Goal: Task Accomplishment & Management: Complete application form

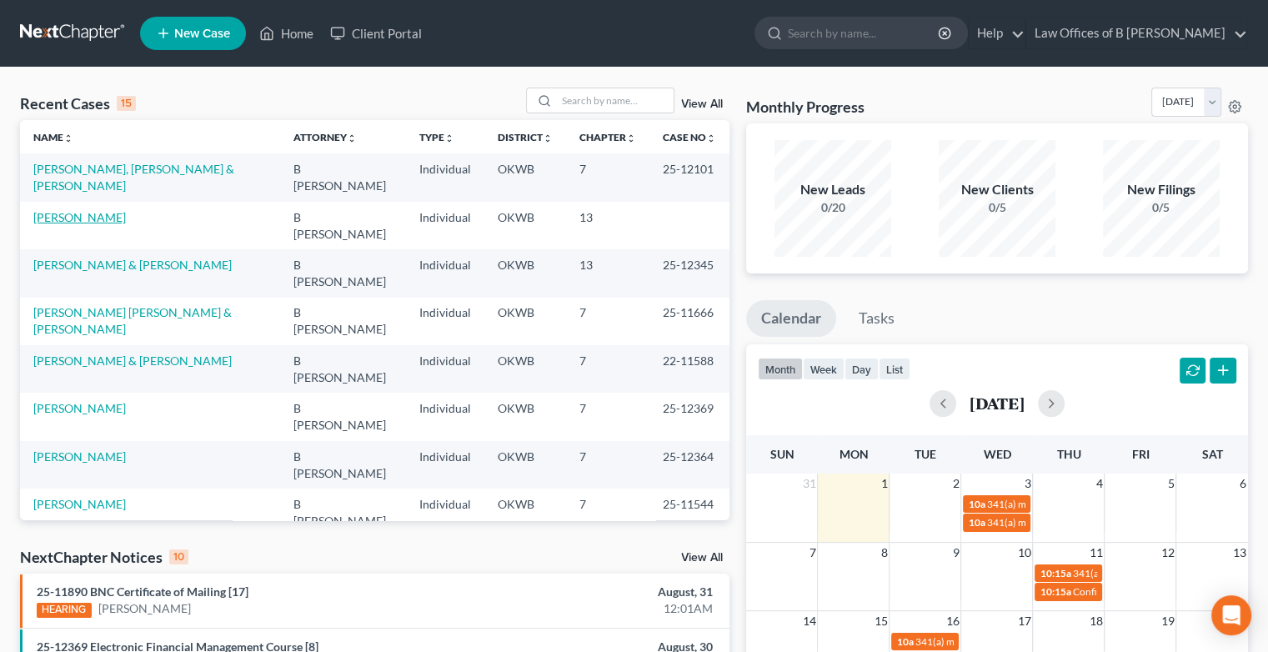
click at [103, 210] on link "[PERSON_NAME]" at bounding box center [79, 217] width 93 height 14
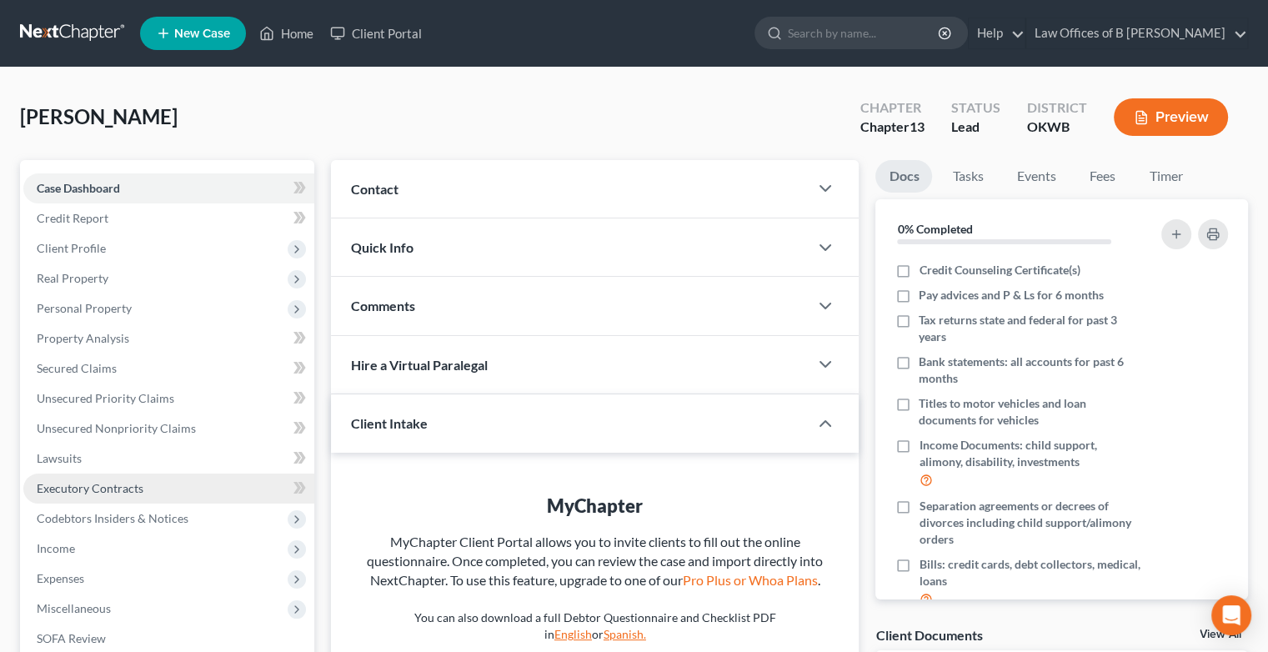
click at [213, 478] on link "Executory Contracts" at bounding box center [168, 489] width 291 height 30
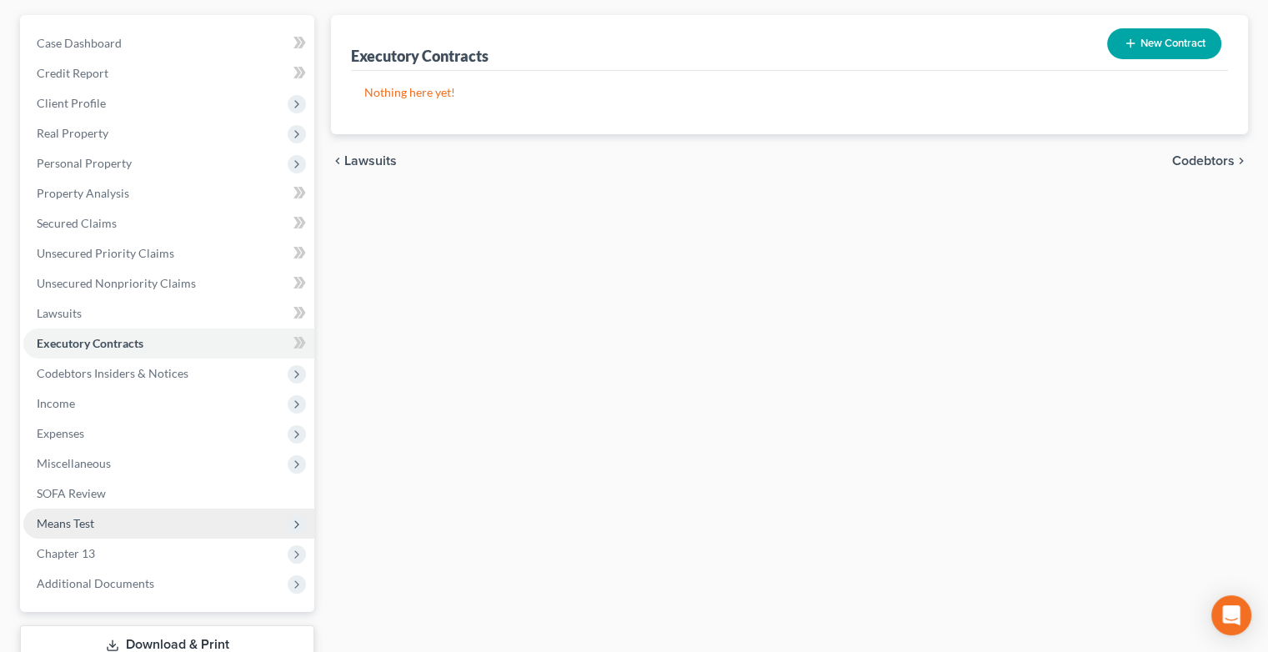
scroll to position [147, 0]
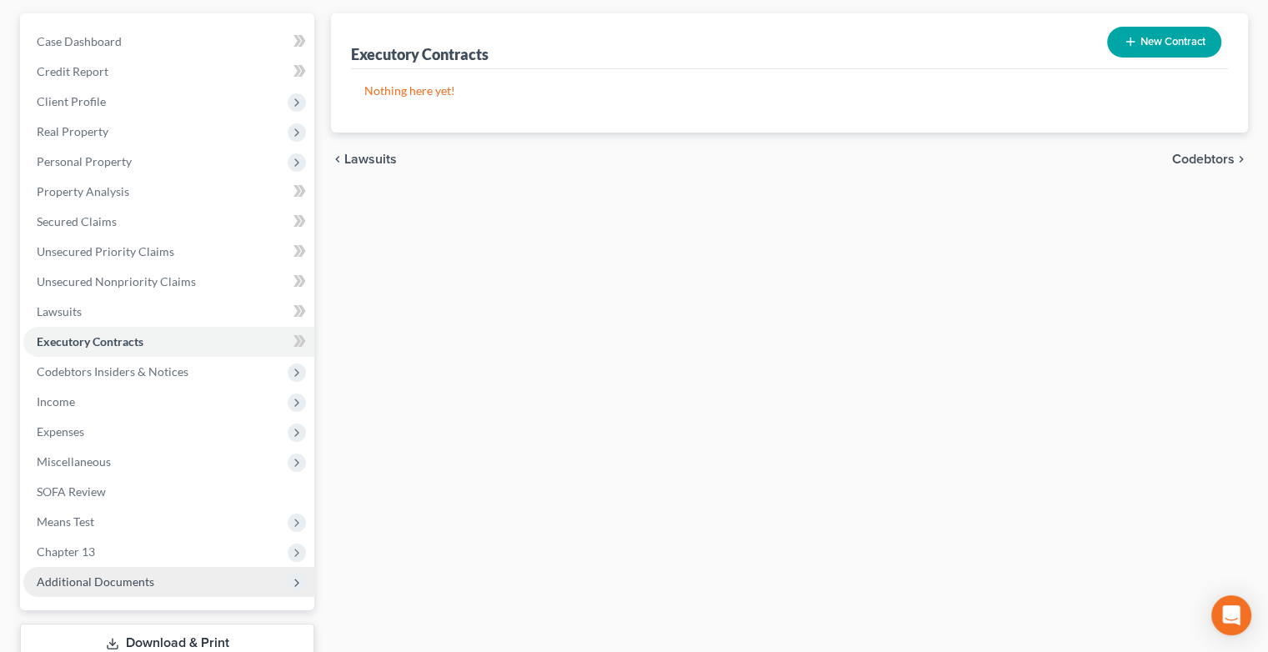
click at [144, 585] on span "Additional Documents" at bounding box center [96, 581] width 118 height 14
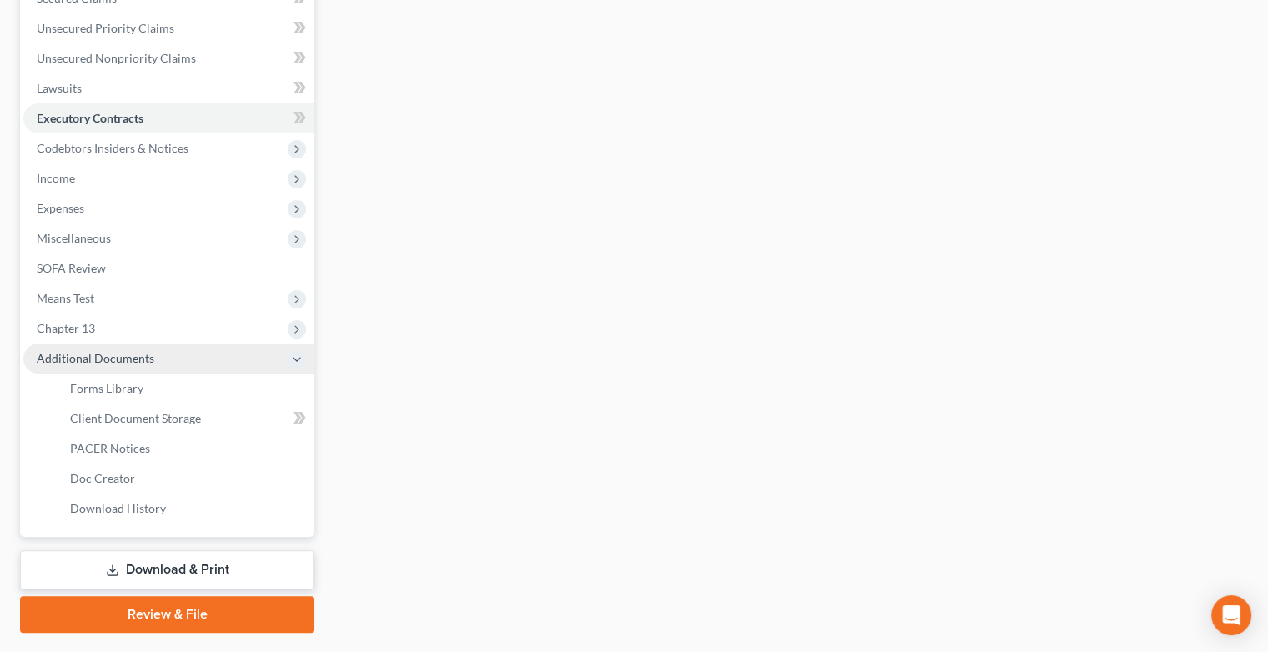
scroll to position [374, 0]
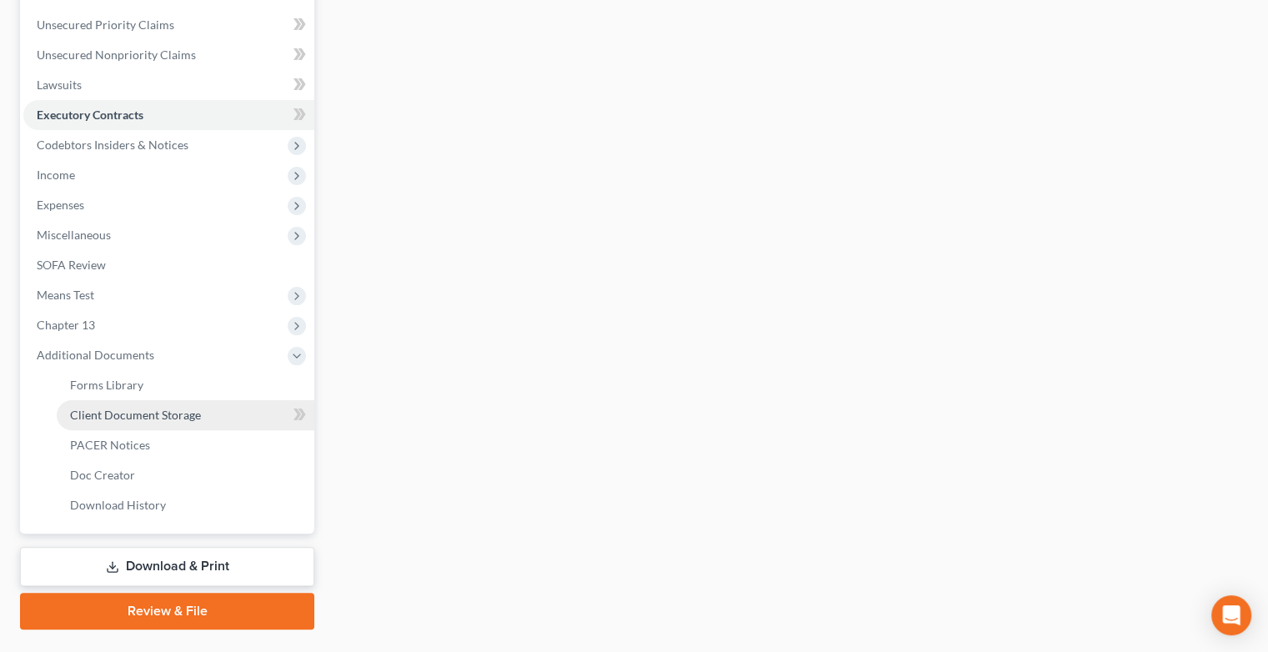
click at [175, 419] on span "Client Document Storage" at bounding box center [135, 415] width 131 height 14
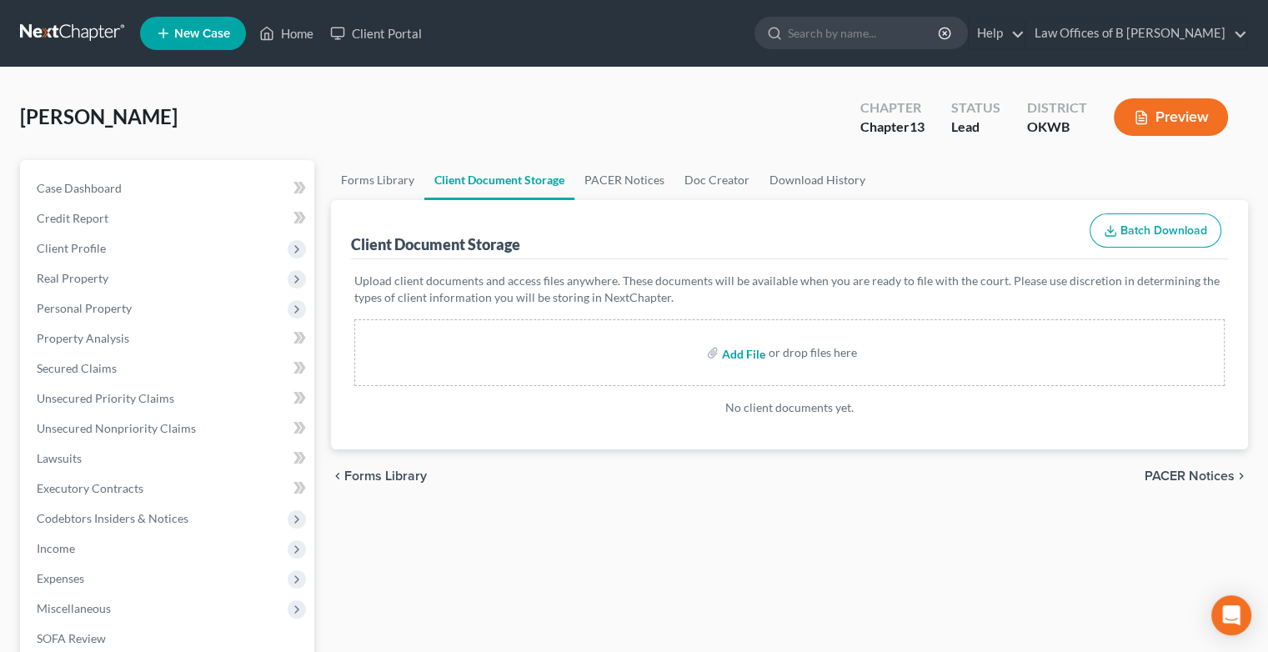
click at [740, 352] on input "file" at bounding box center [742, 353] width 40 height 30
click at [736, 352] on input "file" at bounding box center [742, 353] width 40 height 30
type input "C:\fakepath\Abacus_cert (10).pdf"
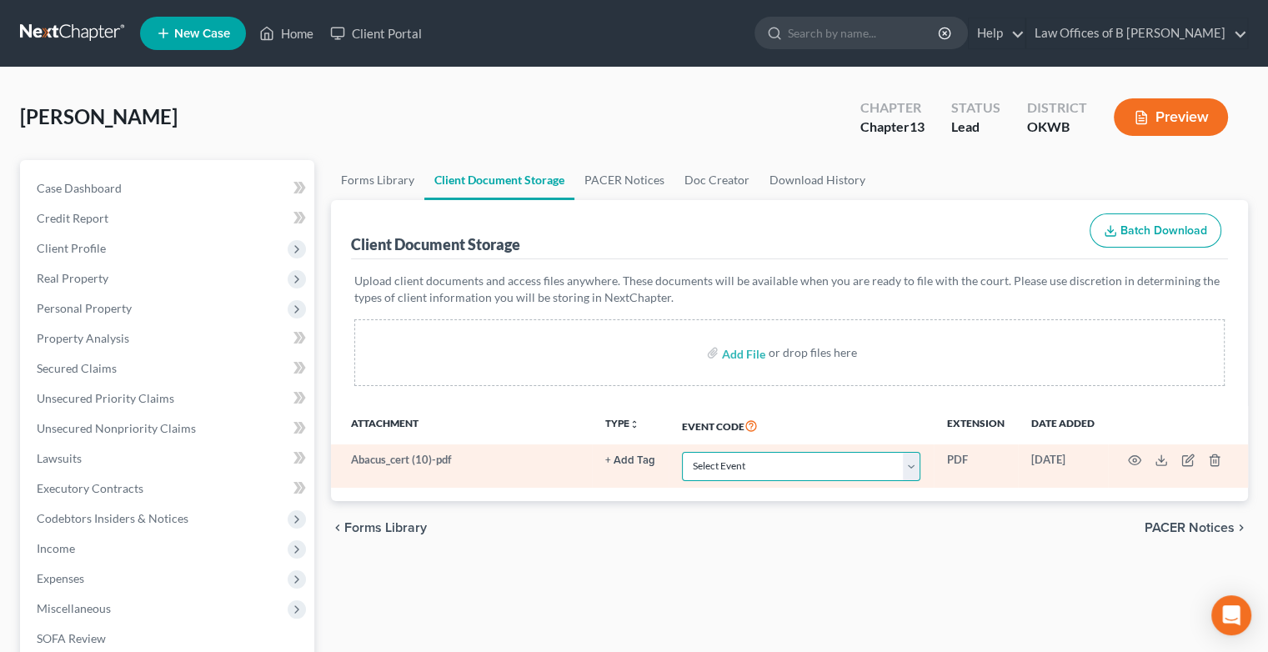
click at [907, 465] on select "Select Event Certificate of Credit Counseling (Debtor) Certificate of Credit Co…" at bounding box center [801, 466] width 238 height 29
select select "0"
click at [682, 452] on select "Select Event Certificate of Credit Counseling (Debtor) Certificate of Credit Co…" at bounding box center [801, 466] width 238 height 29
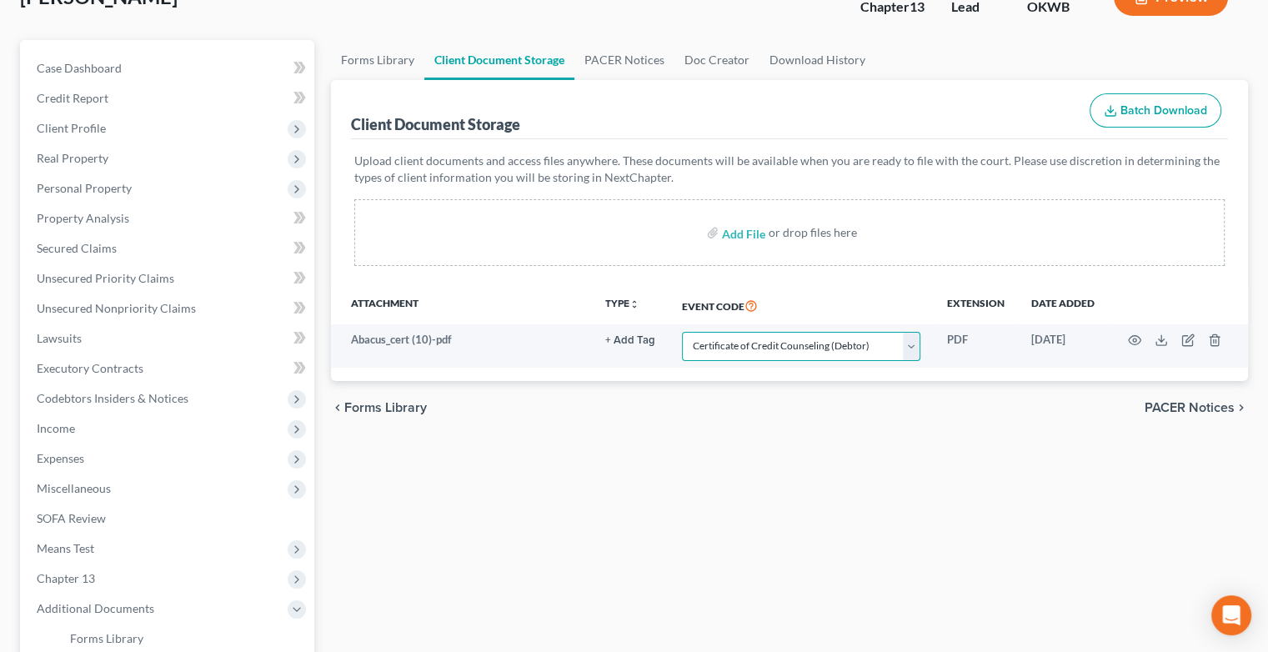
scroll to position [126, 0]
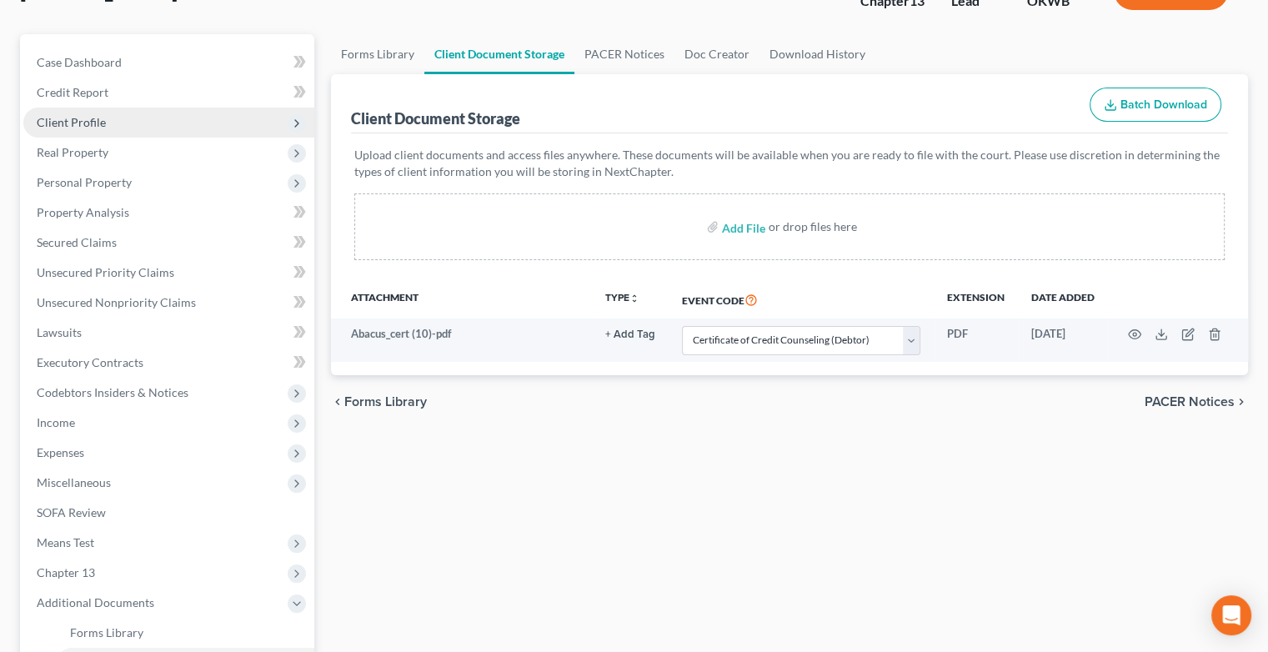
click at [91, 121] on span "Client Profile" at bounding box center [71, 122] width 69 height 14
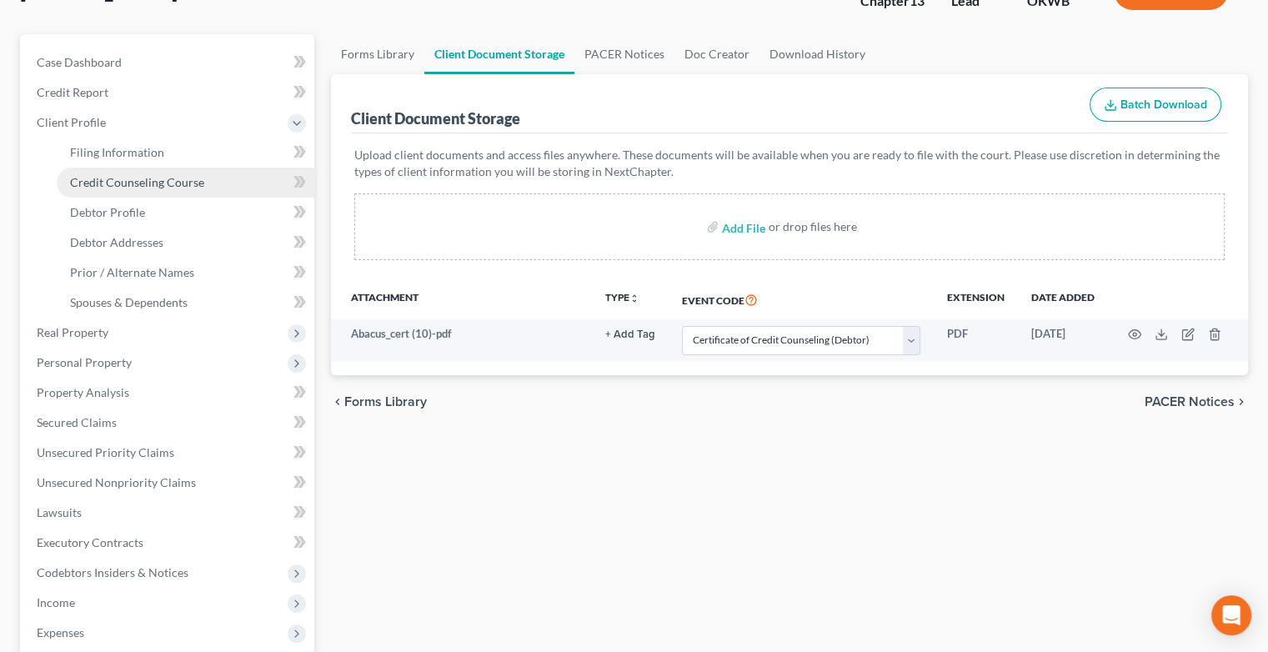
click at [157, 188] on span "Credit Counseling Course" at bounding box center [137, 182] width 134 height 14
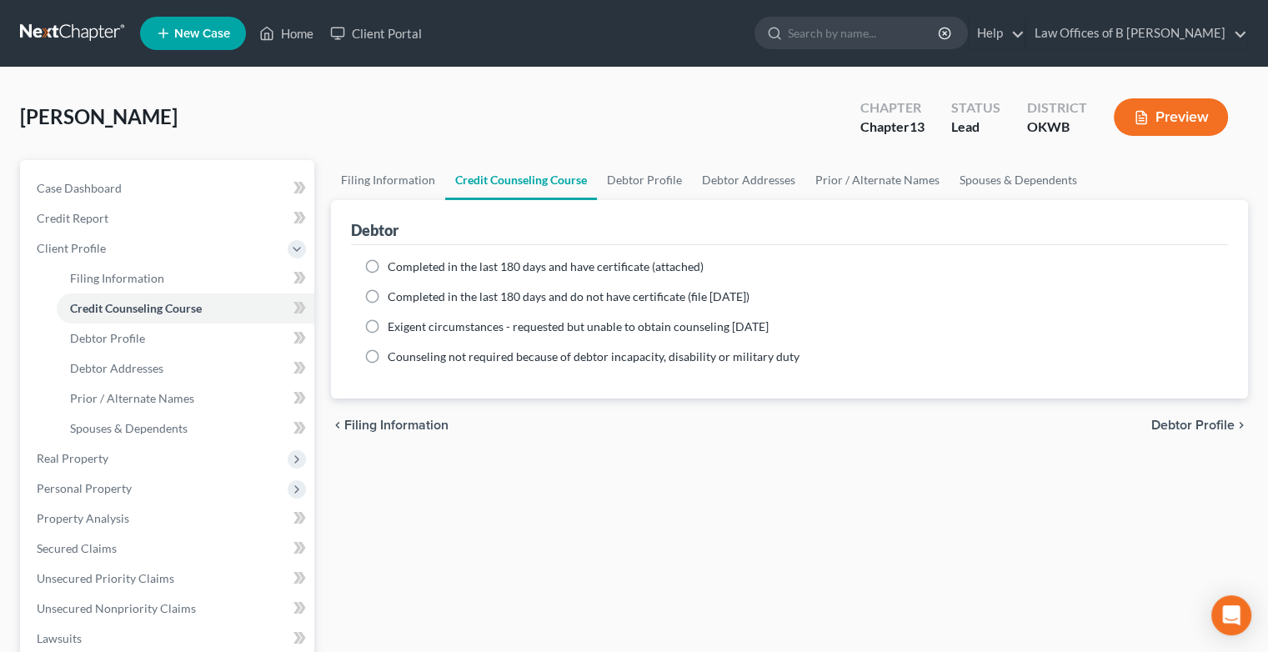
click at [388, 263] on label "Completed in the last 180 days and have certificate (attached)" at bounding box center [546, 266] width 316 height 17
click at [394, 263] on input "Completed in the last 180 days and have certificate (attached)" at bounding box center [399, 263] width 11 height 11
radio input "true"
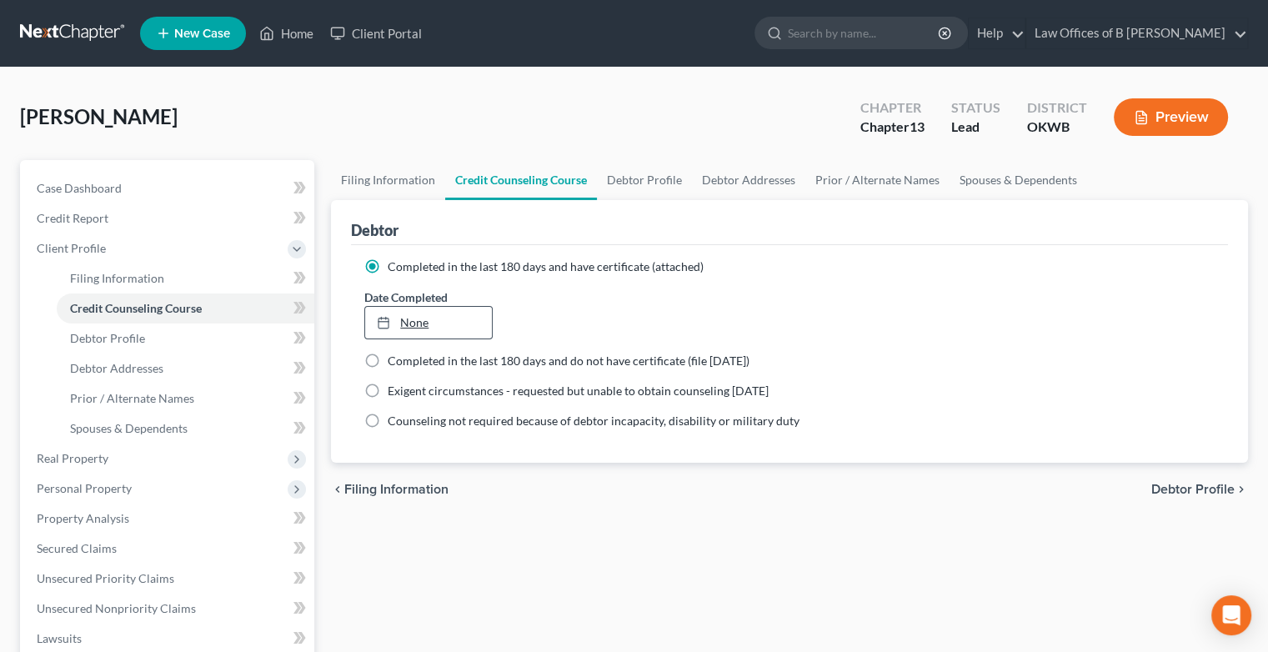
type input "[DATE]"
click at [381, 322] on icon at bounding box center [383, 322] width 13 height 13
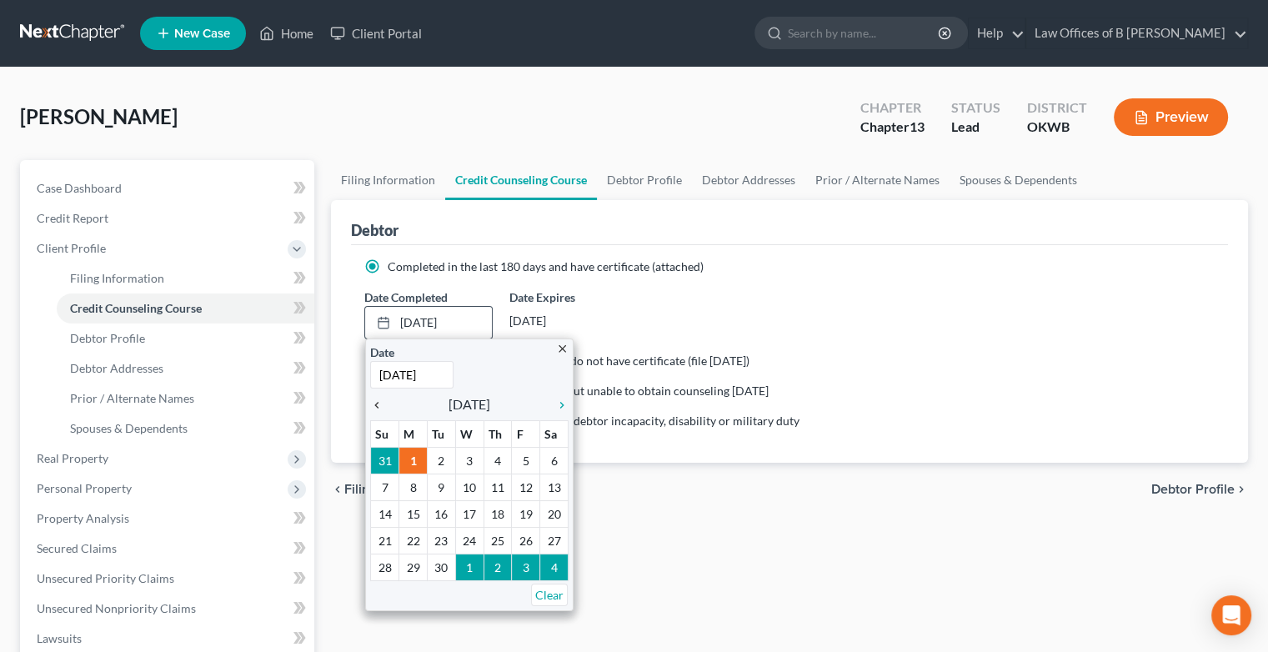
click at [375, 400] on icon "chevron_left" at bounding box center [381, 405] width 22 height 13
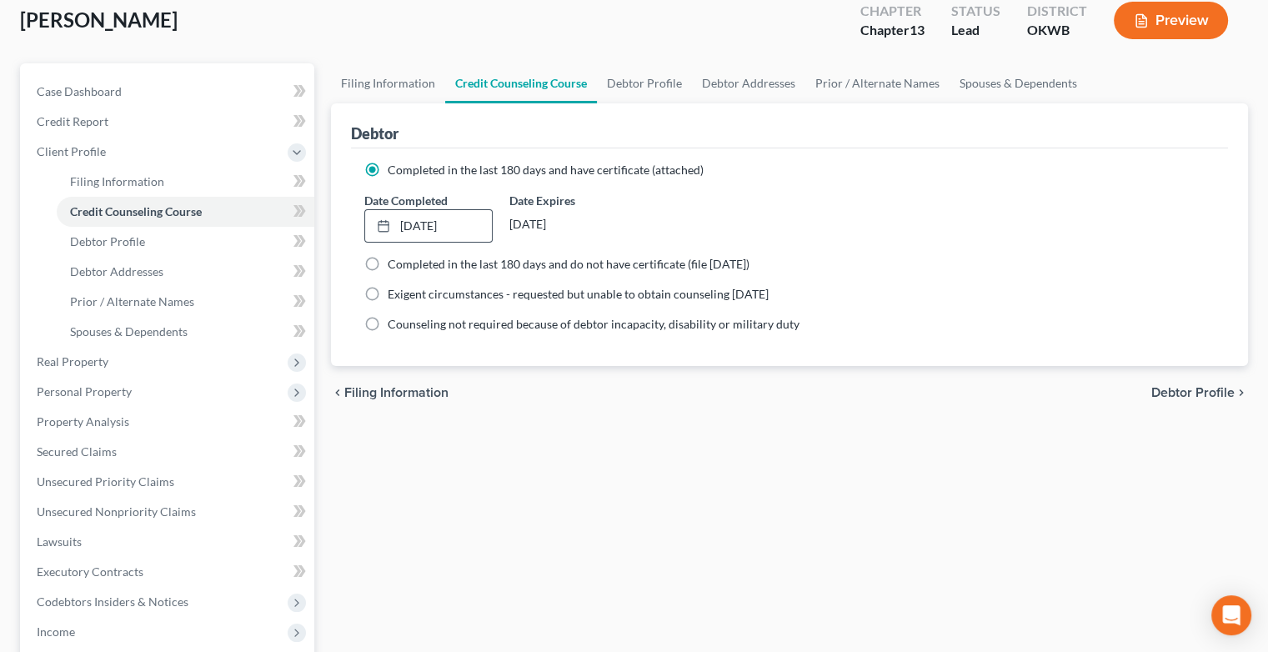
scroll to position [117, 0]
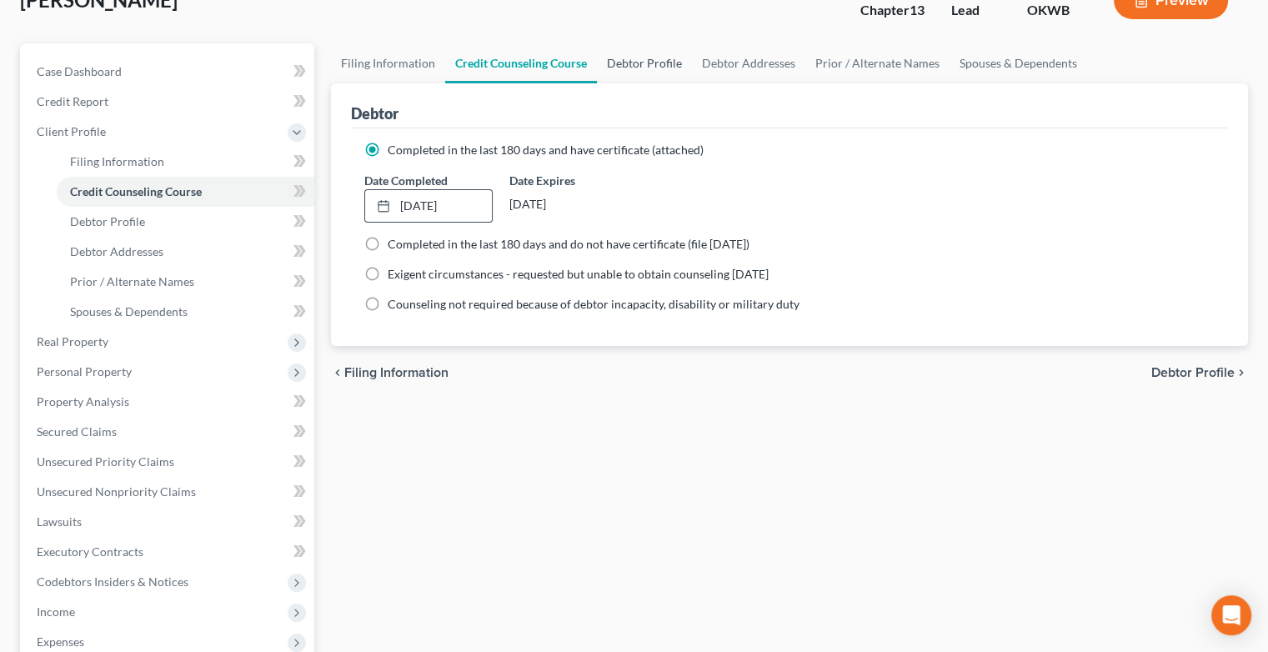
click at [659, 63] on link "Debtor Profile" at bounding box center [644, 63] width 95 height 40
select select "0"
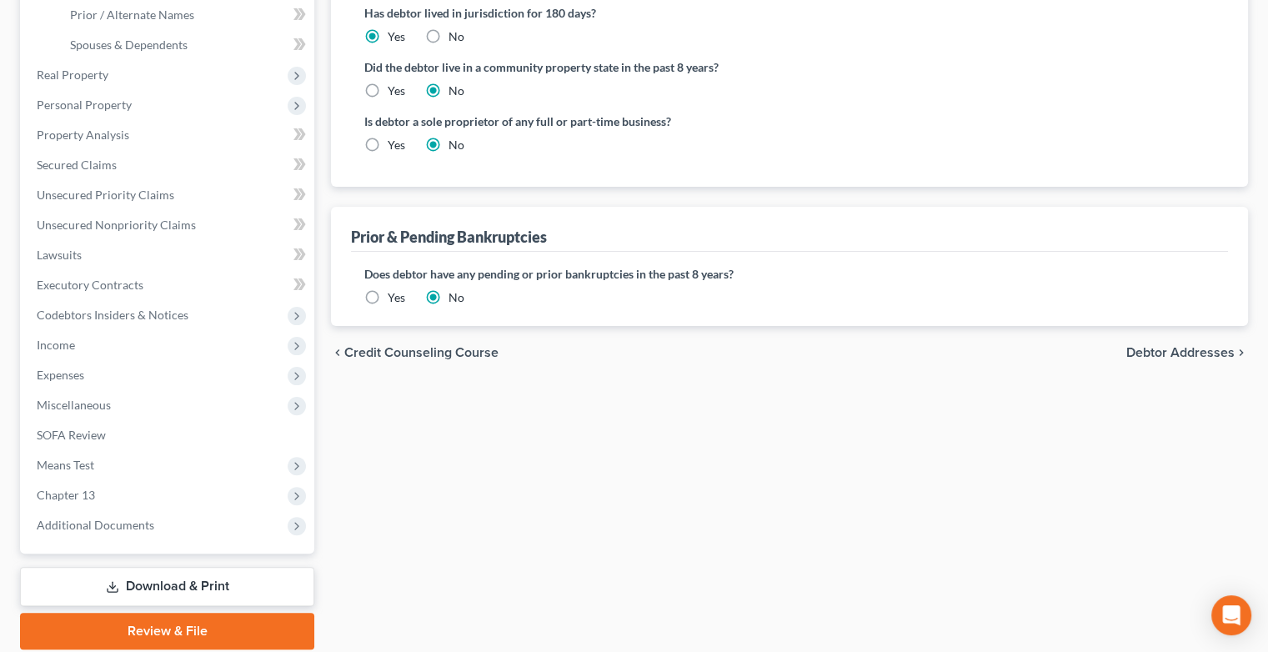
scroll to position [389, 0]
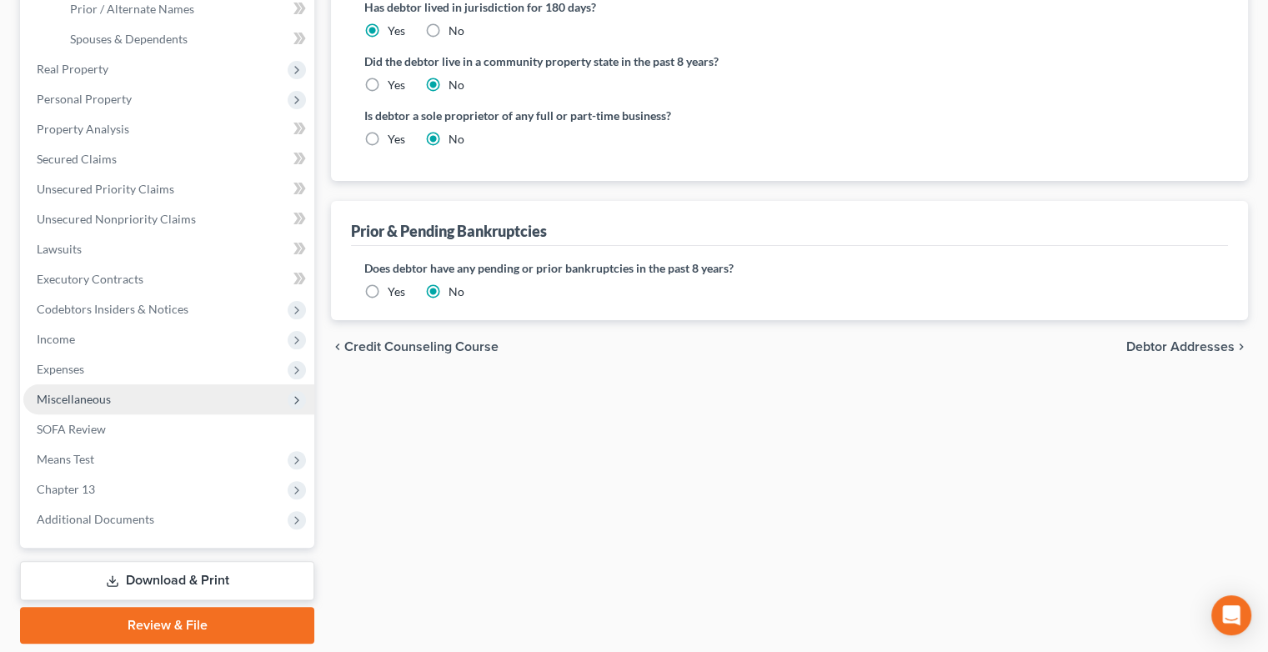
click at [179, 405] on span "Miscellaneous" at bounding box center [168, 399] width 291 height 30
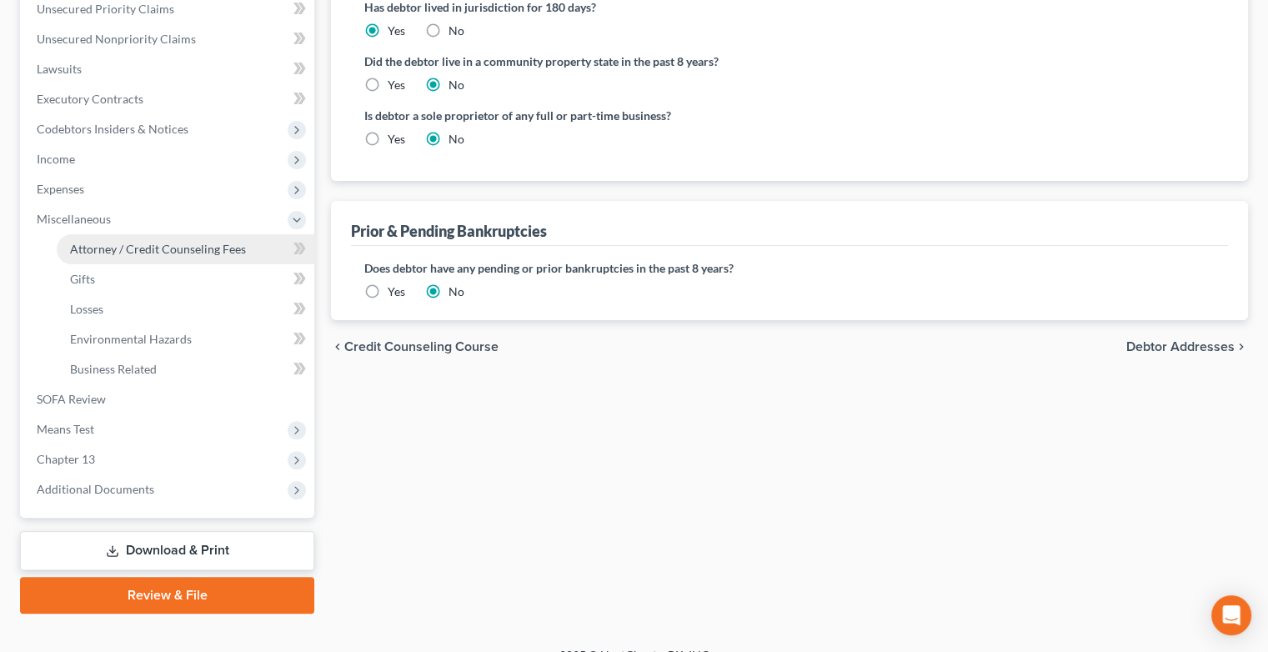
click at [158, 255] on span "Attorney / Credit Counseling Fees" at bounding box center [158, 249] width 176 height 14
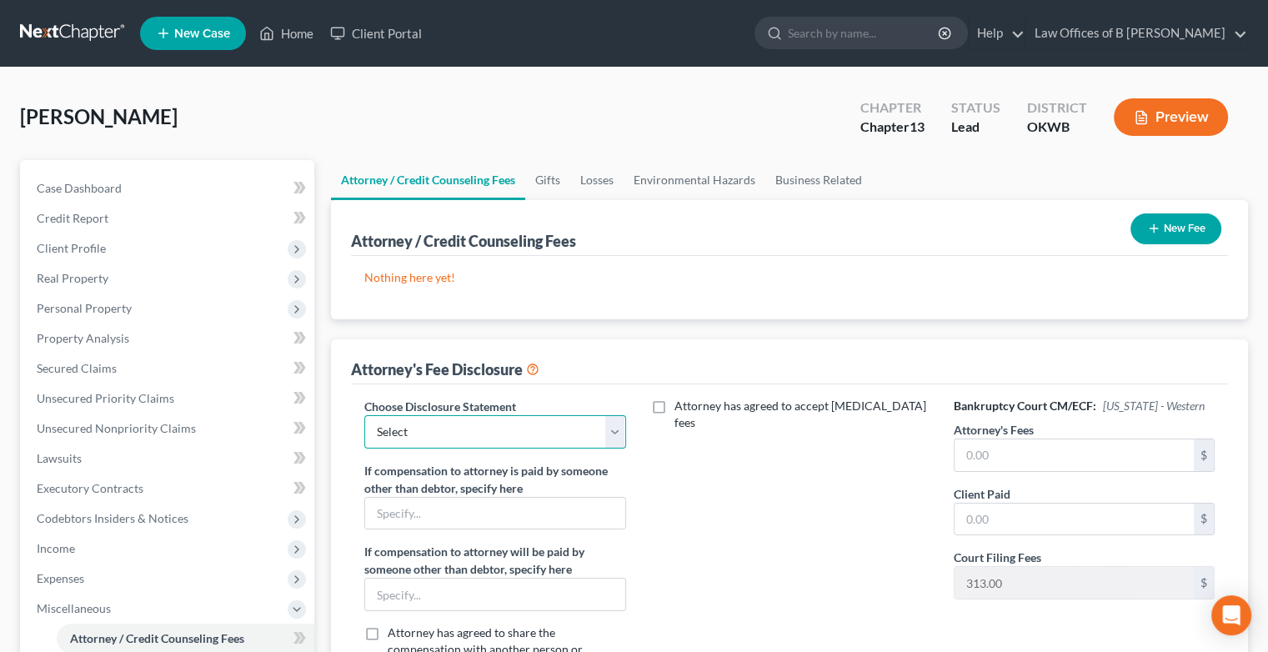
click at [620, 433] on select "Select Rule 2030(b)" at bounding box center [494, 431] width 261 height 33
select select "0"
click at [364, 415] on select "Select Rule 2030(b)" at bounding box center [494, 431] width 261 height 33
click at [1023, 449] on input "text" at bounding box center [1074, 455] width 239 height 32
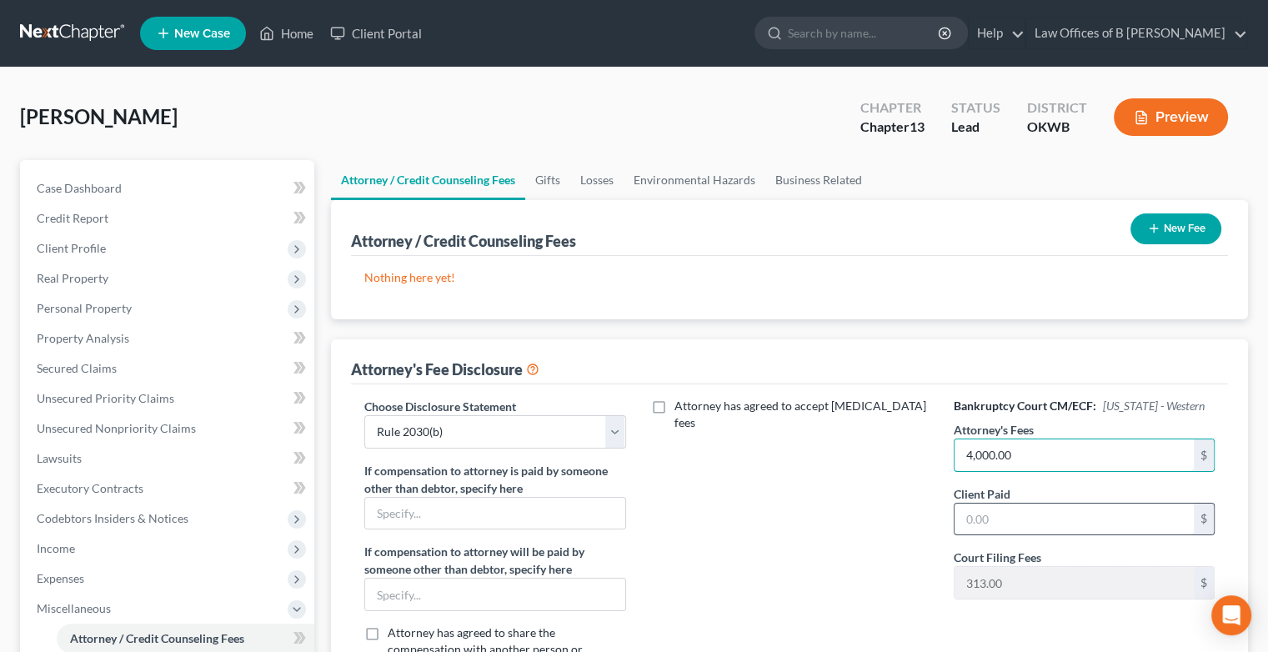
type input "4,000.00"
click at [1006, 514] on input "text" at bounding box center [1074, 520] width 239 height 32
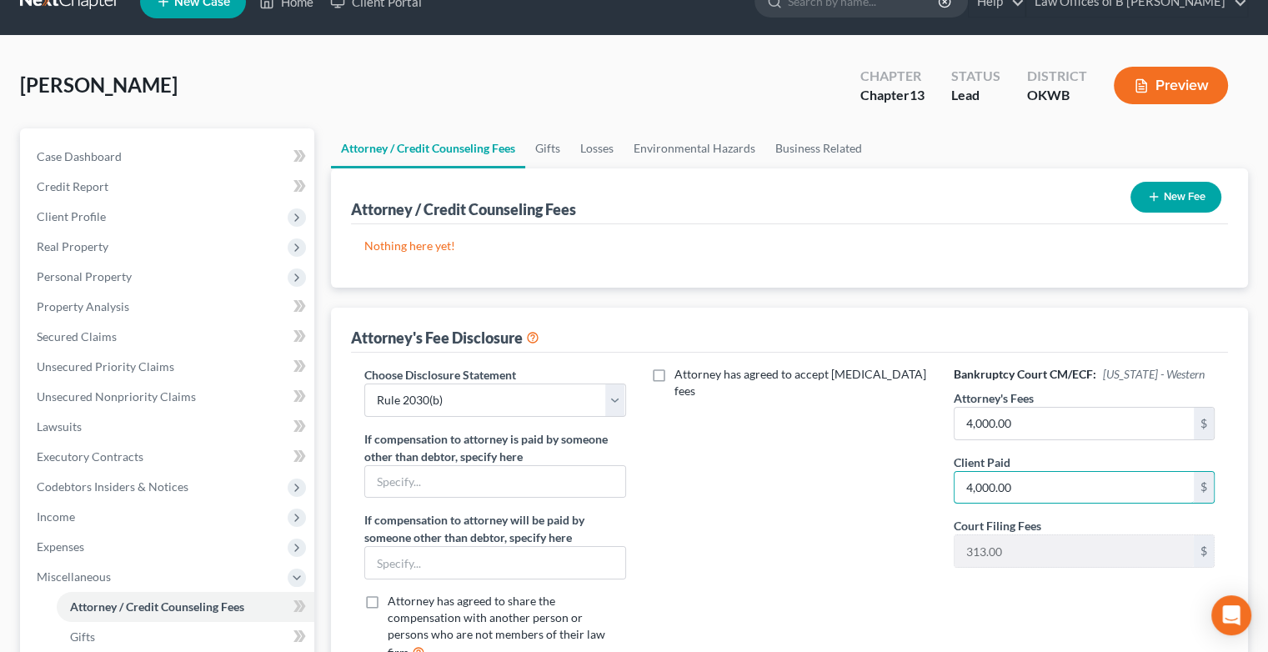
type input "4,000.00"
click at [1186, 195] on button "New Fee" at bounding box center [1176, 197] width 91 height 31
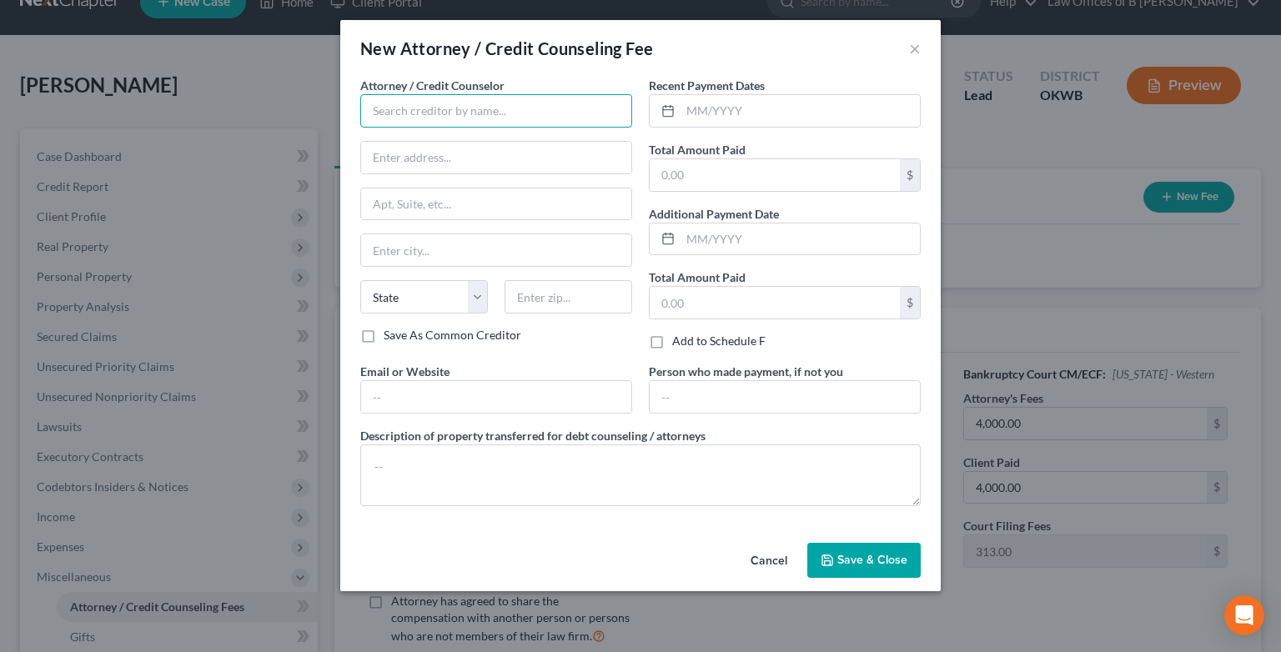
click at [517, 112] on input "text" at bounding box center [496, 110] width 272 height 33
type input "B [PERSON_NAME]"
type input "[STREET_ADDRESS]"
type input "PO Box 534"
type input "[PERSON_NAME]"
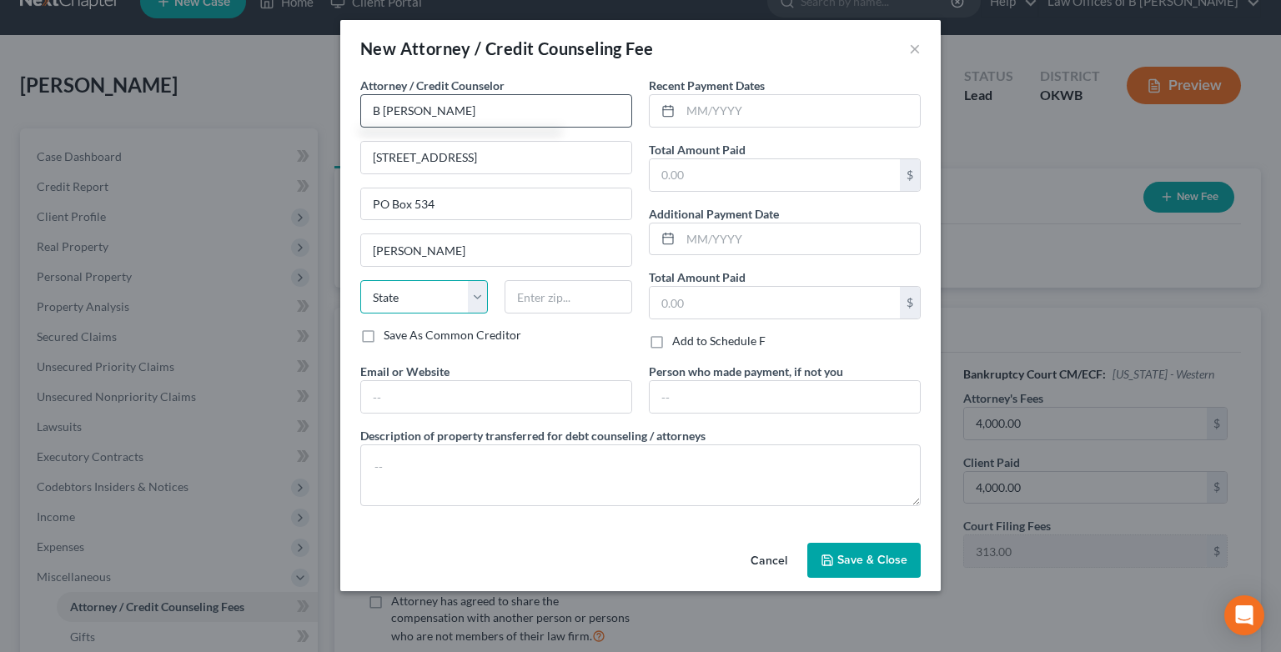
select select "37"
type input "73070-0534"
click at [725, 113] on input "text" at bounding box center [799, 111] width 239 height 32
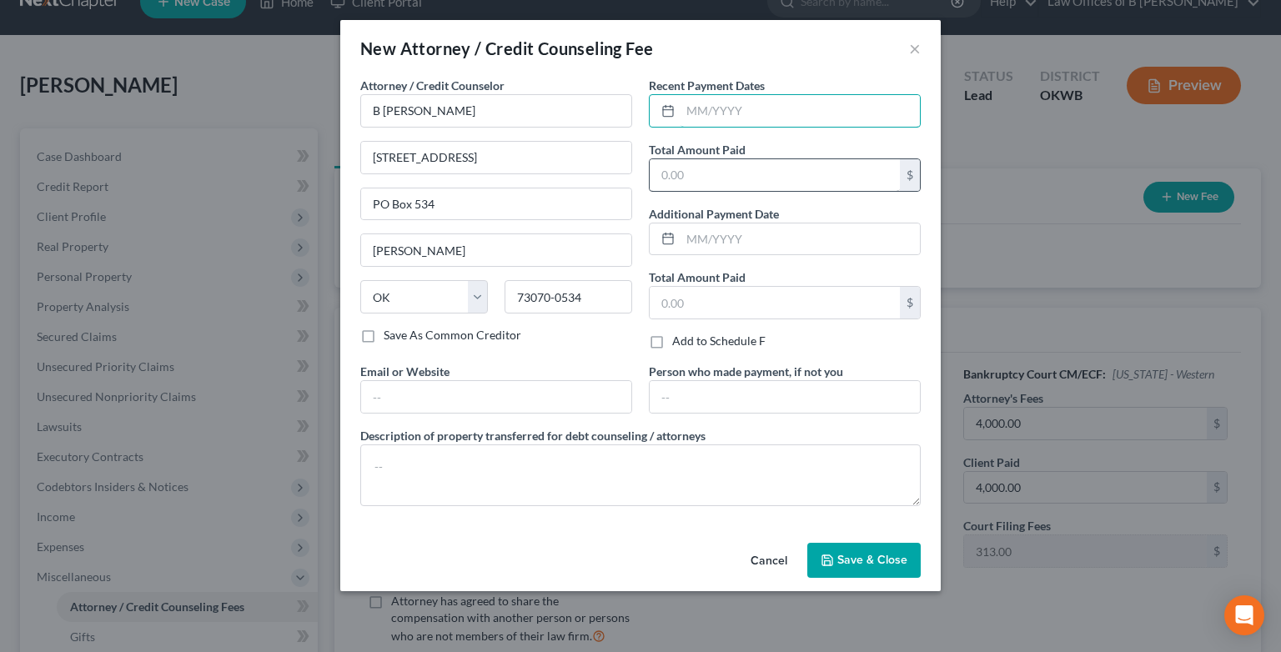
drag, startPoint x: 725, startPoint y: 113, endPoint x: 695, endPoint y: 168, distance: 62.7
click at [695, 168] on div "Recent Payment Dates Total Amount Paid $ Additional Payment Date Total Amount P…" at bounding box center [784, 220] width 288 height 286
click at [695, 168] on input "text" at bounding box center [775, 175] width 250 height 32
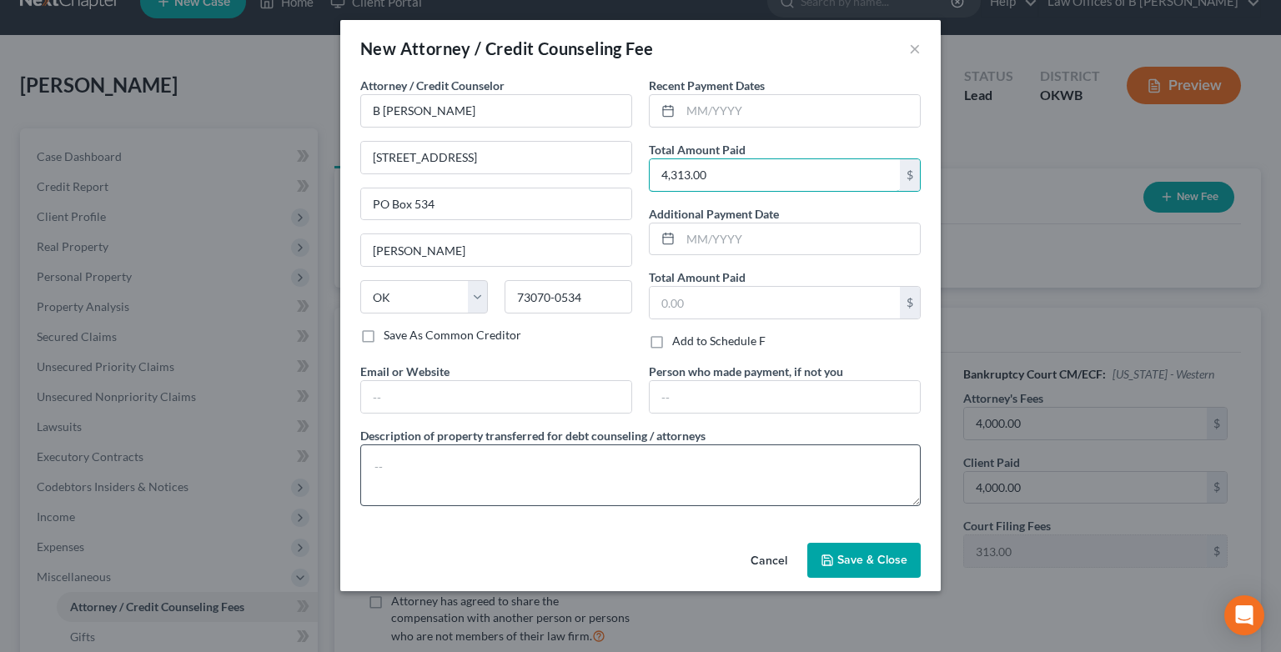
type input "4,313.00"
click at [548, 461] on textarea at bounding box center [640, 475] width 560 height 62
type textarea "Atty Fee $4,000; Filing Fee $313"
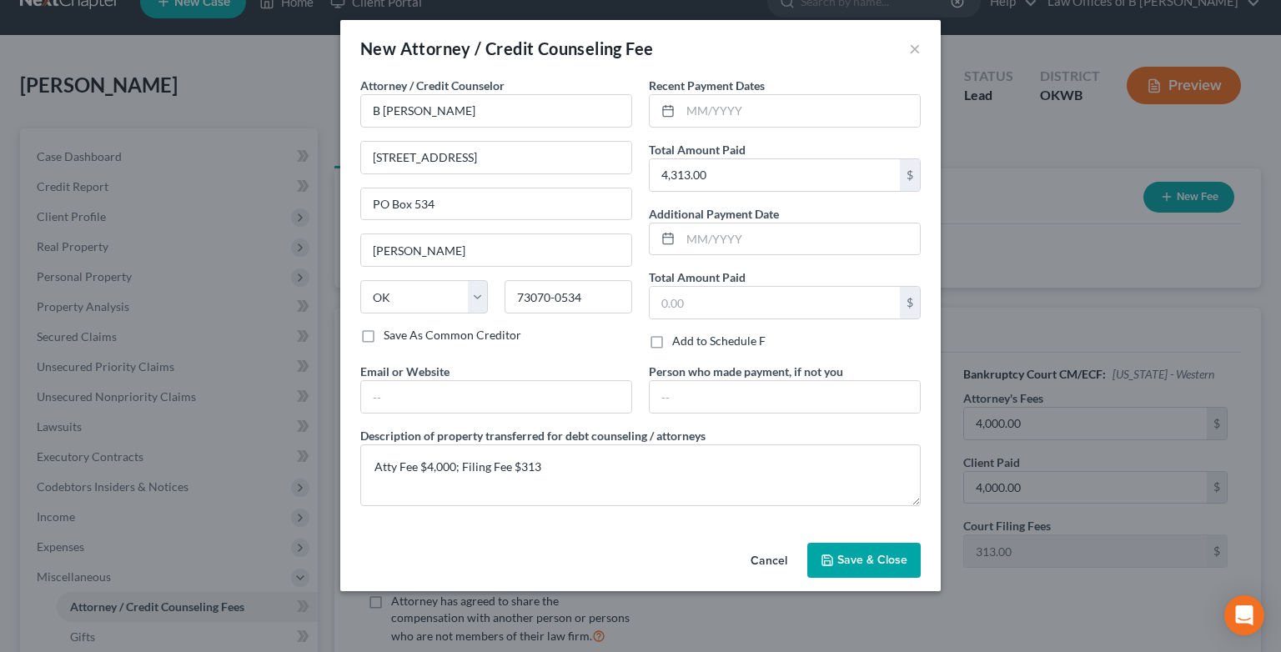
click at [848, 560] on span "Save & Close" at bounding box center [872, 560] width 70 height 14
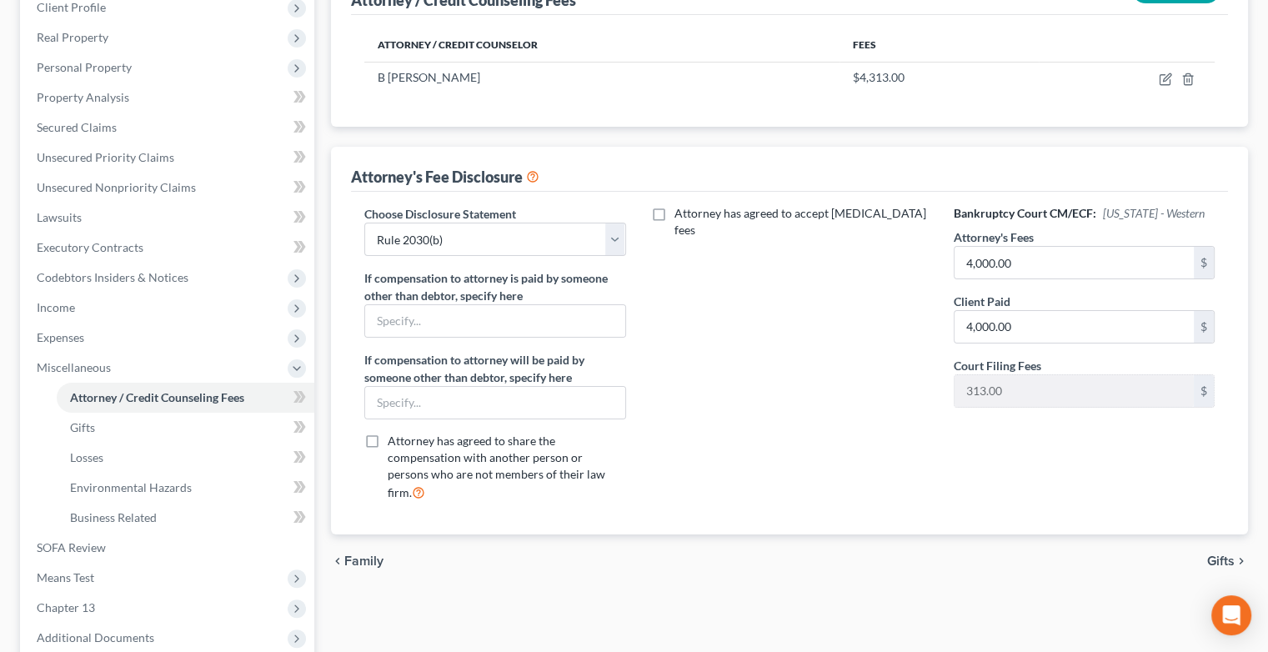
scroll to position [413, 0]
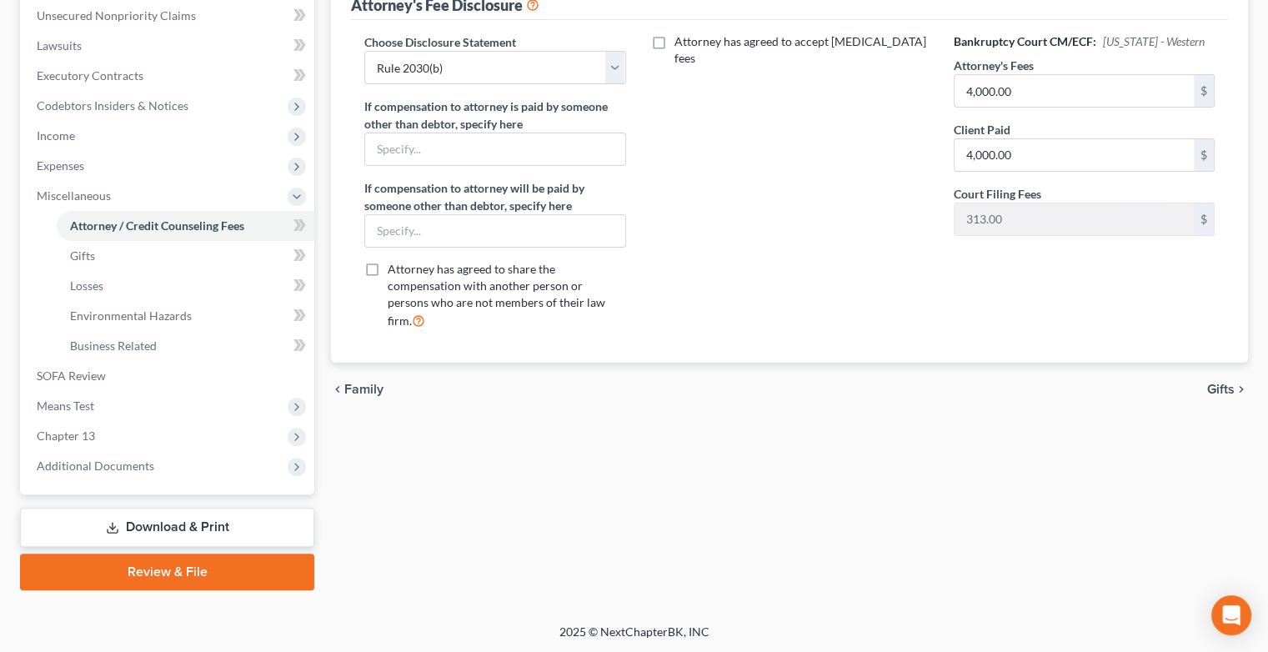
click at [172, 579] on link "Review & File" at bounding box center [167, 572] width 294 height 37
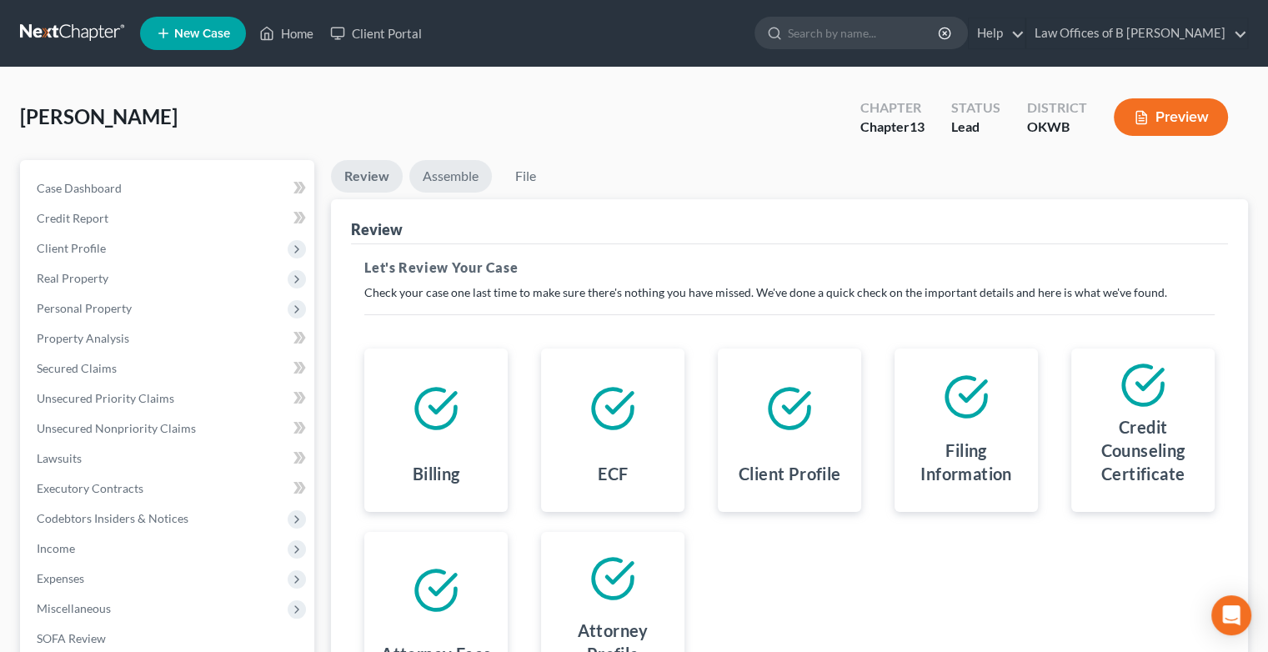
click at [447, 178] on link "Assemble" at bounding box center [450, 176] width 83 height 33
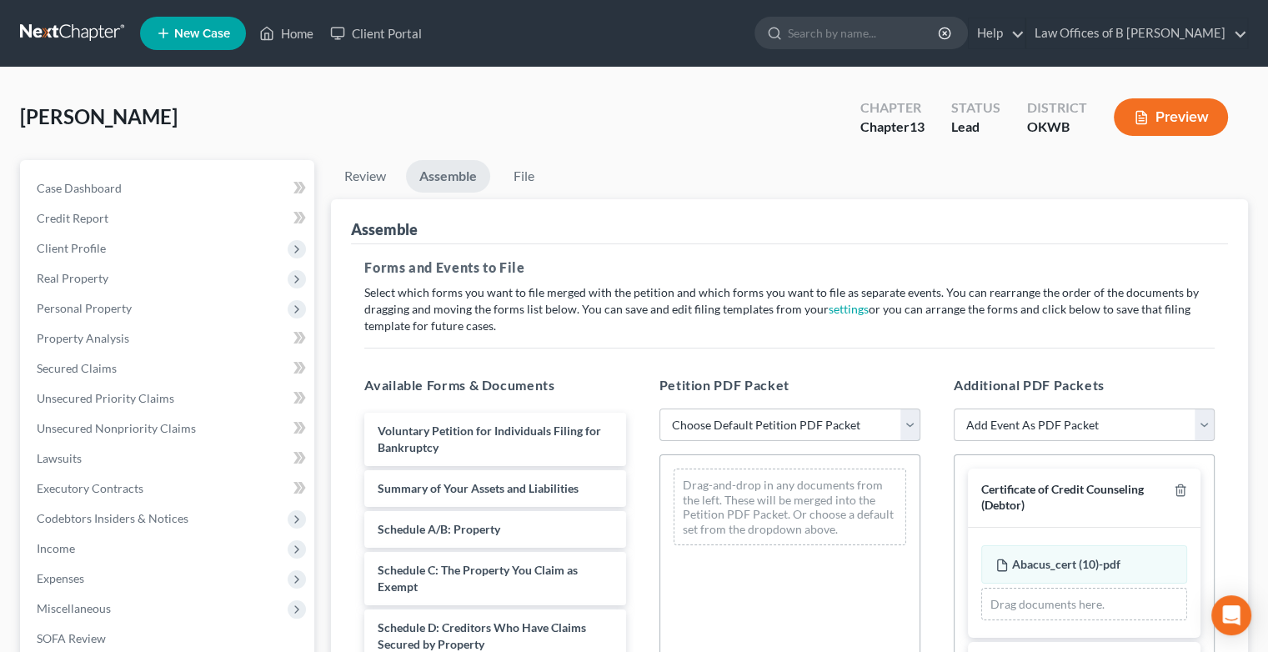
click at [910, 429] on select "Choose Default Petition PDF Packet Complete Bankruptcy Petition (all forms and …" at bounding box center [790, 425] width 261 height 33
select select "1"
click at [660, 409] on select "Choose Default Petition PDF Packet Complete Bankruptcy Petition (all forms and …" at bounding box center [790, 425] width 261 height 33
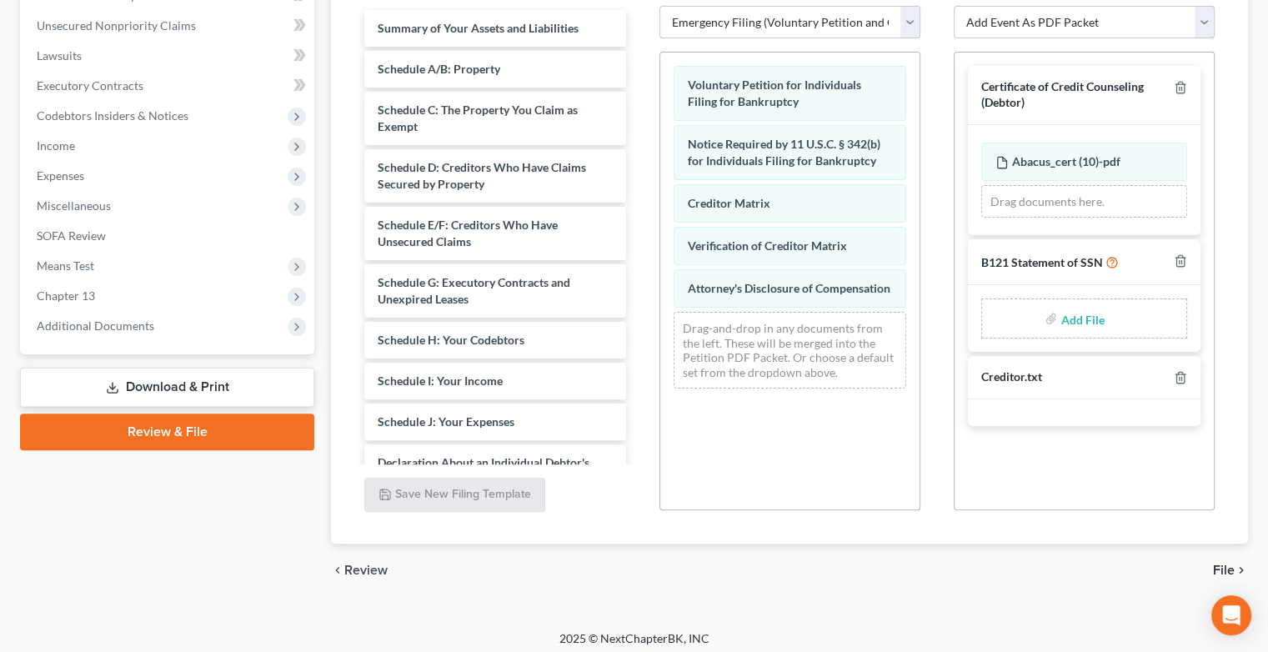
scroll to position [409, 0]
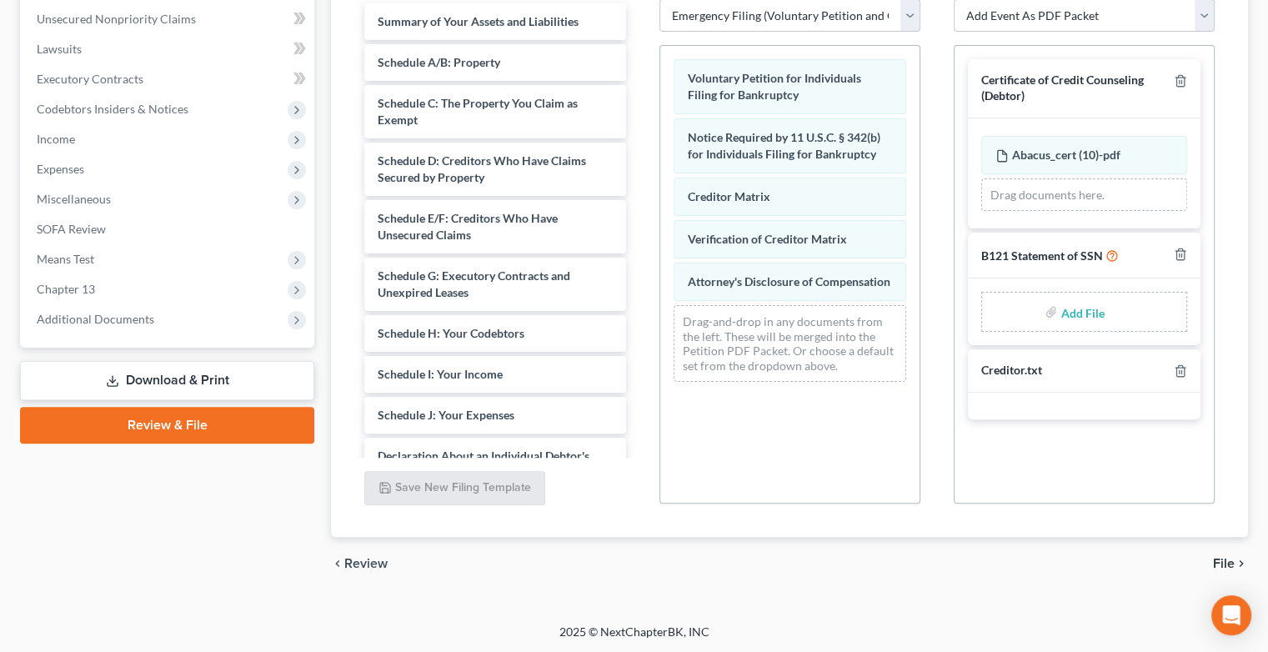
click at [1221, 562] on span "File" at bounding box center [1224, 563] width 22 height 13
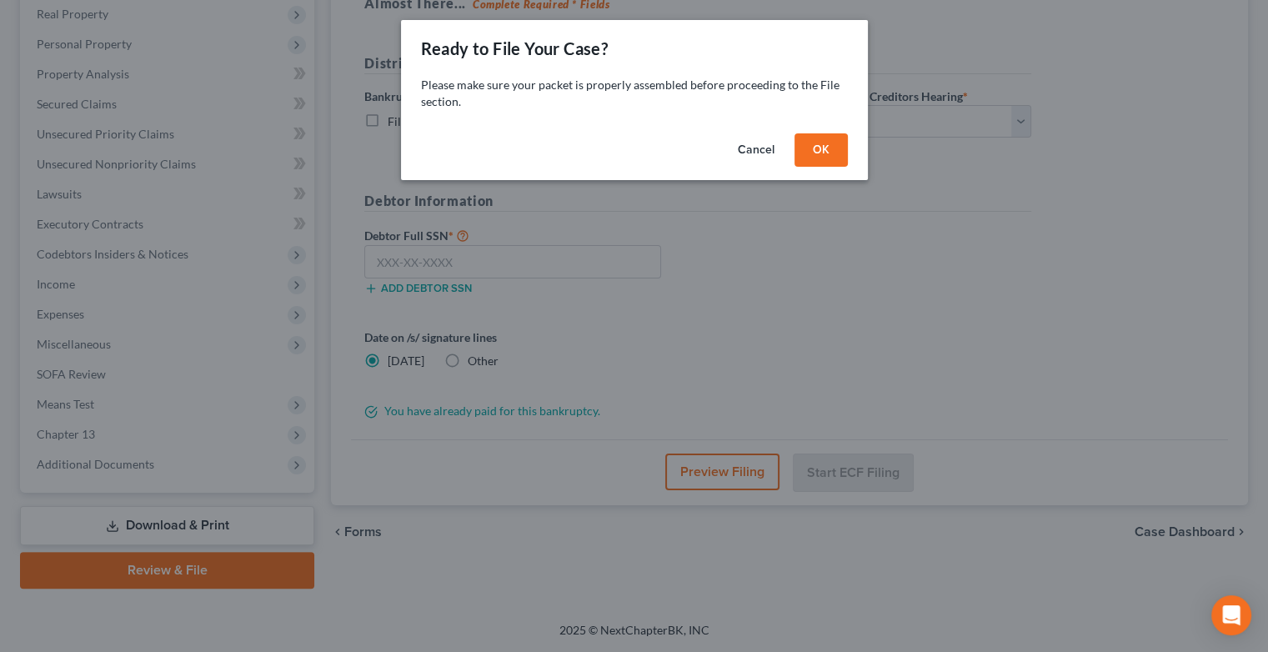
scroll to position [263, 0]
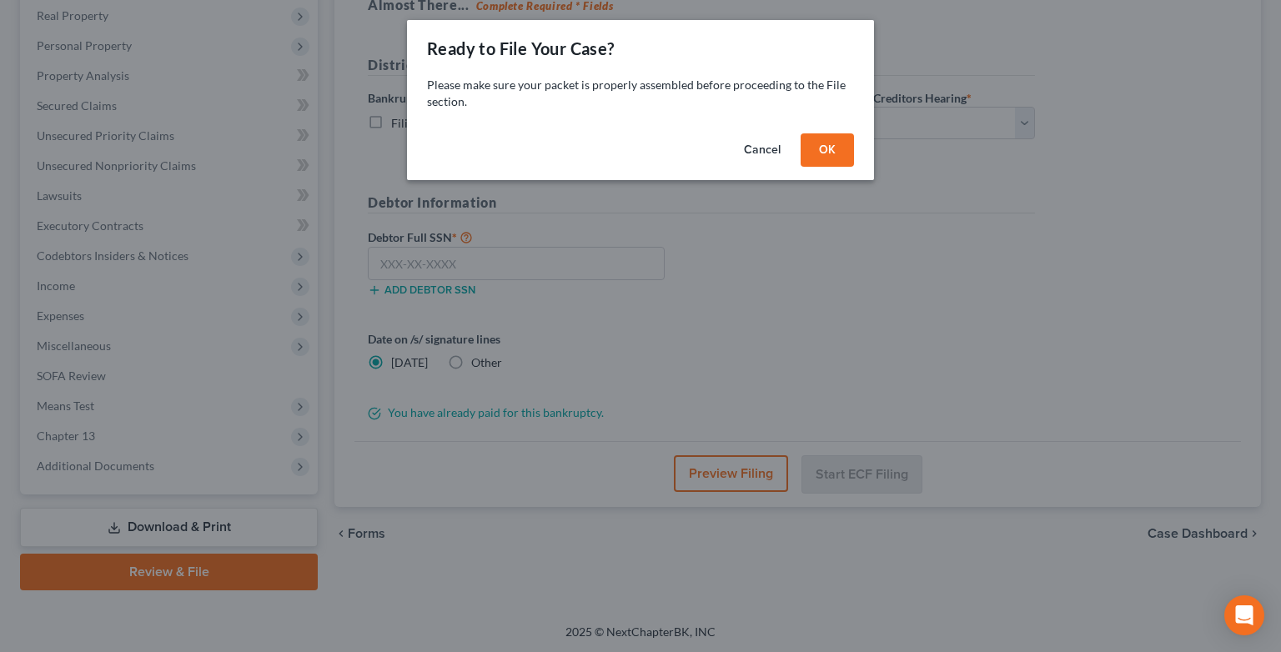
click at [820, 145] on button "OK" at bounding box center [826, 149] width 53 height 33
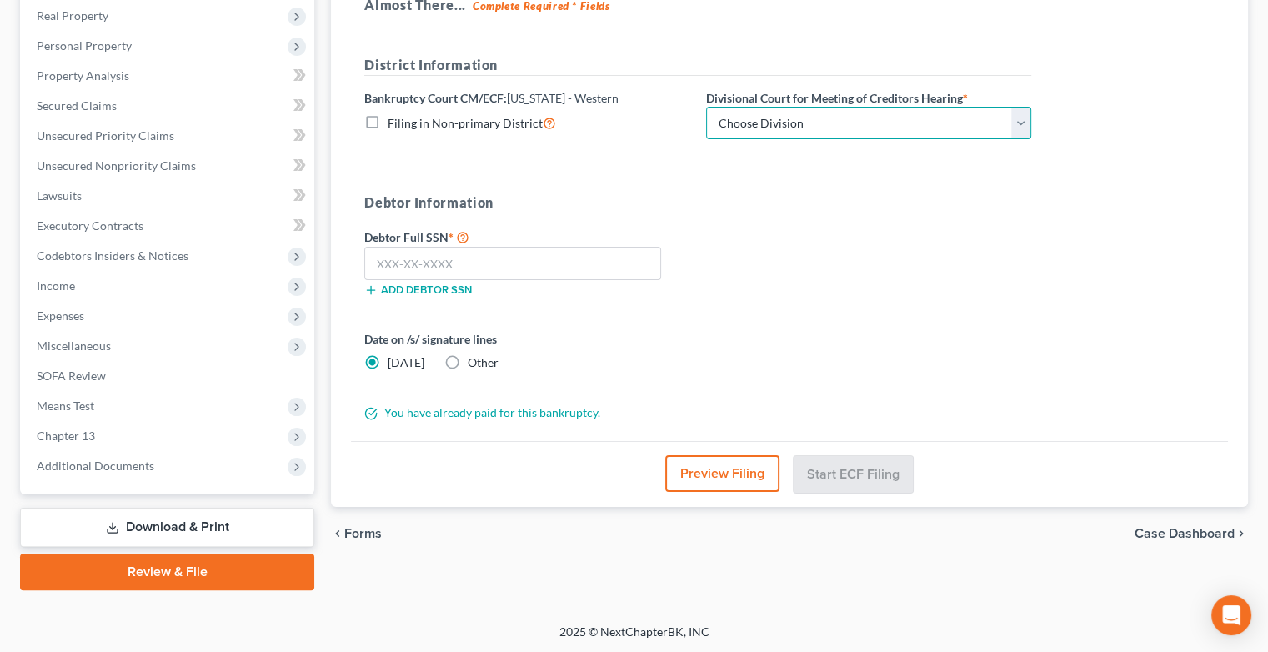
click at [1024, 116] on select "Choose Division [US_STATE][GEOGRAPHIC_DATA]" at bounding box center [868, 123] width 325 height 33
select select "0"
click at [706, 107] on select "Choose Division [US_STATE][GEOGRAPHIC_DATA]" at bounding box center [868, 123] width 325 height 33
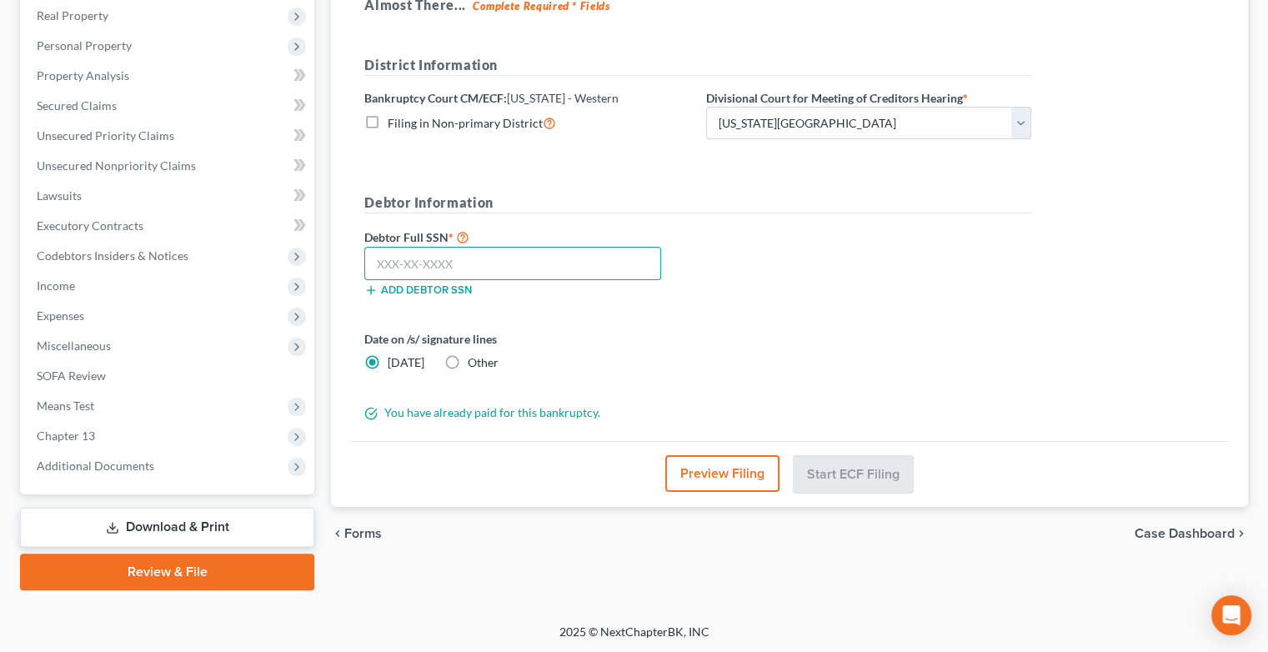
click at [507, 260] on input "text" at bounding box center [512, 263] width 297 height 33
type input "287-46-1229"
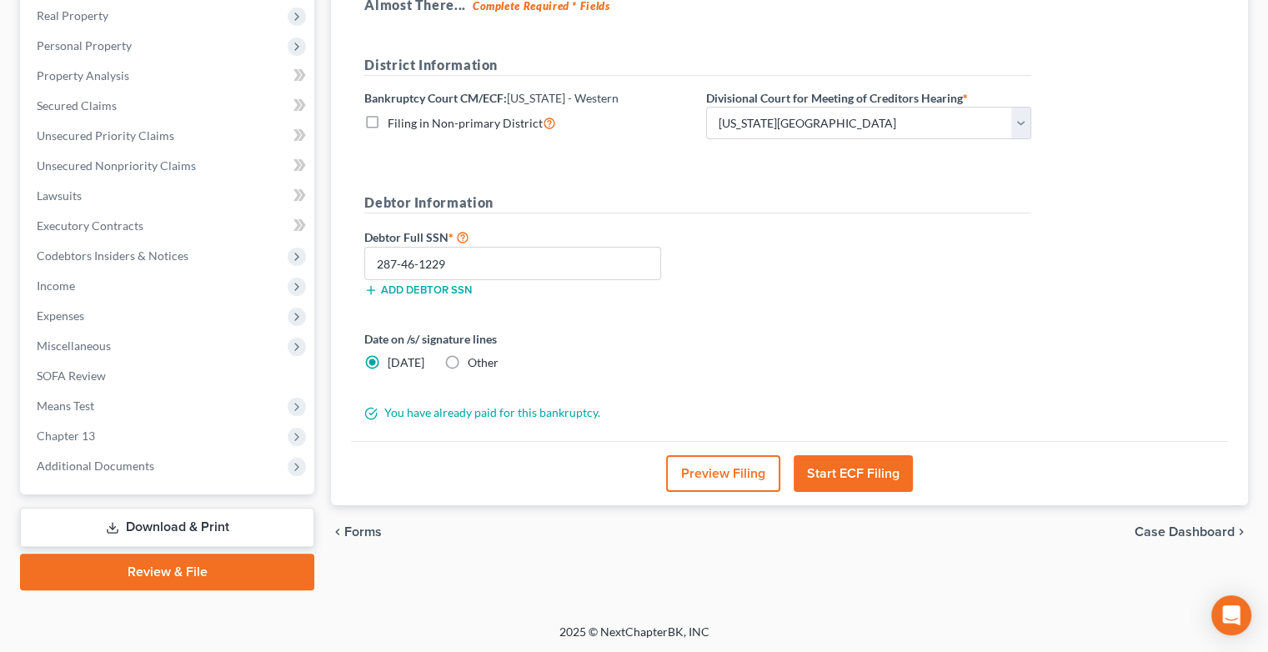
click at [851, 479] on button "Start ECF Filing" at bounding box center [853, 473] width 119 height 37
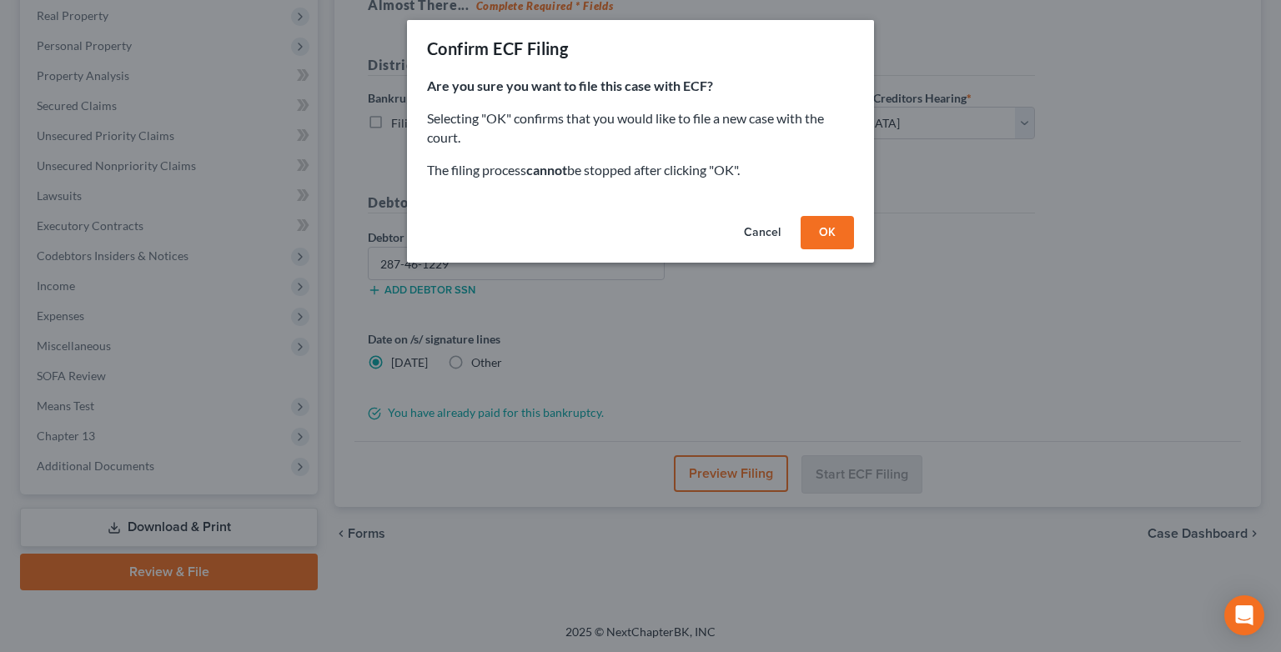
click at [835, 235] on button "OK" at bounding box center [826, 232] width 53 height 33
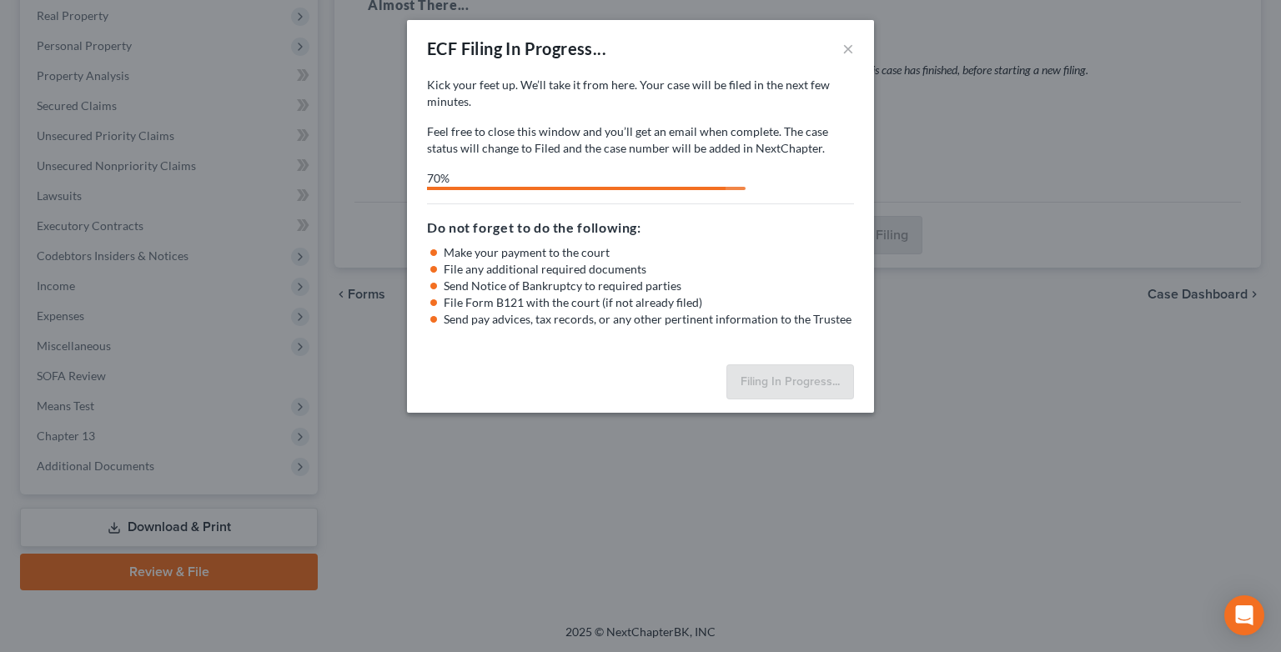
select select "0"
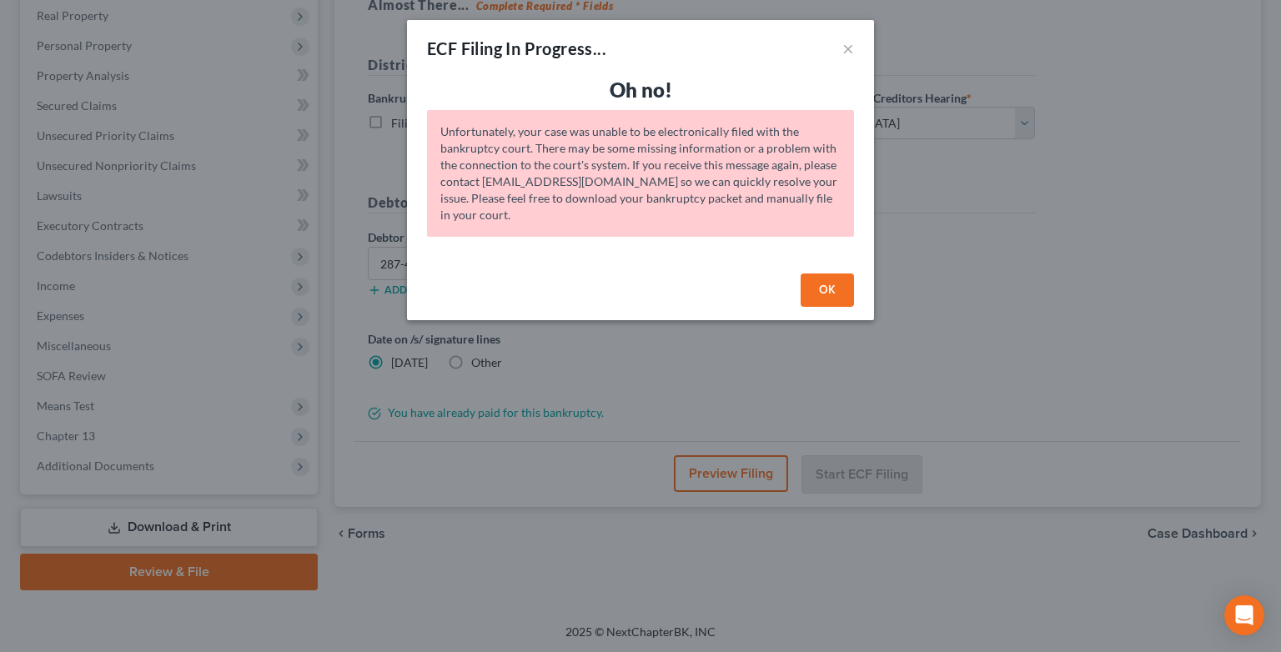
click at [824, 295] on button "OK" at bounding box center [826, 289] width 53 height 33
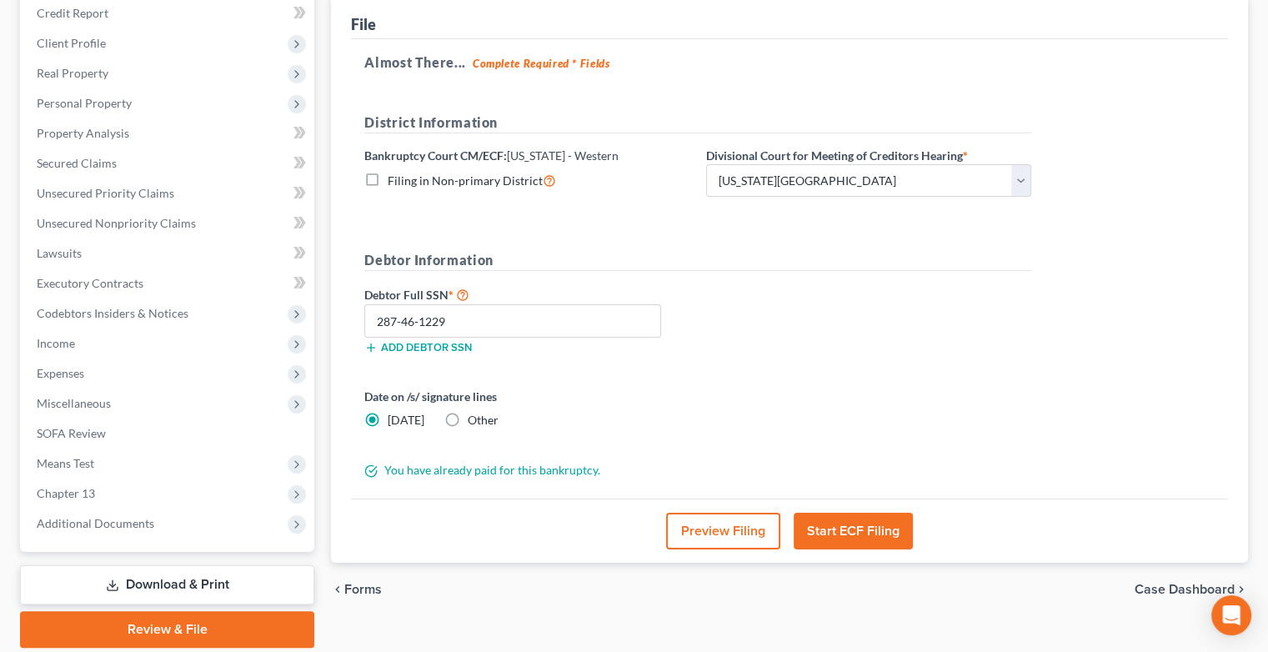
scroll to position [213, 0]
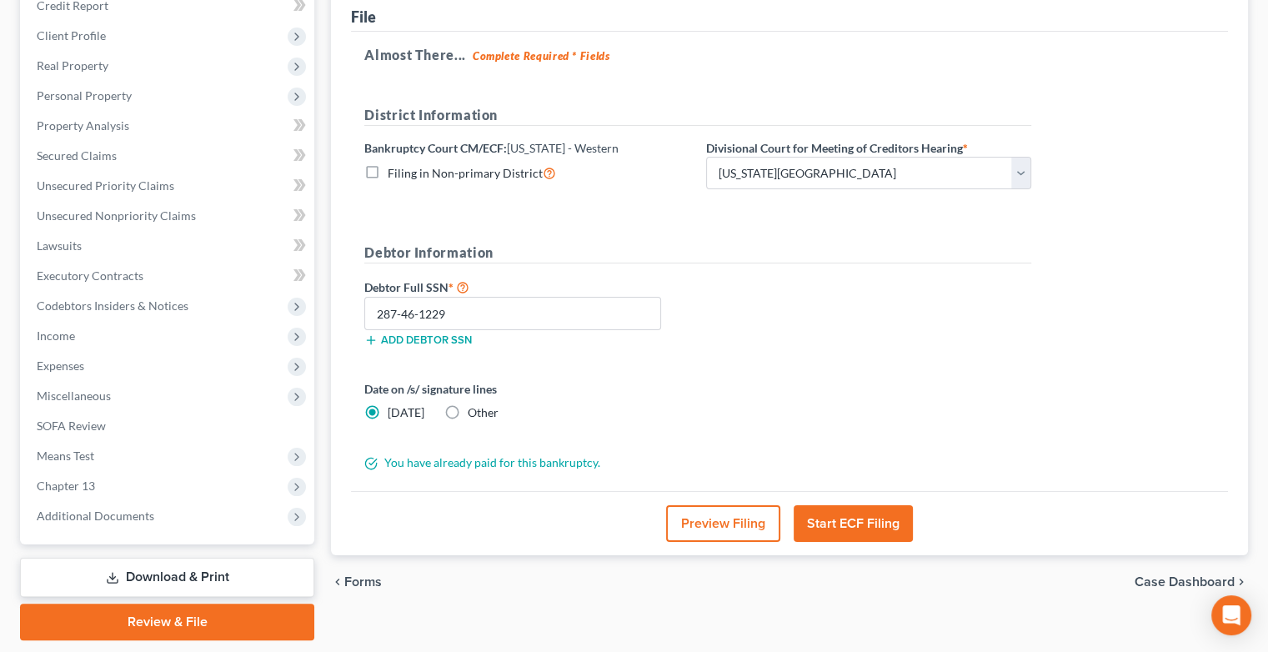
click at [811, 522] on button "Start ECF Filing" at bounding box center [853, 523] width 119 height 37
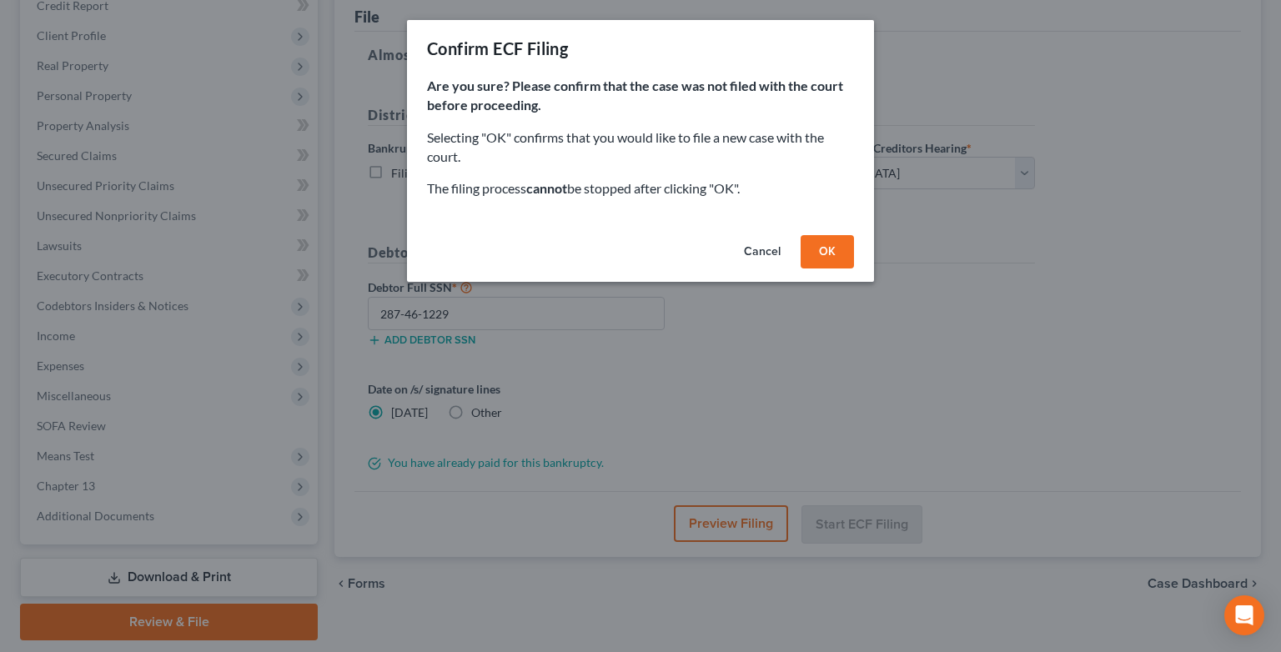
click at [830, 263] on button "OK" at bounding box center [826, 251] width 53 height 33
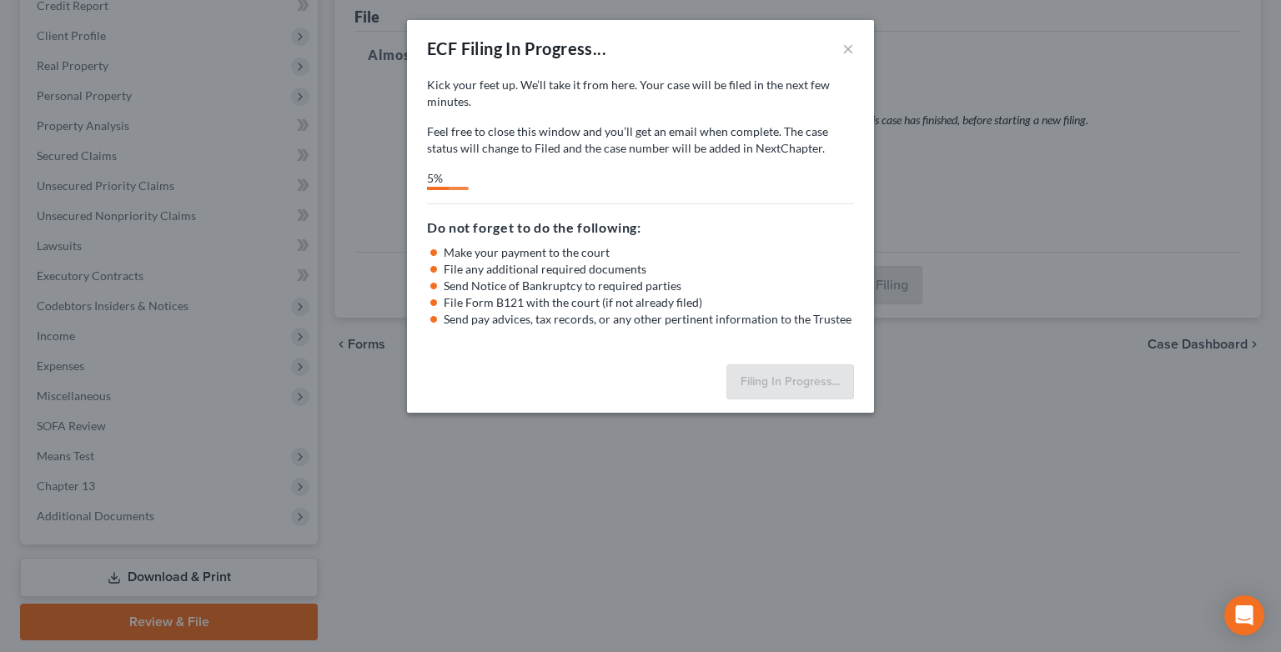
select select "0"
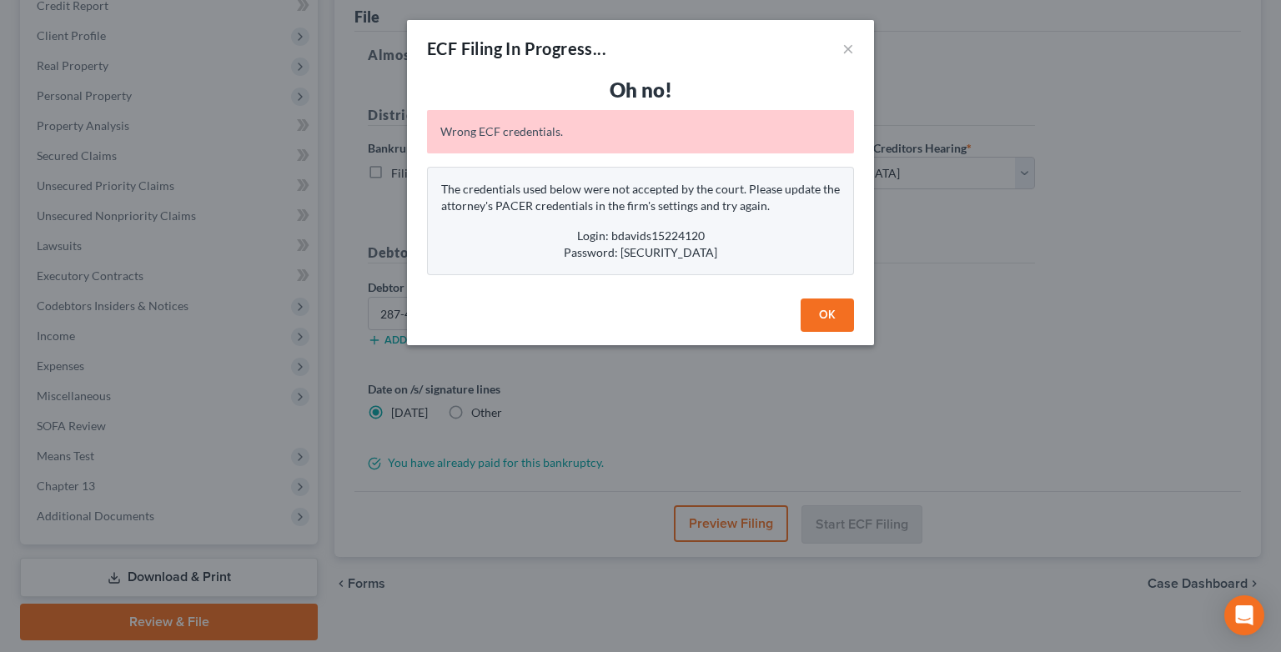
click at [837, 312] on button "OK" at bounding box center [826, 314] width 53 height 33
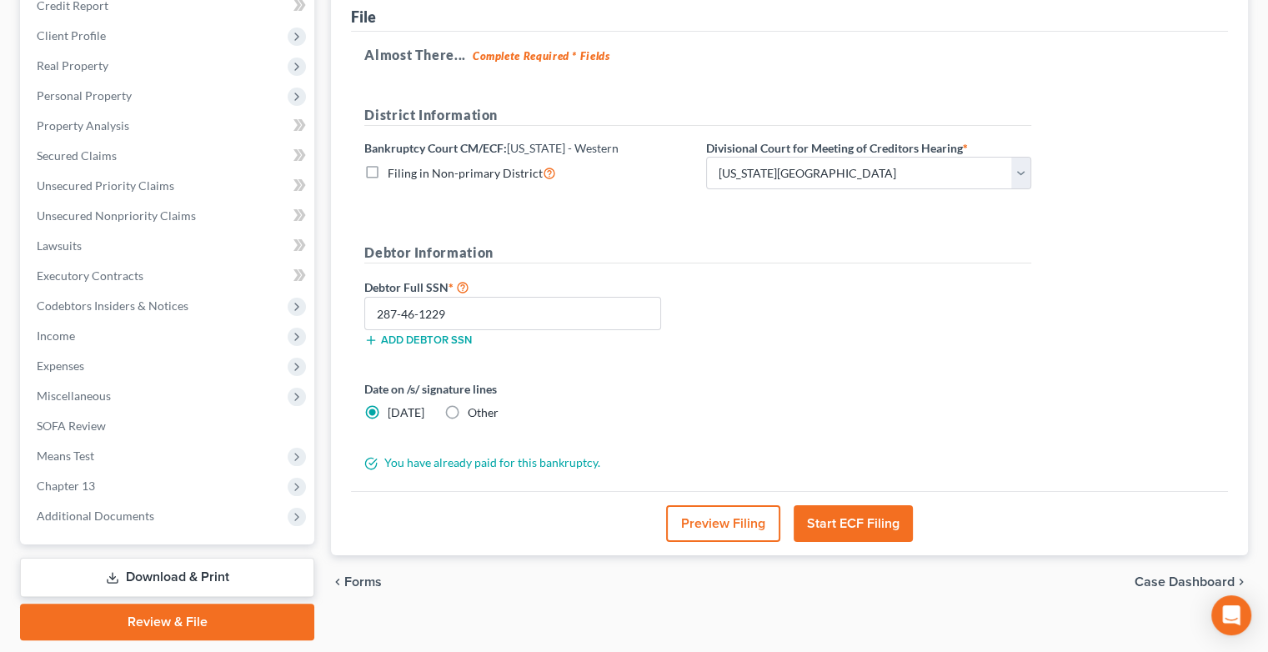
scroll to position [0, 0]
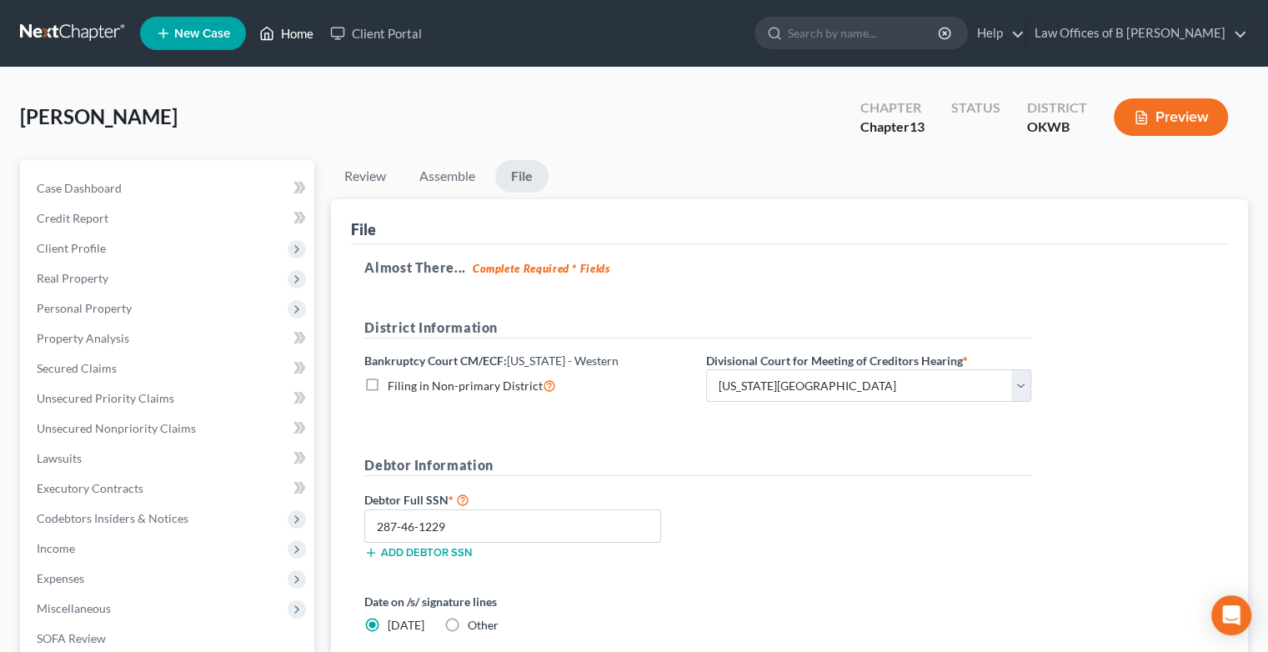
click at [289, 31] on link "Home" at bounding box center [286, 33] width 71 height 30
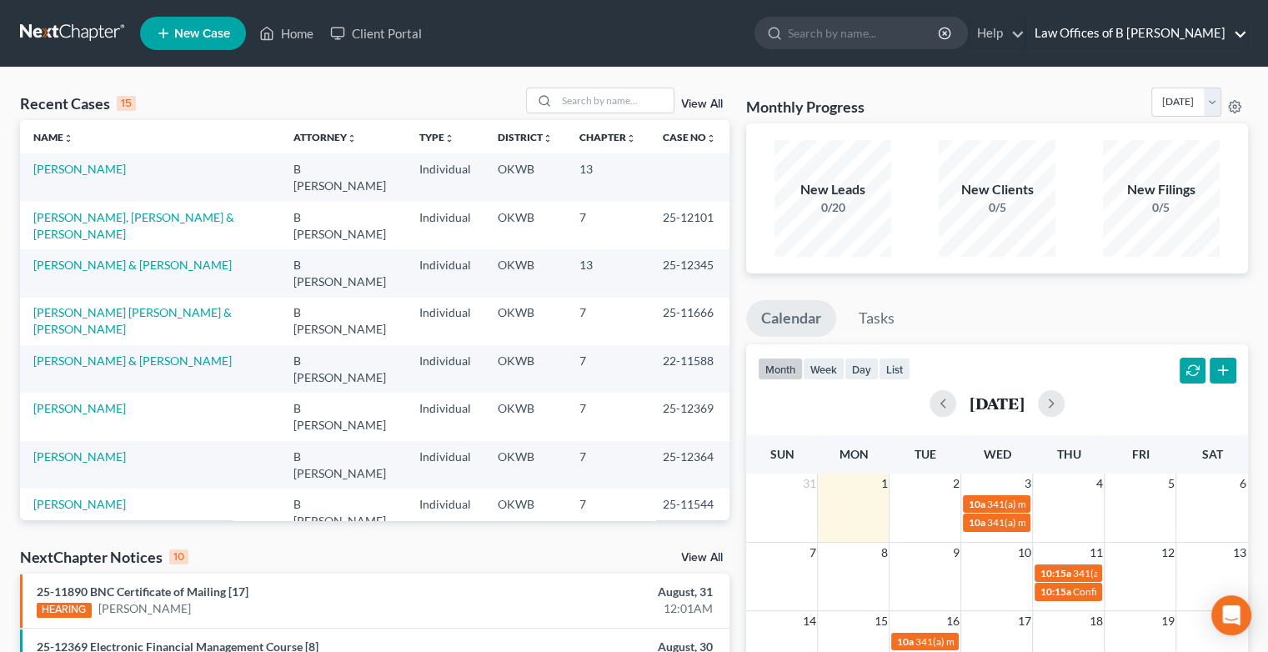
click at [1244, 33] on link "Law Offices of B [PERSON_NAME]" at bounding box center [1136, 33] width 221 height 30
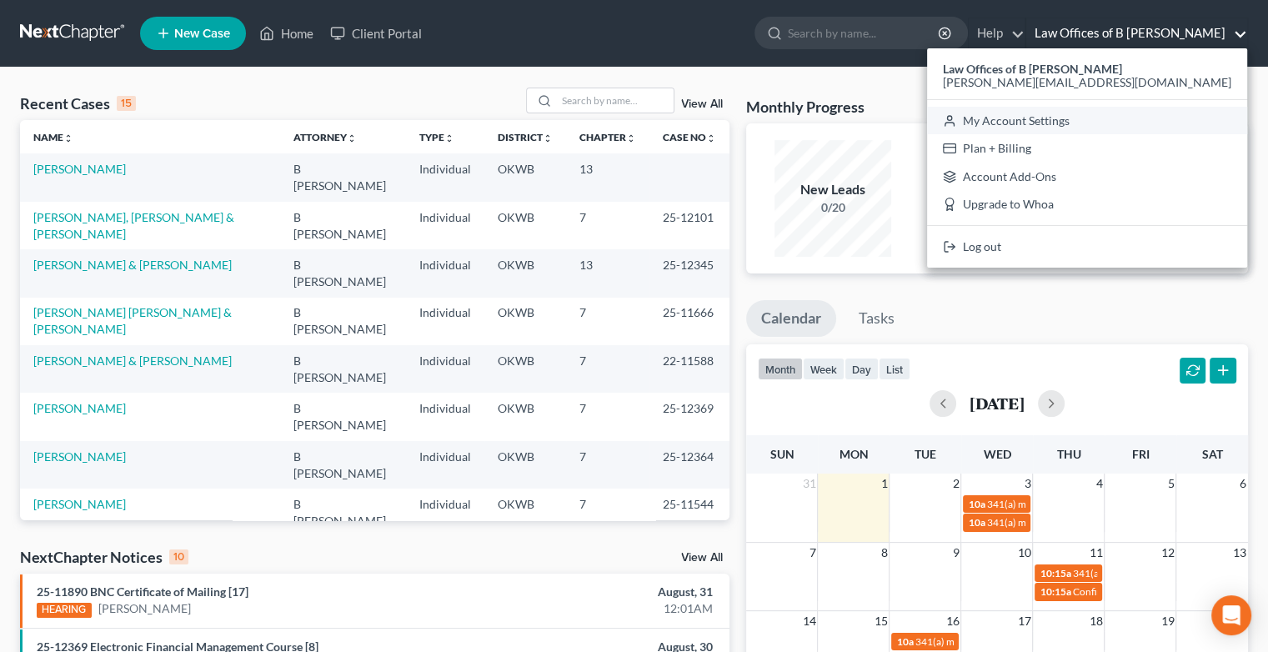
click at [1128, 123] on link "My Account Settings" at bounding box center [1087, 121] width 320 height 28
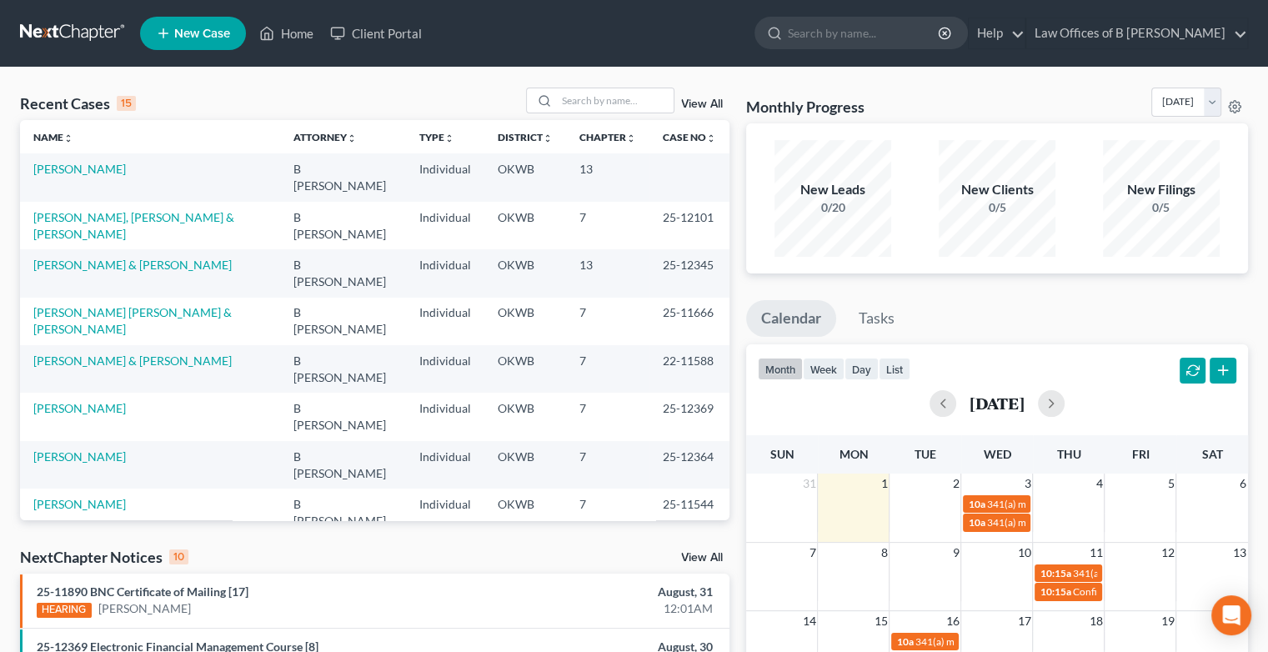
select select "23"
select select "37"
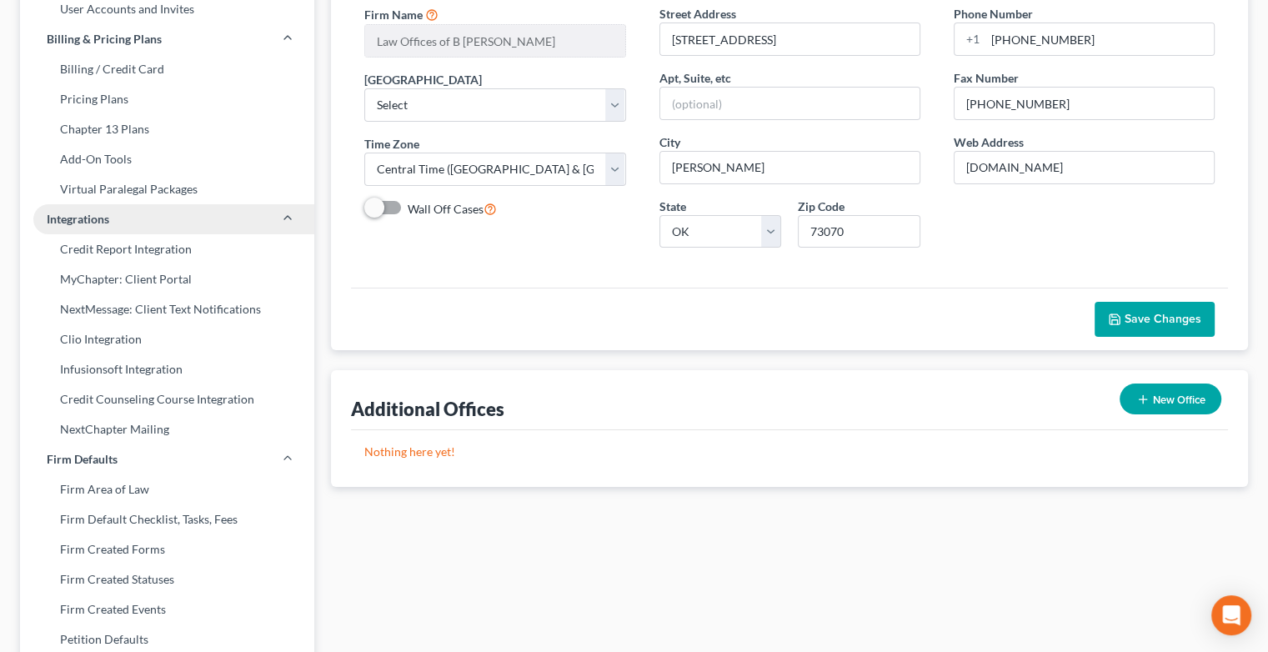
scroll to position [198, 0]
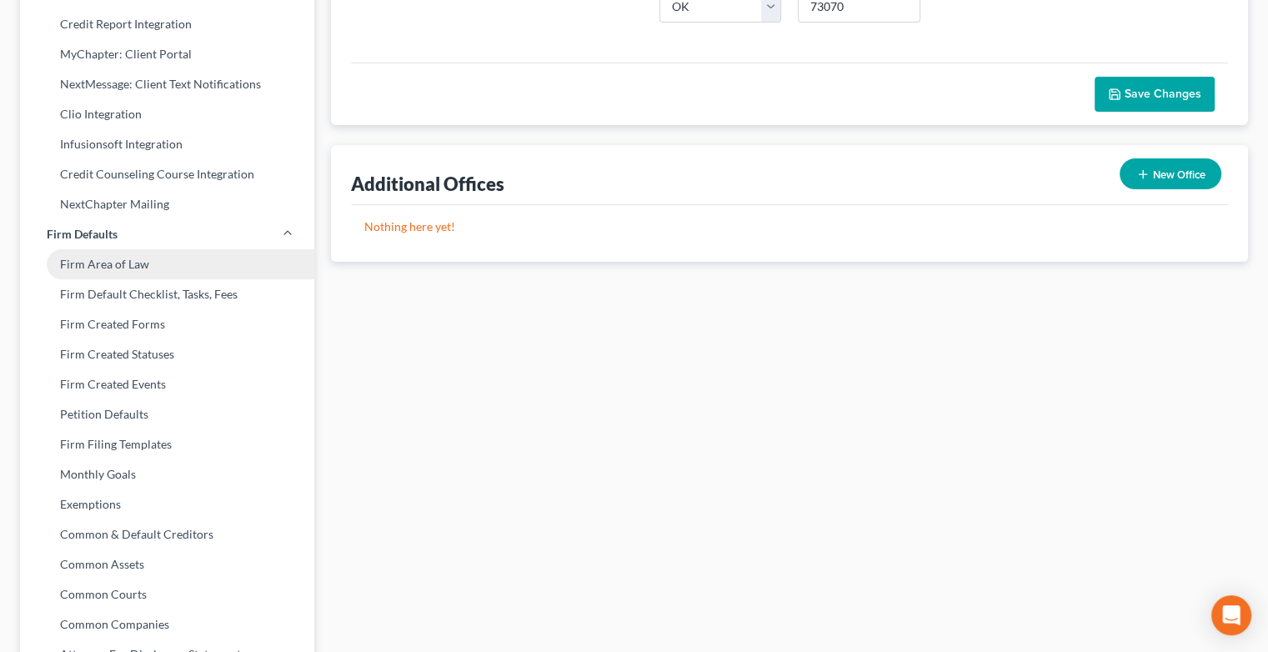
click at [243, 476] on link "Monthly Goals" at bounding box center [167, 474] width 294 height 30
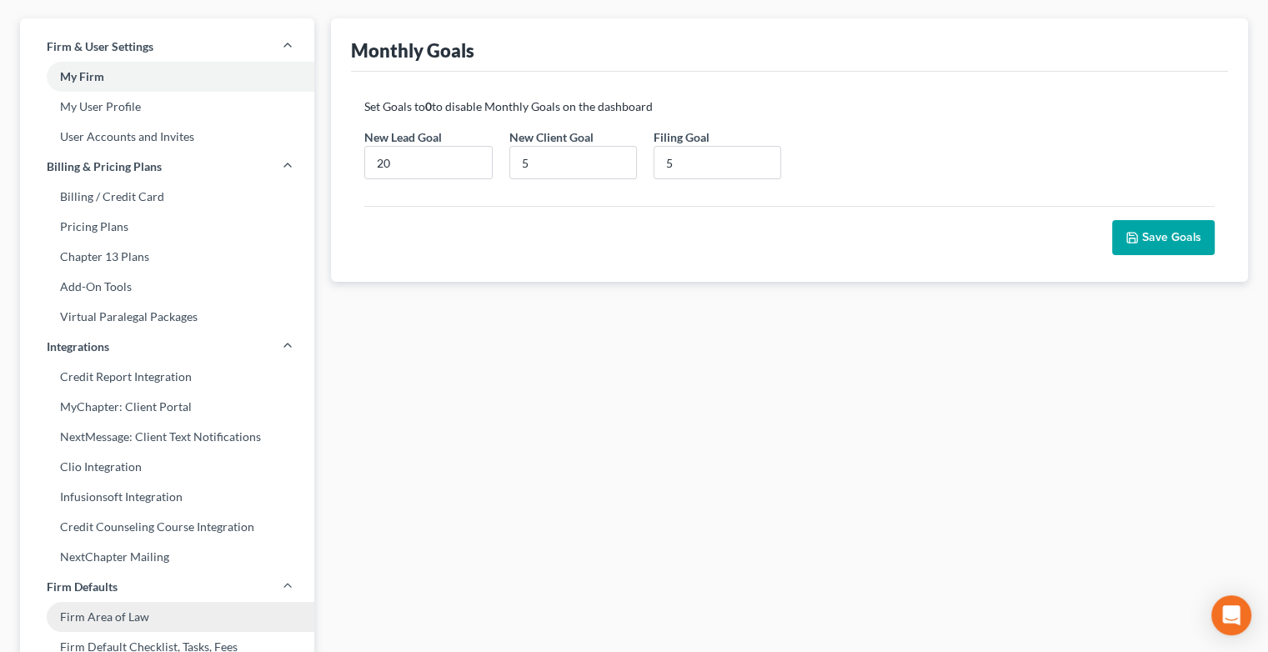
scroll to position [70, 0]
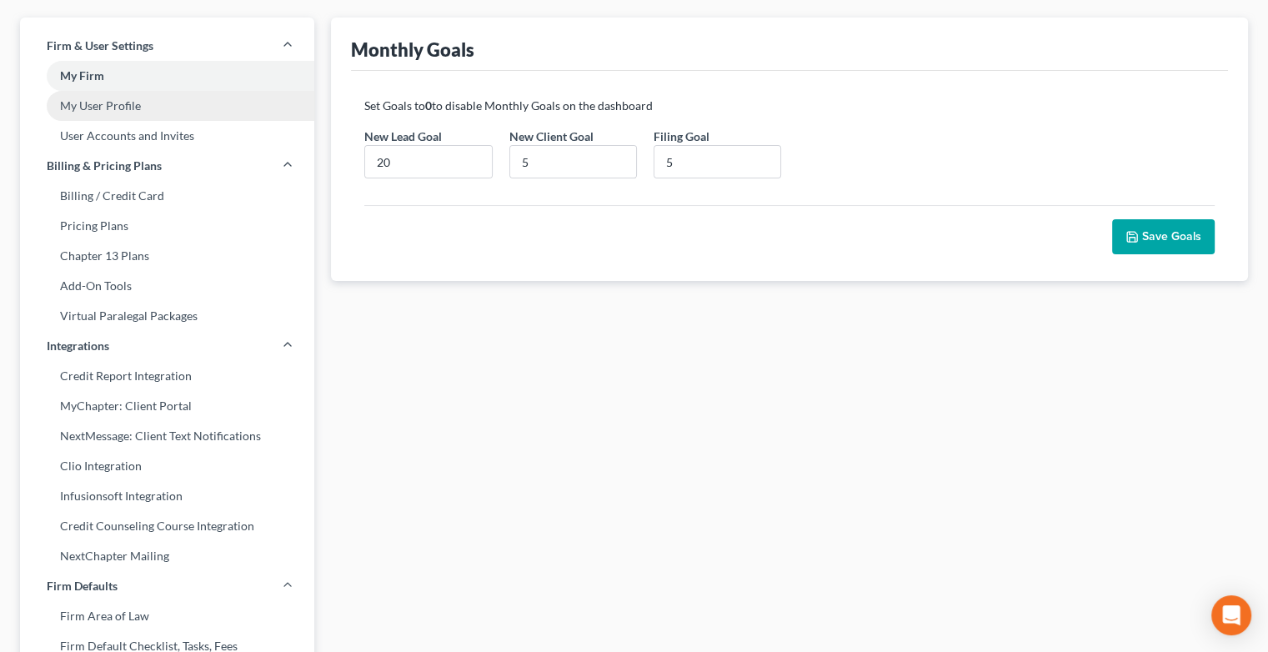
click at [129, 111] on link "My User Profile" at bounding box center [167, 106] width 294 height 30
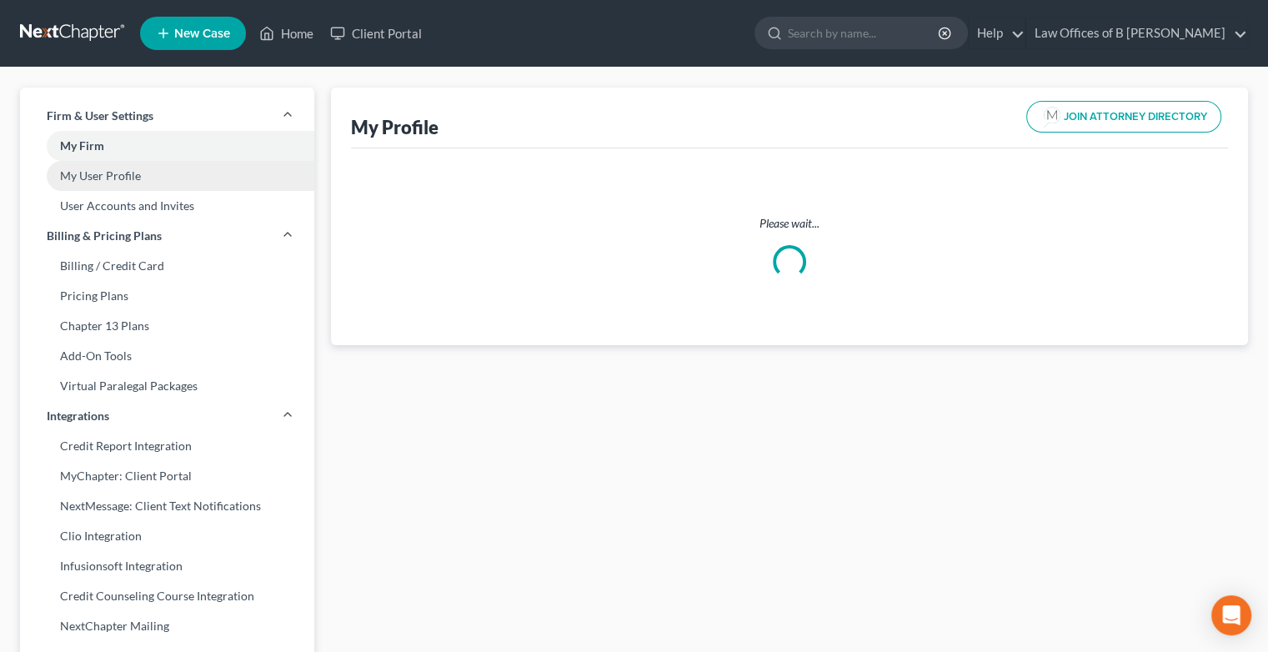
select select "37"
select select "65"
select select "attorney"
select select "0"
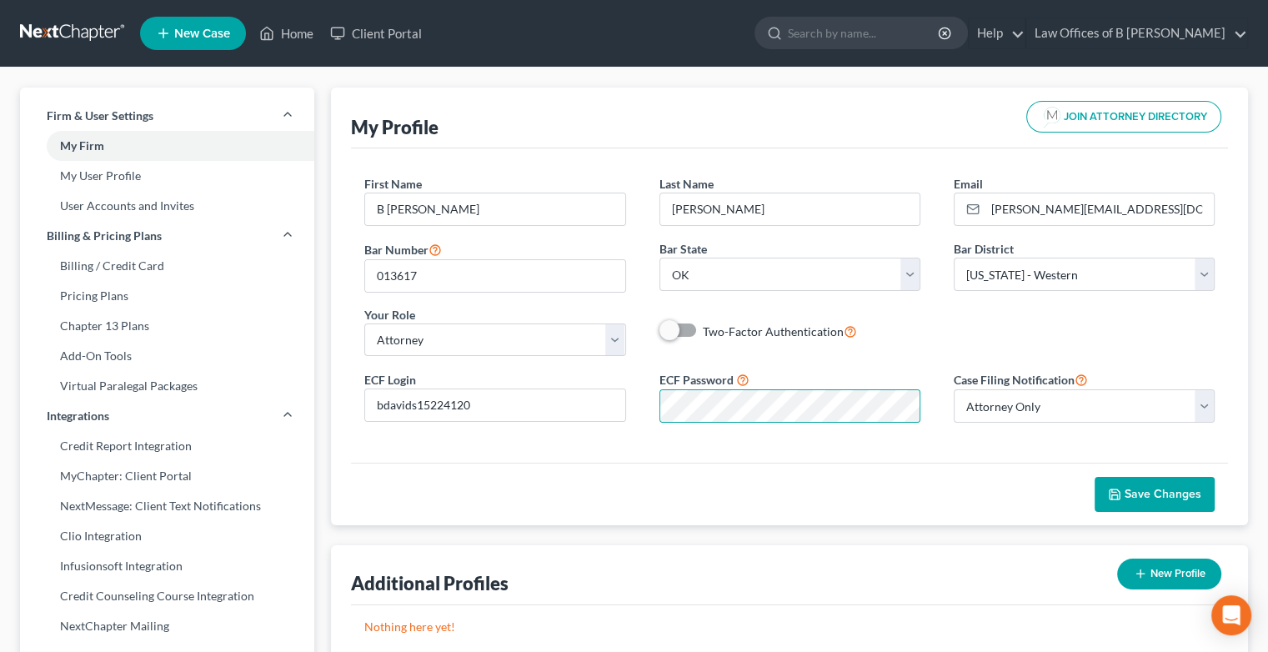
click at [1137, 488] on span "Save Changes" at bounding box center [1163, 494] width 77 height 14
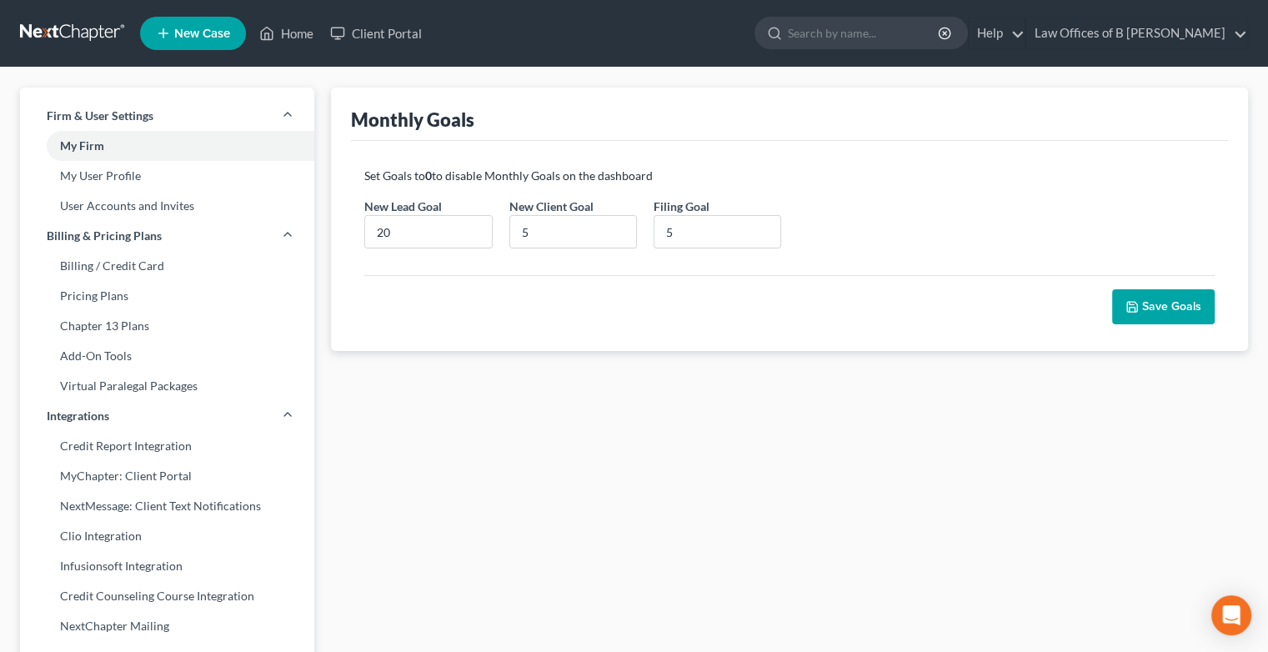
scroll to position [422, 0]
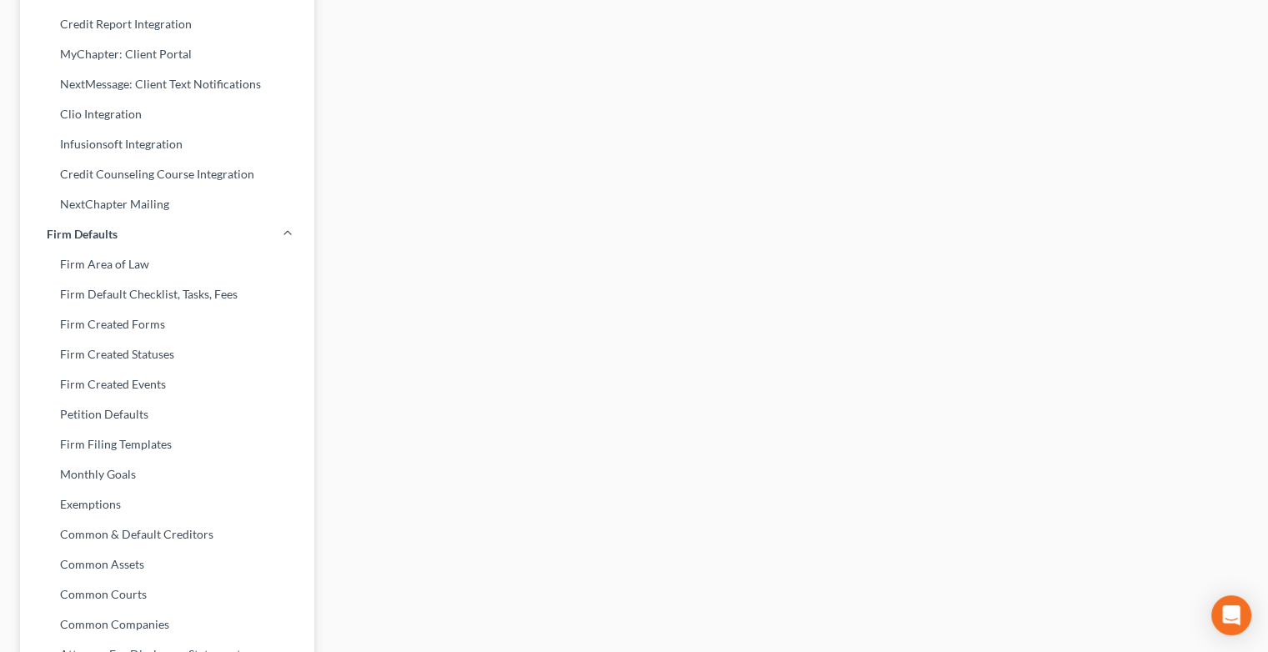
select select "65"
select select "23"
select select "37"
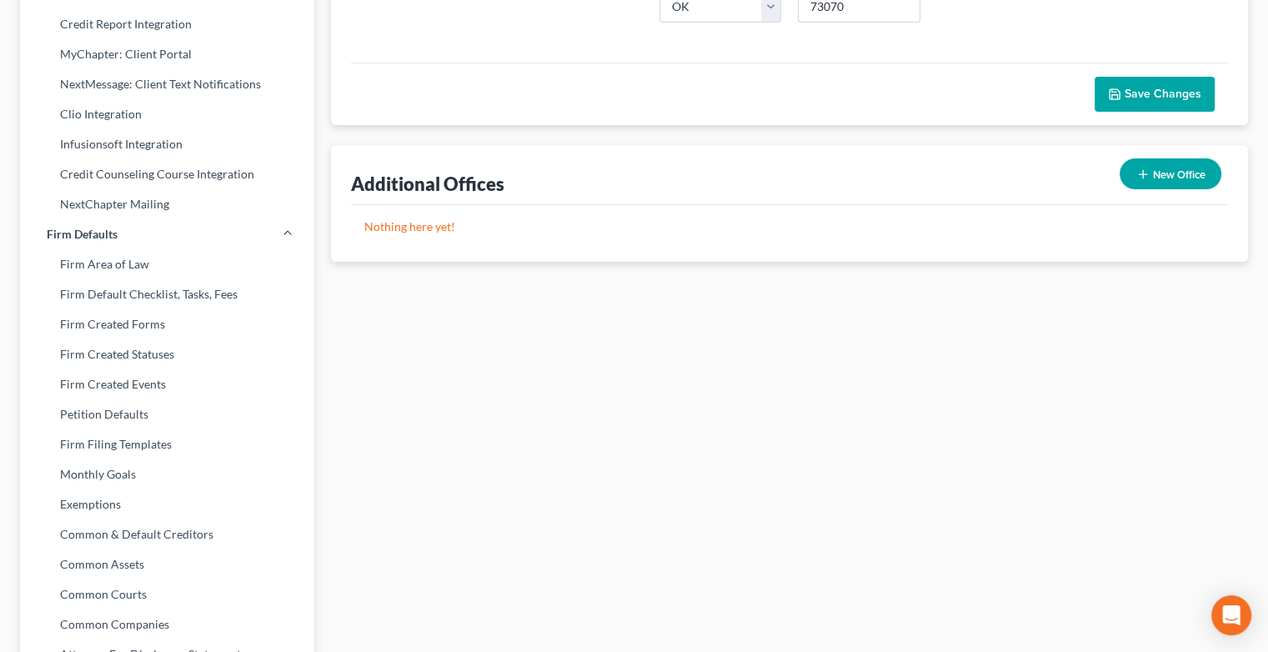
scroll to position [0, 0]
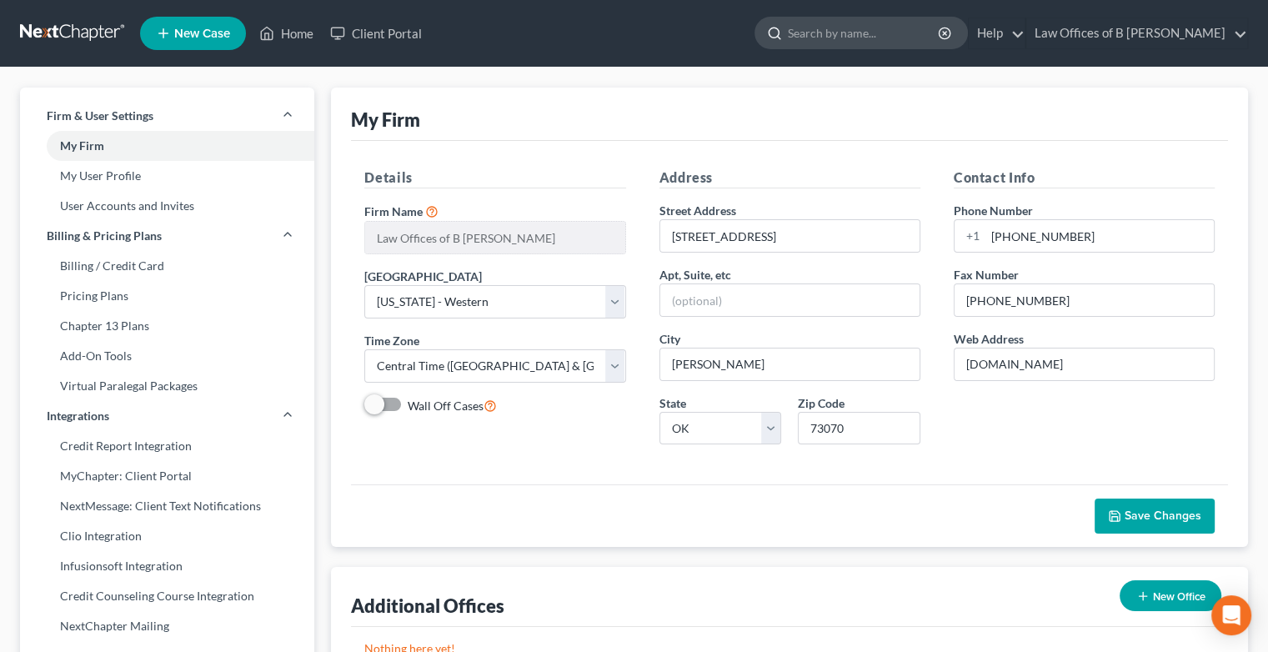
click at [857, 35] on input "search" at bounding box center [864, 33] width 153 height 31
type input "[PERSON_NAME]"
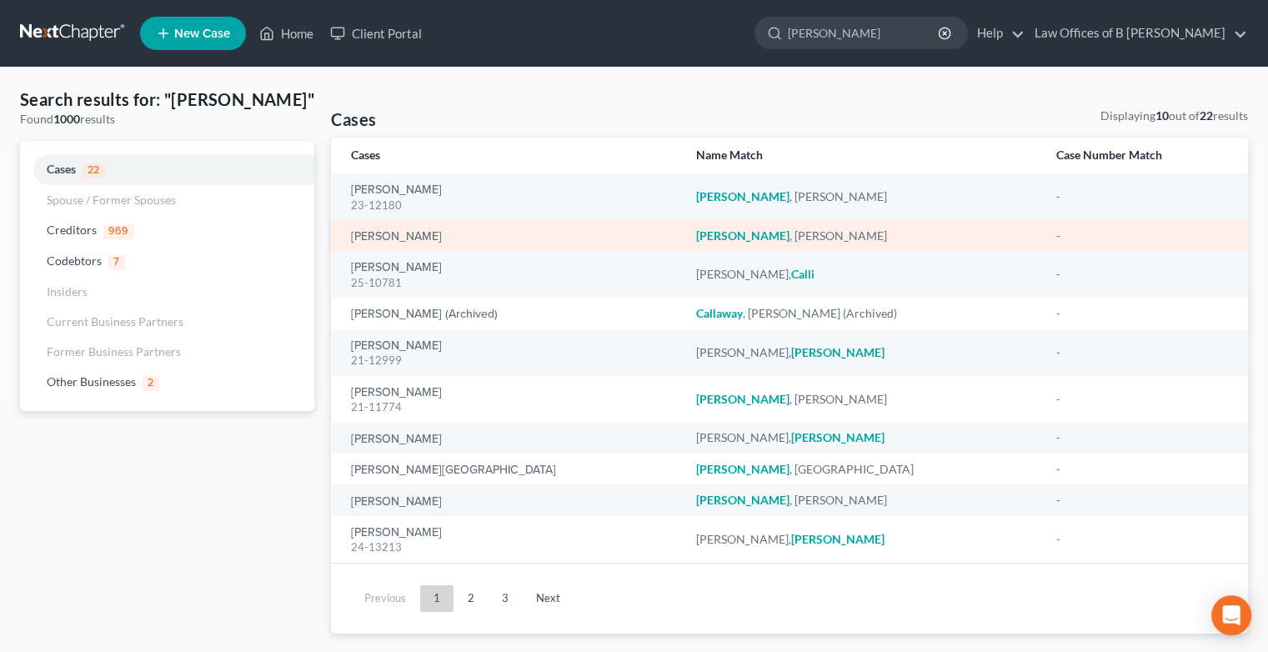
click at [416, 228] on div "[PERSON_NAME]" at bounding box center [510, 236] width 318 height 17
click at [416, 238] on link "[PERSON_NAME]" at bounding box center [396, 237] width 91 height 12
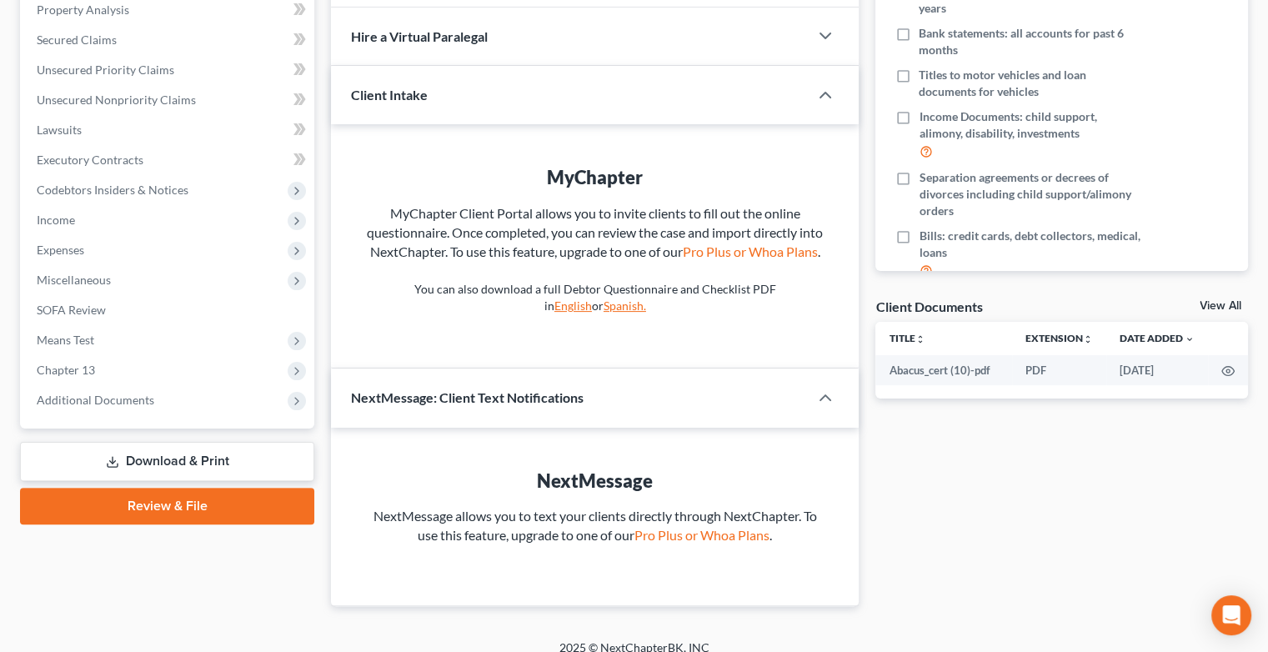
scroll to position [346, 0]
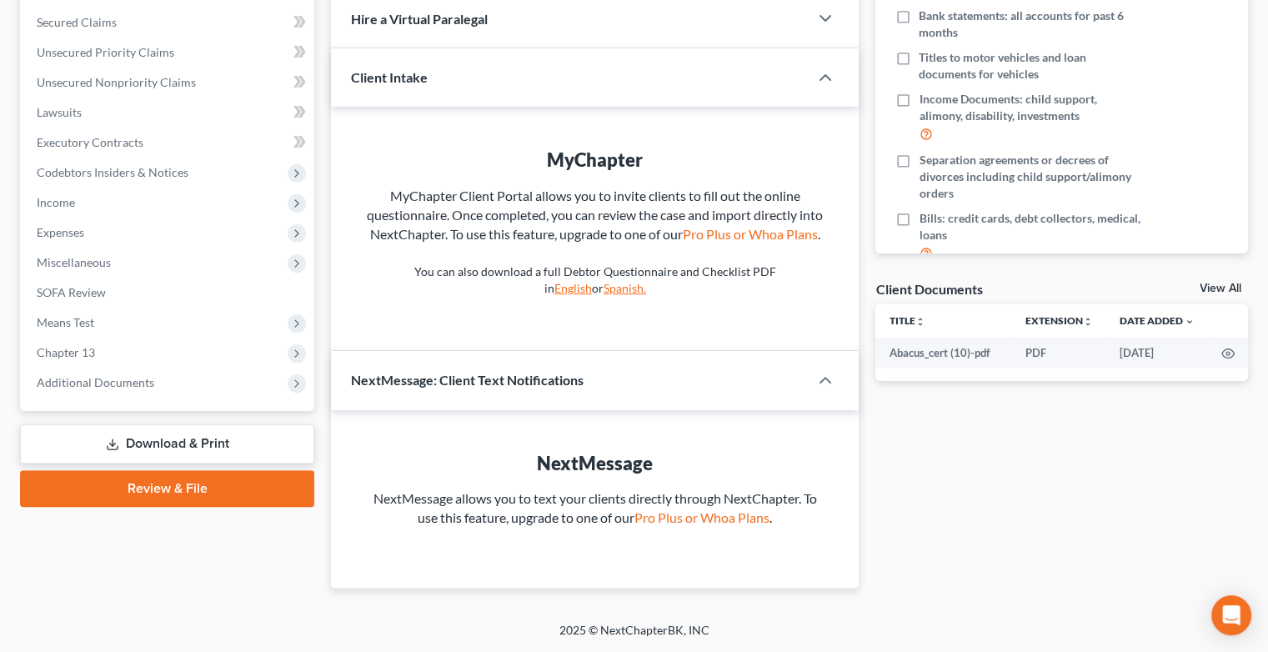
click at [154, 489] on link "Review & File" at bounding box center [167, 488] width 294 height 37
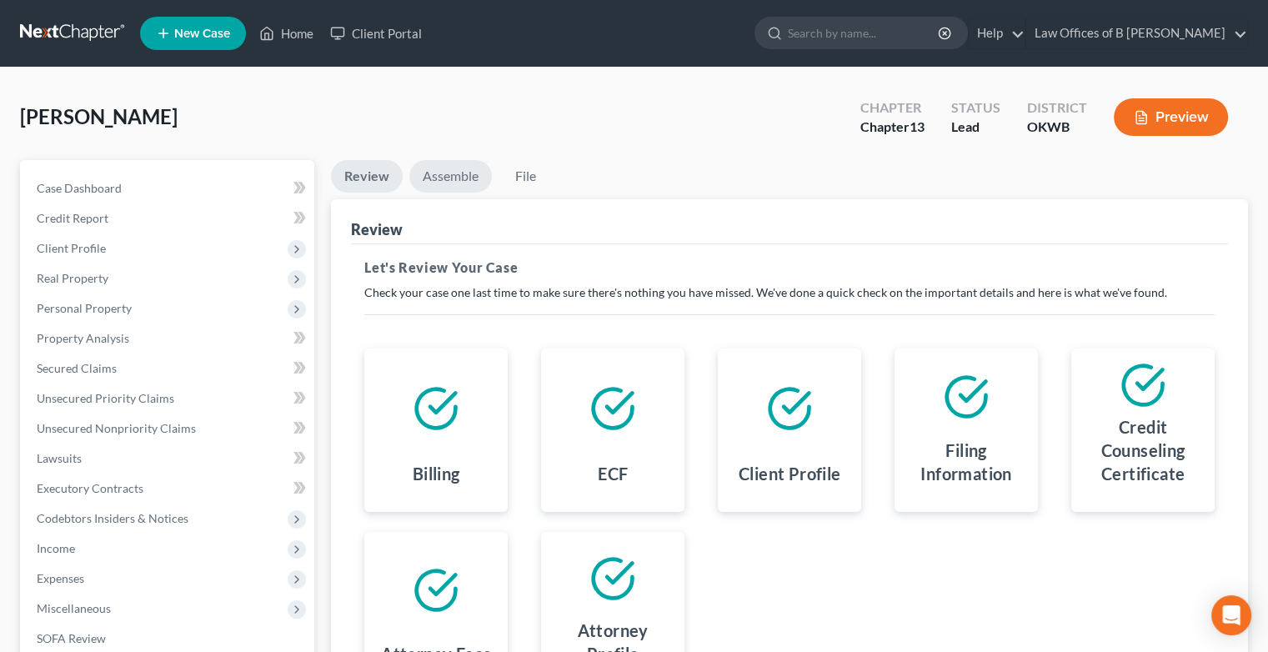
click at [448, 166] on link "Assemble" at bounding box center [450, 176] width 83 height 33
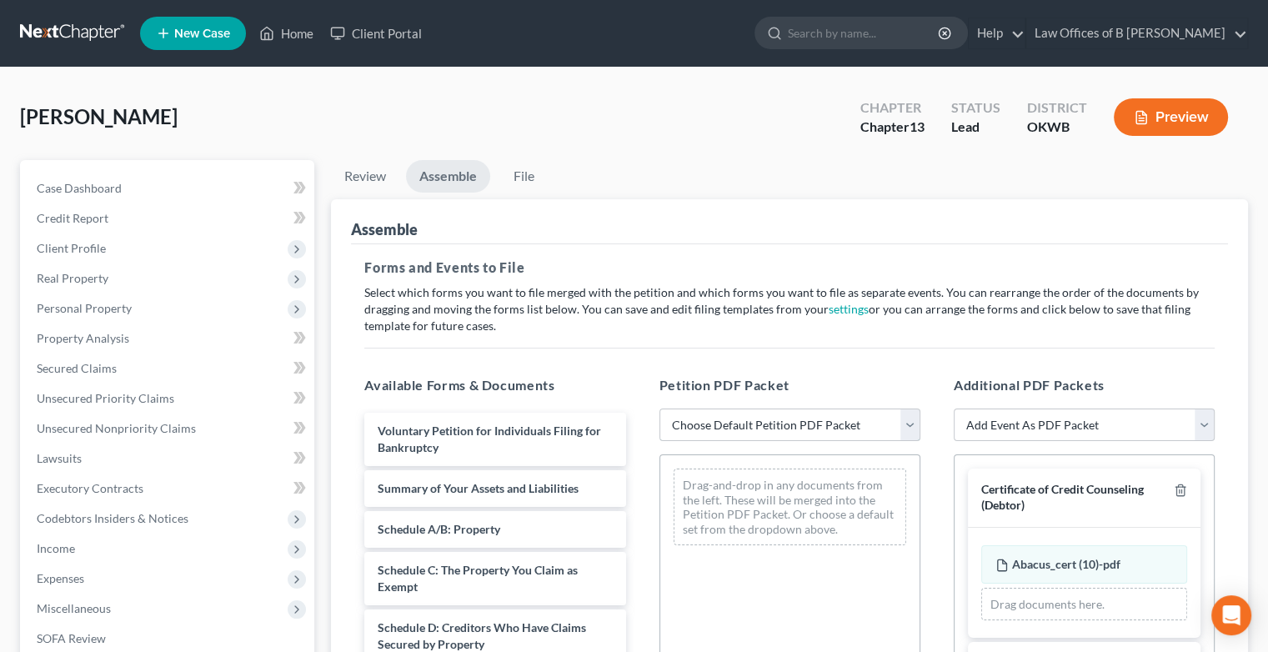
click at [918, 426] on select "Choose Default Petition PDF Packet Complete Bankruptcy Petition (all forms and …" at bounding box center [790, 425] width 261 height 33
select select "1"
click at [660, 409] on select "Choose Default Petition PDF Packet Complete Bankruptcy Petition (all forms and …" at bounding box center [790, 425] width 261 height 33
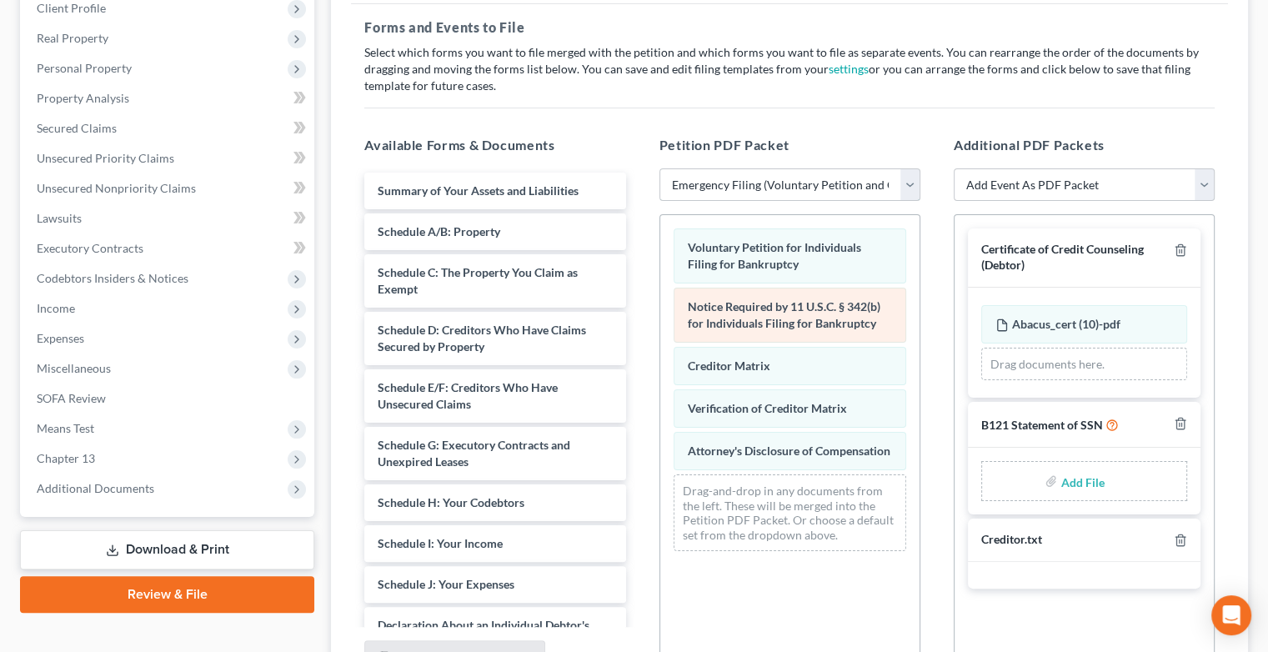
scroll to position [242, 0]
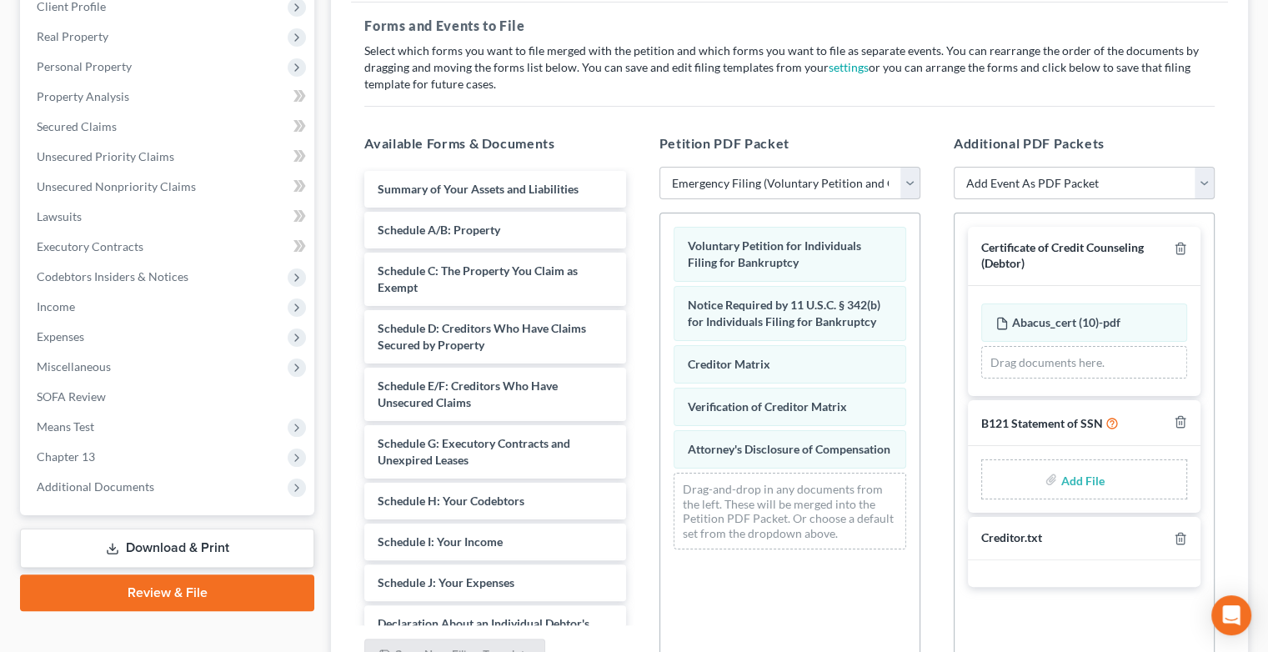
click at [1116, 605] on div "Certificate of Credit Counseling (Debtor) Abacus_cert (10)-pdf Amended Abacus_c…" at bounding box center [1084, 442] width 261 height 459
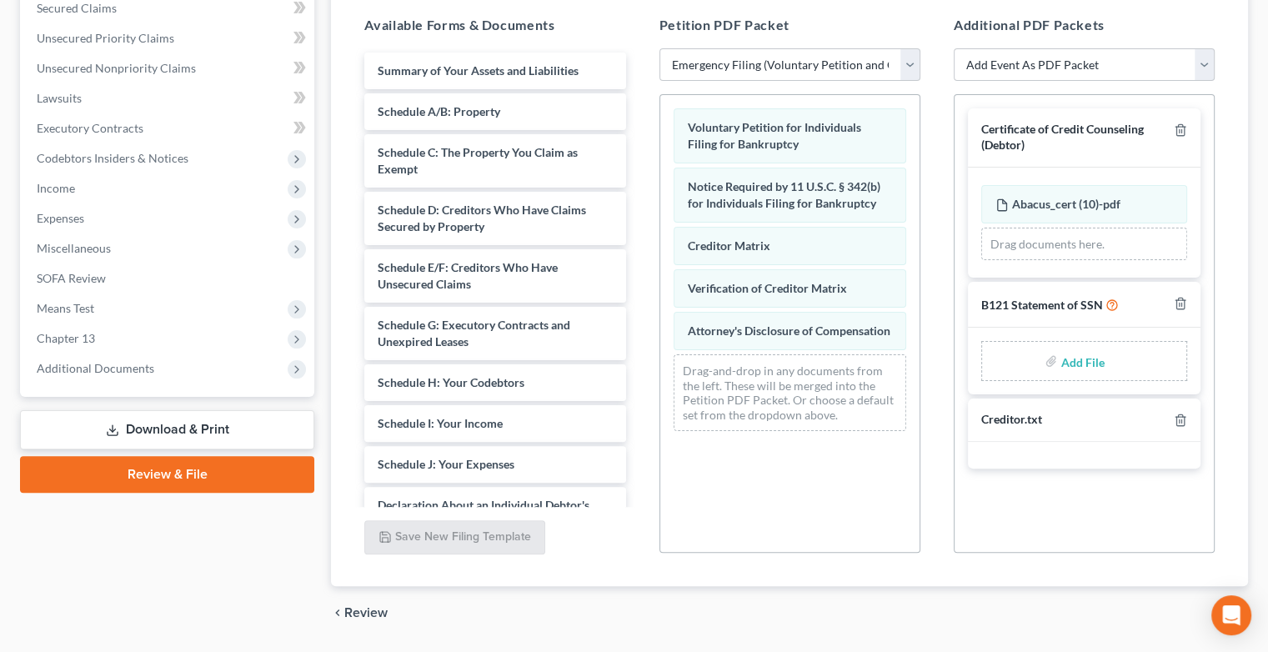
scroll to position [409, 0]
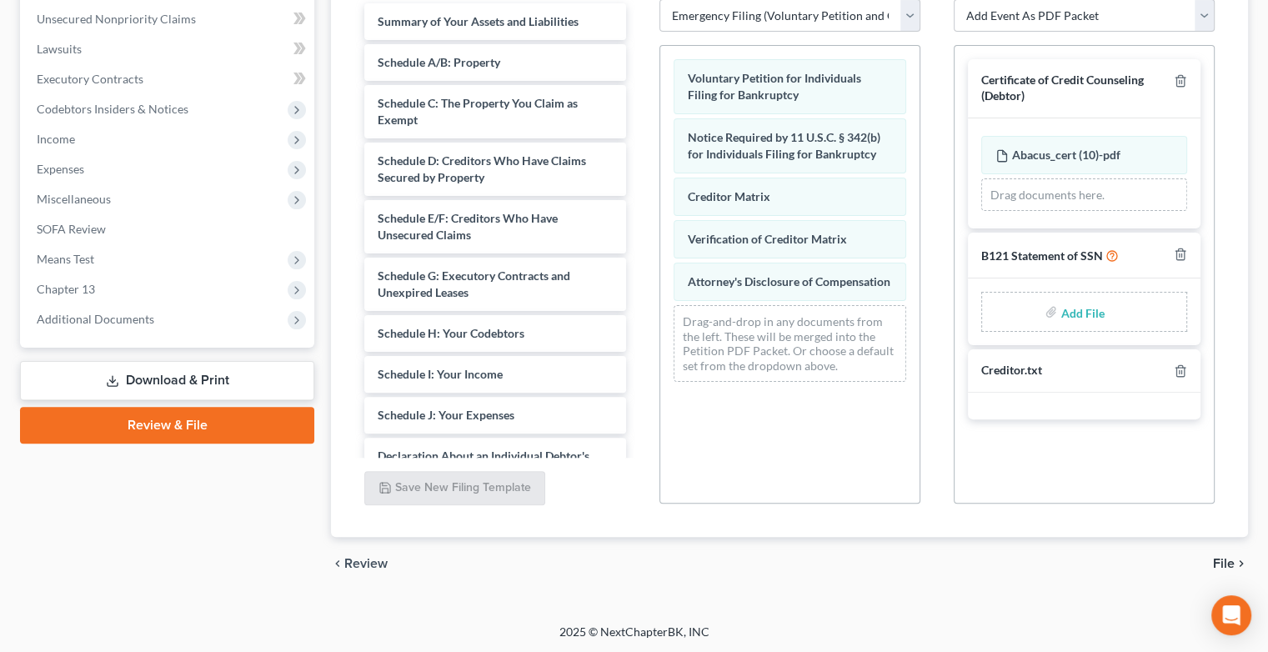
click at [1227, 566] on span "File" at bounding box center [1224, 563] width 22 height 13
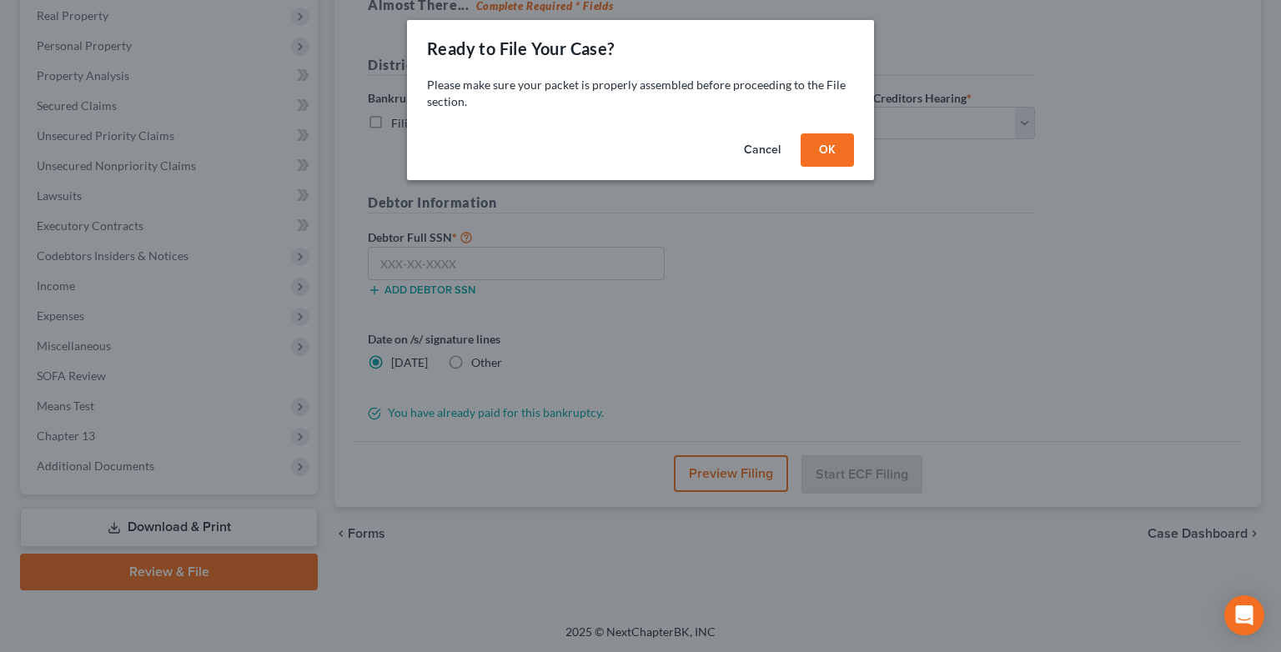
click at [837, 155] on button "OK" at bounding box center [826, 149] width 53 height 33
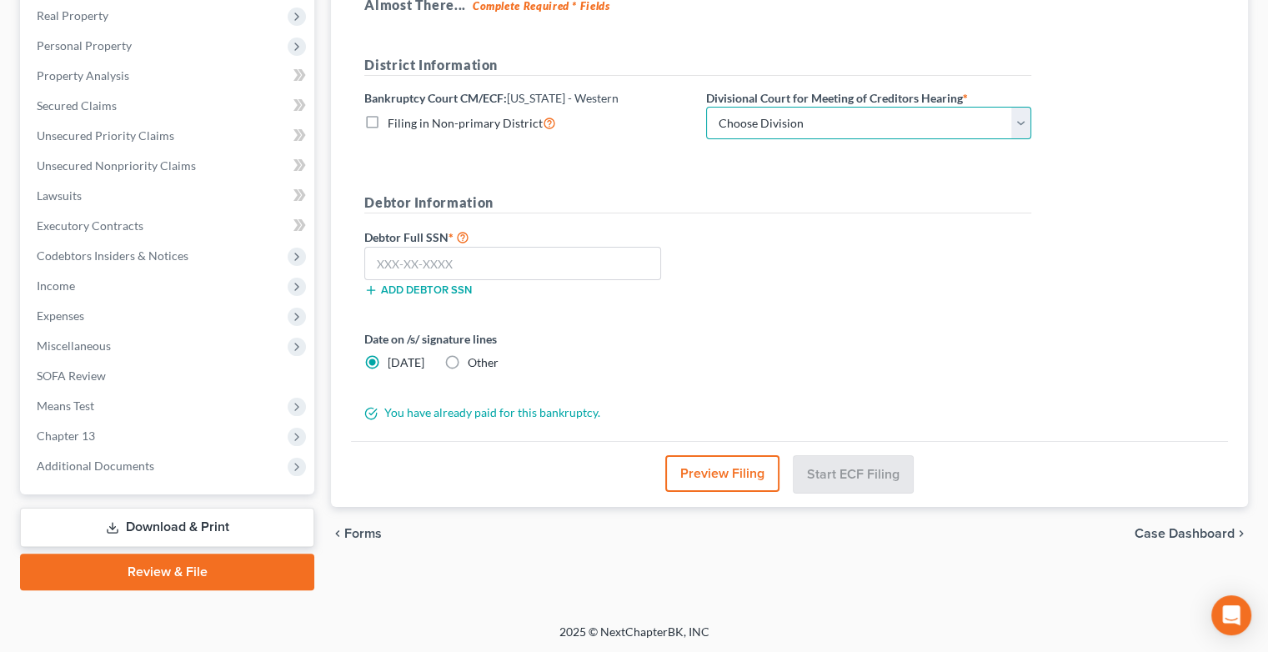
click at [1021, 117] on select "Choose Division [US_STATE][GEOGRAPHIC_DATA]" at bounding box center [868, 123] width 325 height 33
select select "0"
click at [706, 107] on select "Choose Division [US_STATE][GEOGRAPHIC_DATA]" at bounding box center [868, 123] width 325 height 33
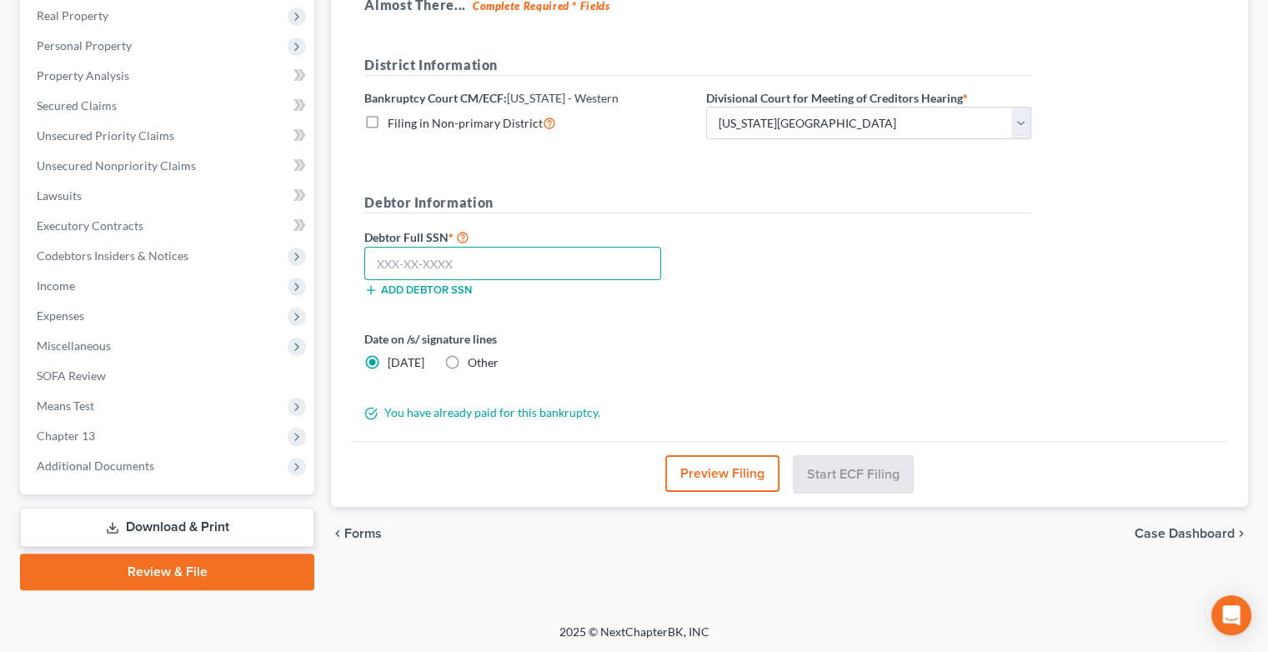
click at [499, 274] on input "text" at bounding box center [512, 263] width 297 height 33
type input "287-46-1229"
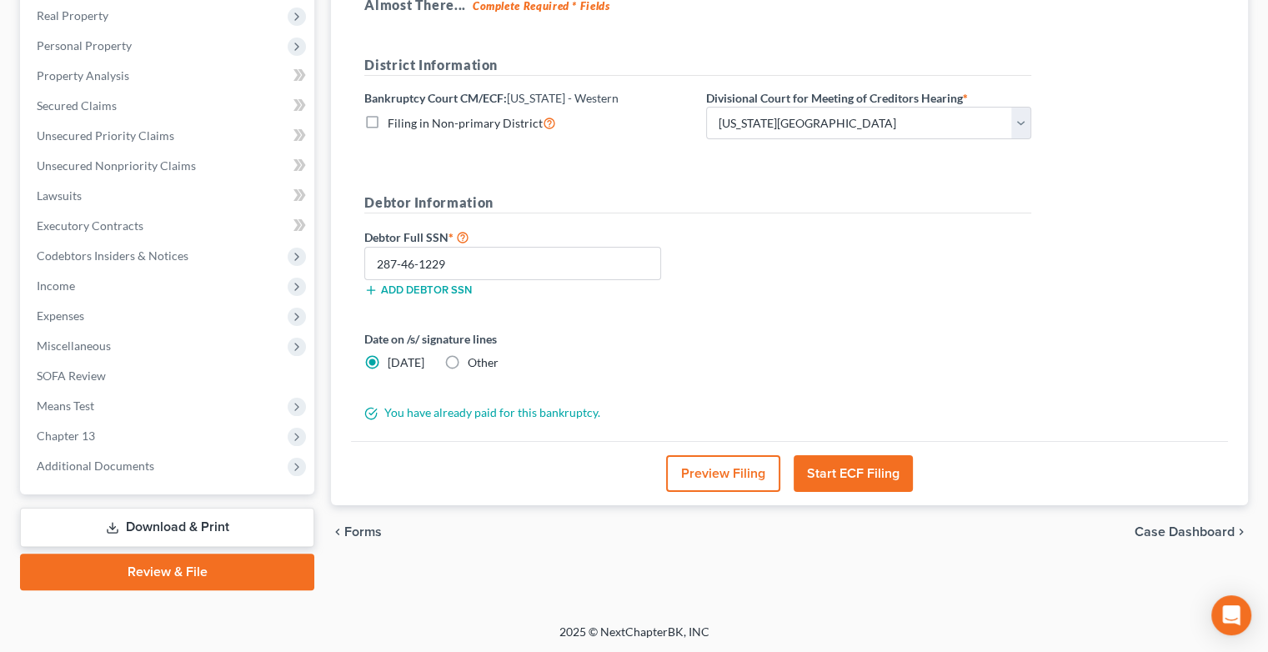
click at [829, 470] on button "Start ECF Filing" at bounding box center [853, 473] width 119 height 37
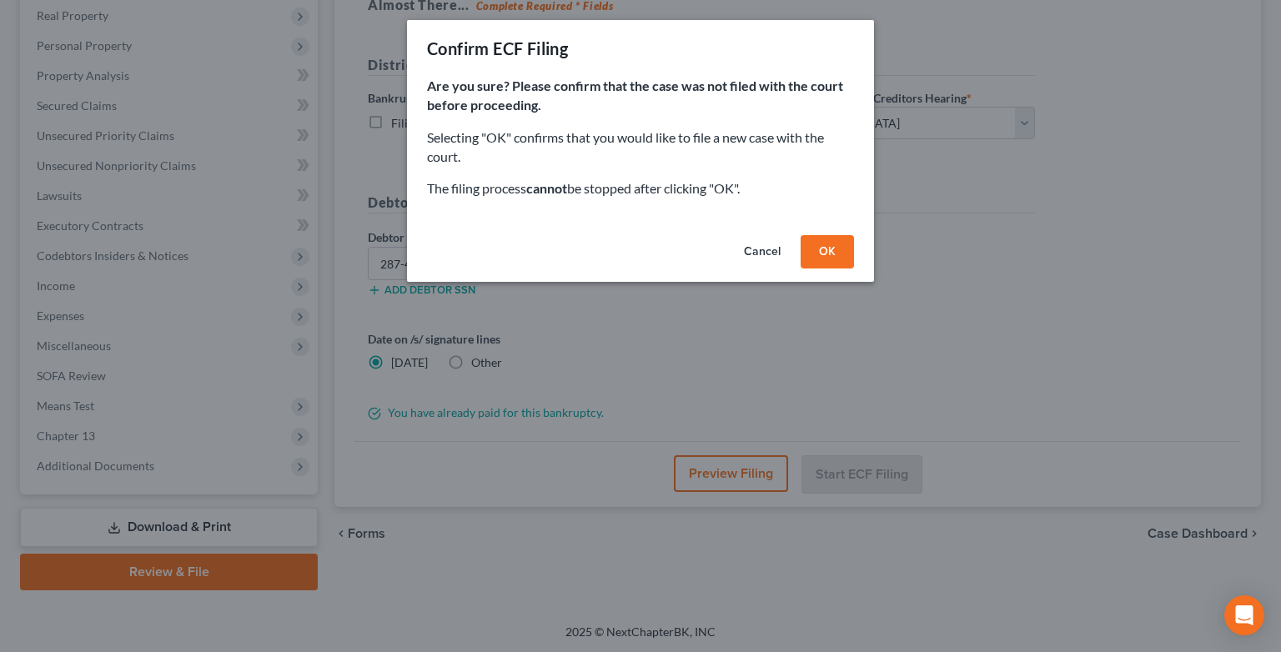
click at [828, 251] on button "OK" at bounding box center [826, 251] width 53 height 33
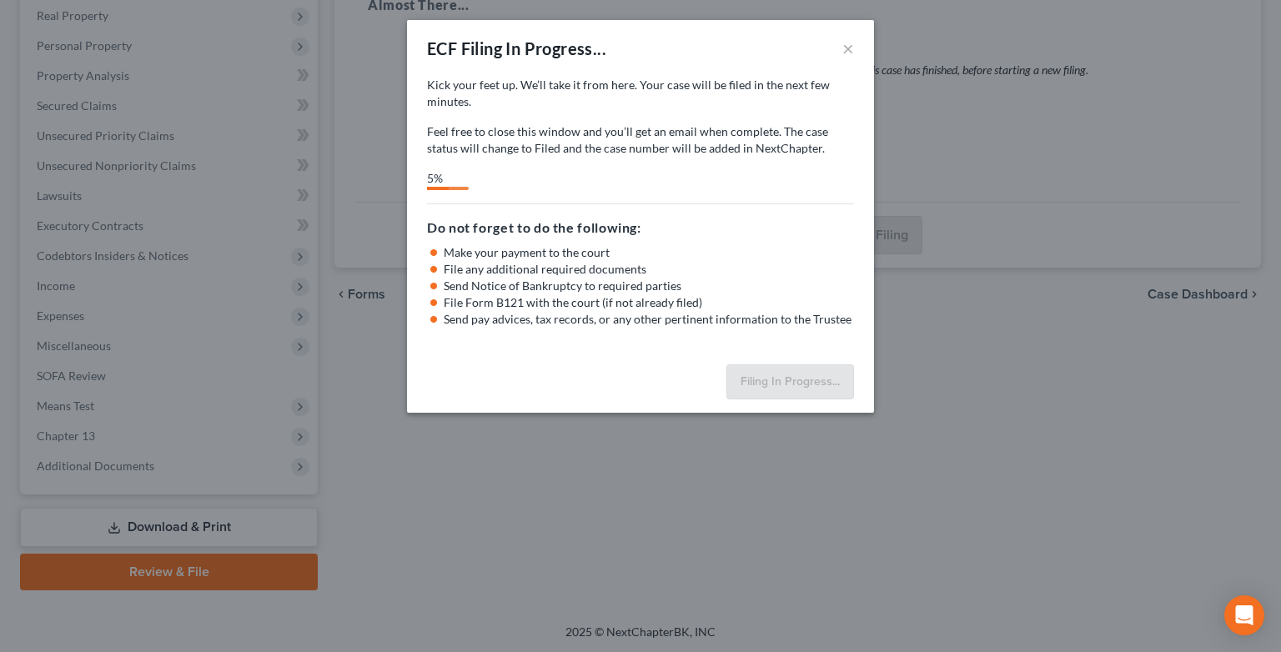
select select "0"
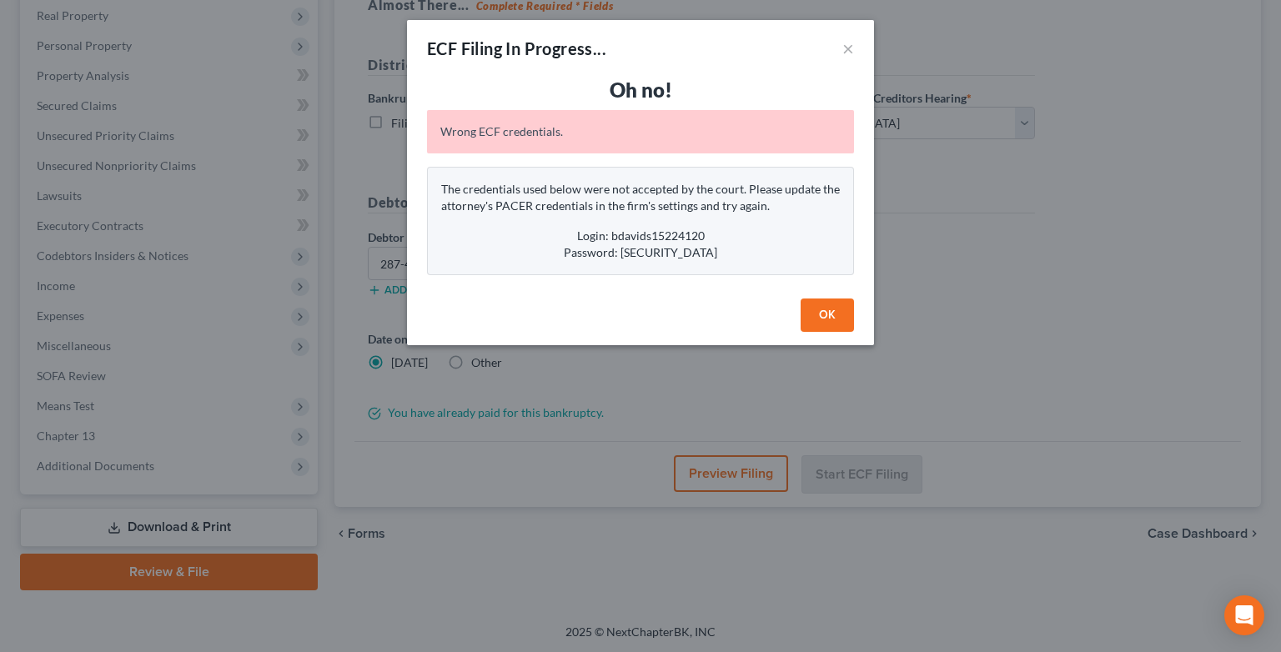
click at [809, 322] on button "OK" at bounding box center [826, 314] width 53 height 33
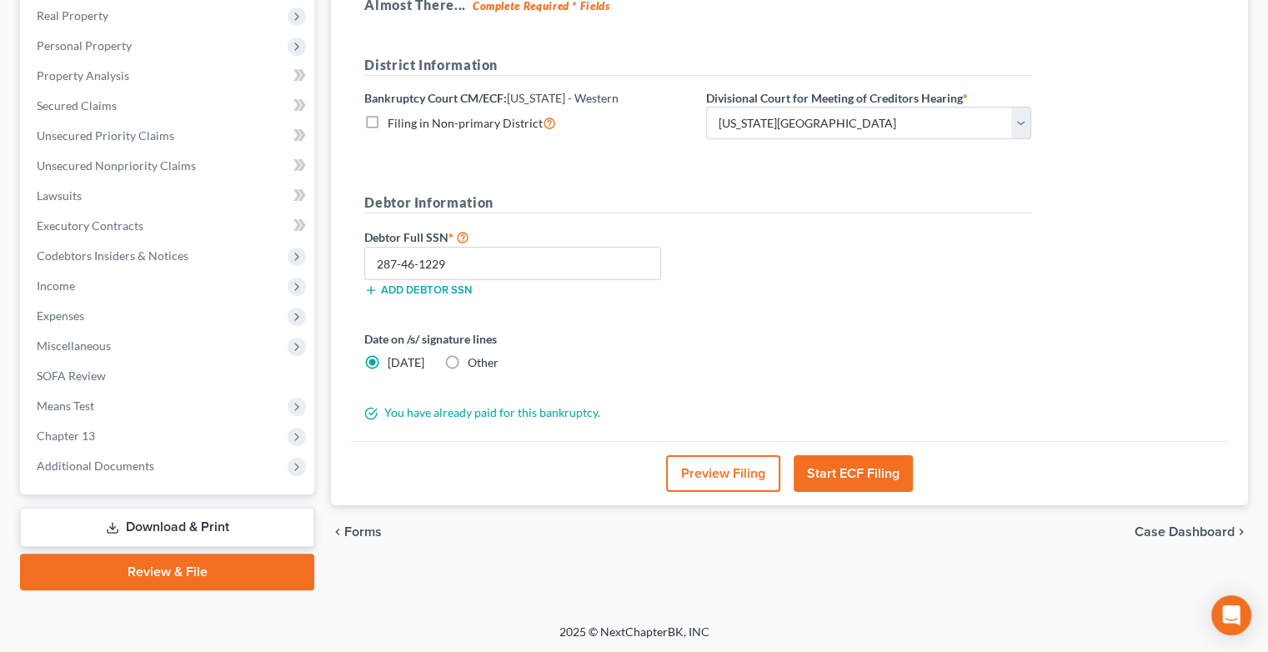
scroll to position [0, 0]
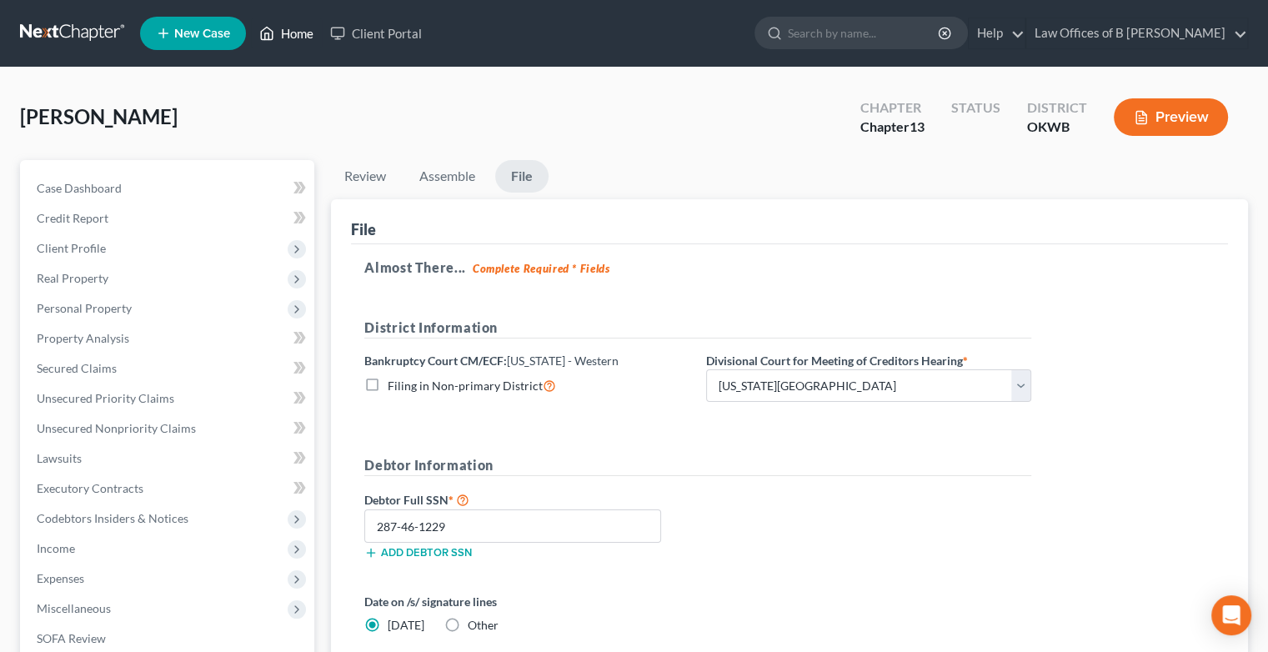
click at [299, 32] on link "Home" at bounding box center [286, 33] width 71 height 30
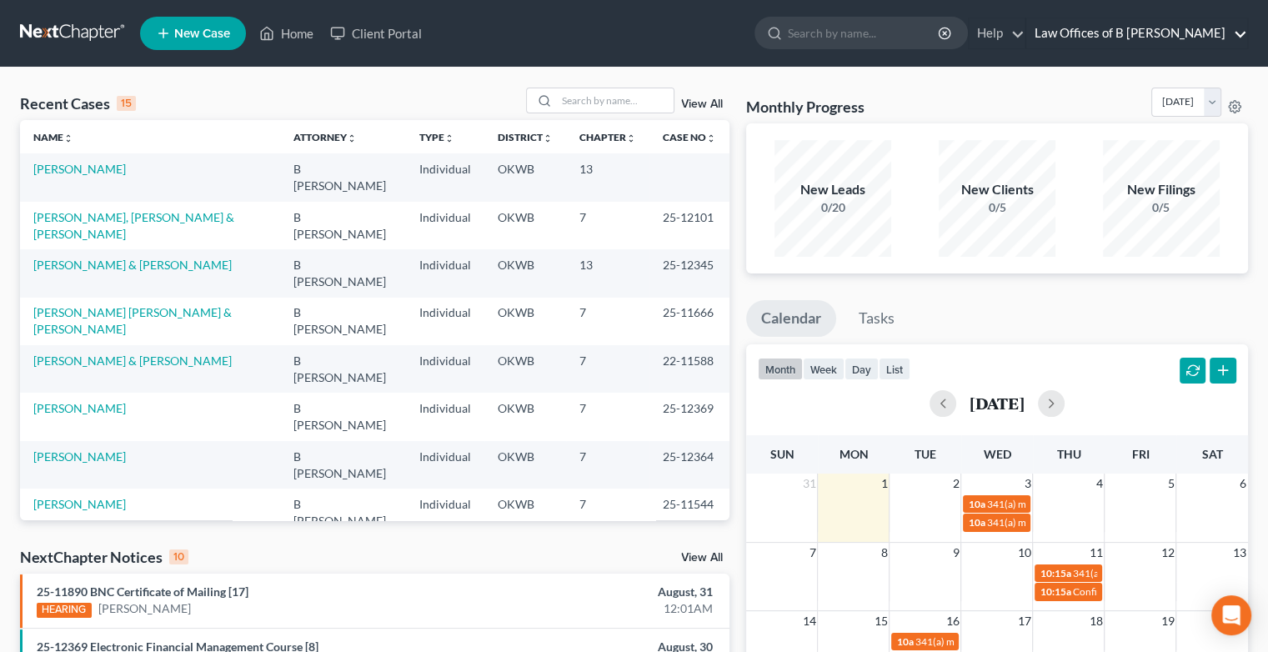
click at [1245, 32] on link "Law Offices of B [PERSON_NAME]" at bounding box center [1136, 33] width 221 height 30
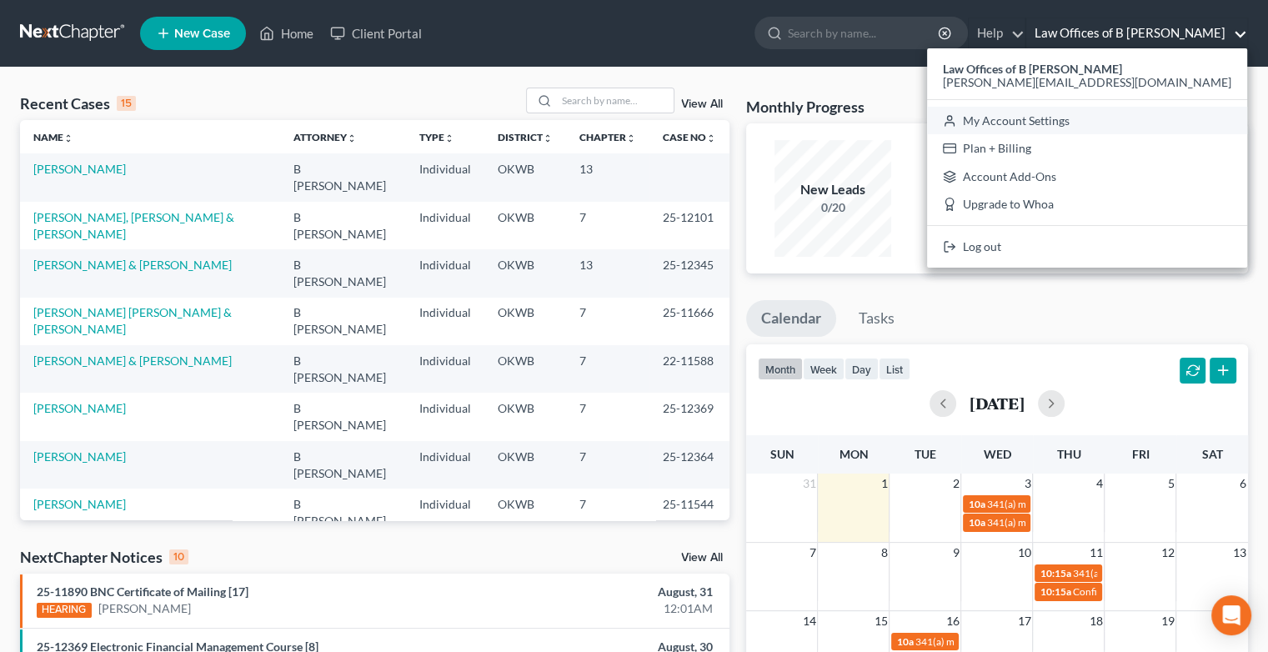
click at [1151, 118] on link "My Account Settings" at bounding box center [1087, 121] width 320 height 28
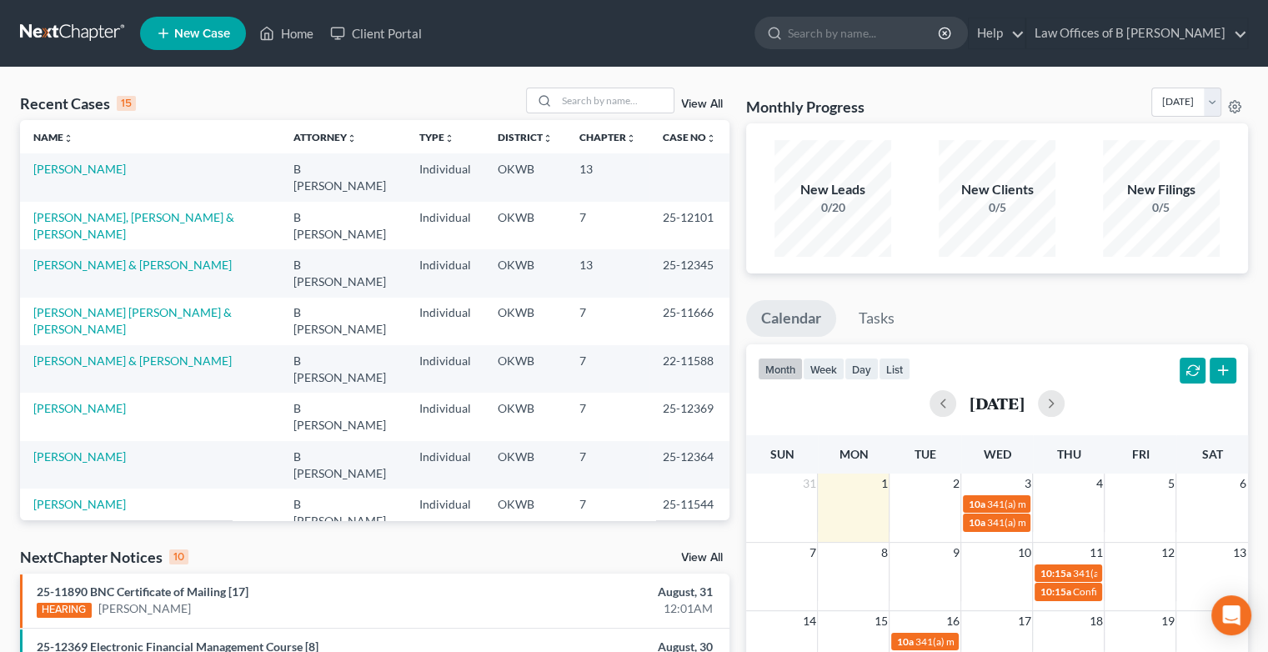
select select "65"
select select "23"
select select "37"
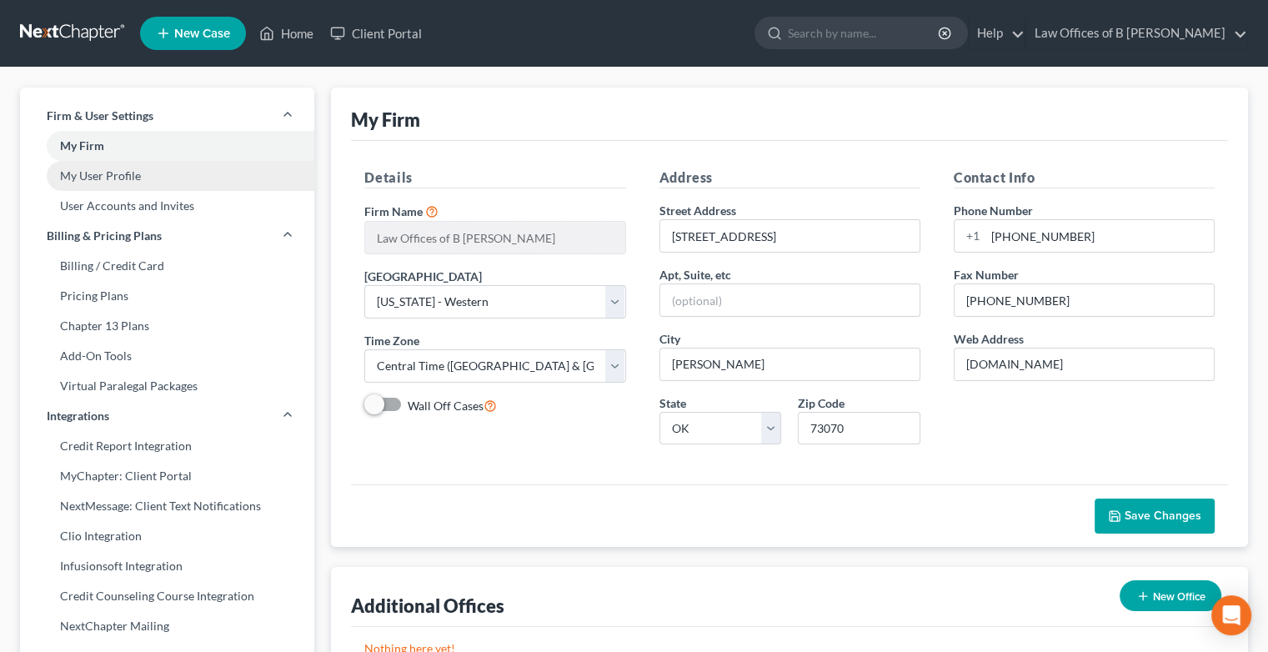
click at [118, 182] on link "My User Profile" at bounding box center [167, 176] width 294 height 30
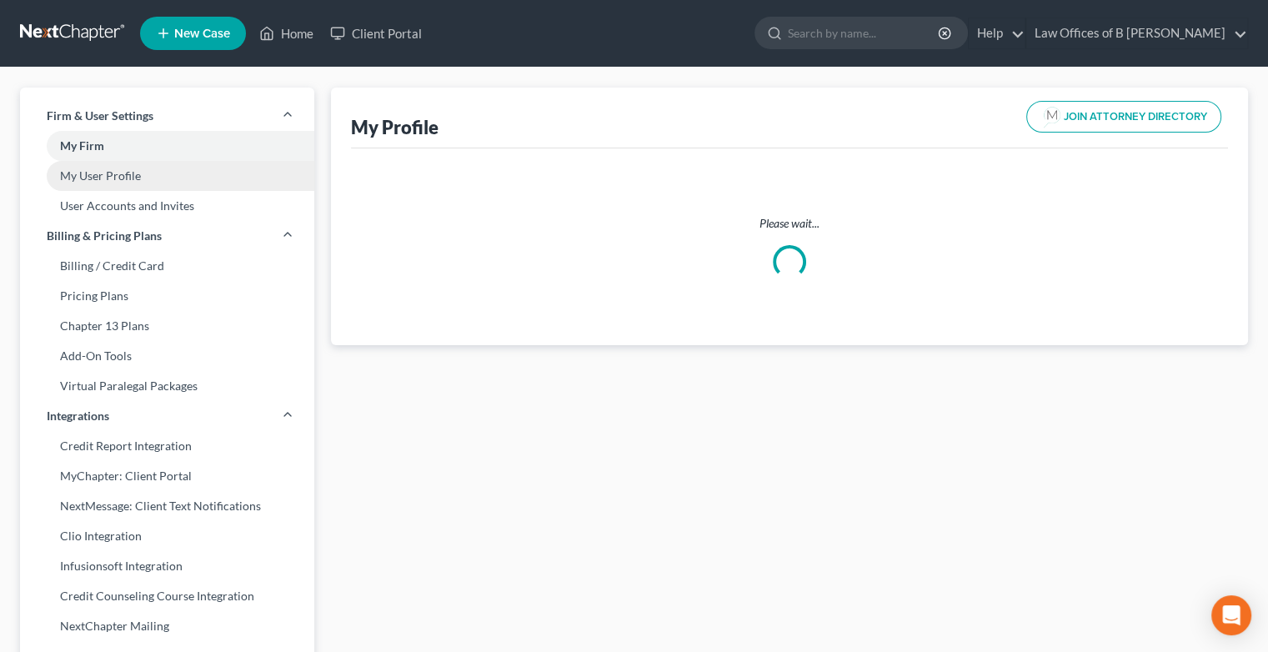
select select "37"
select select "65"
select select "attorney"
select select "0"
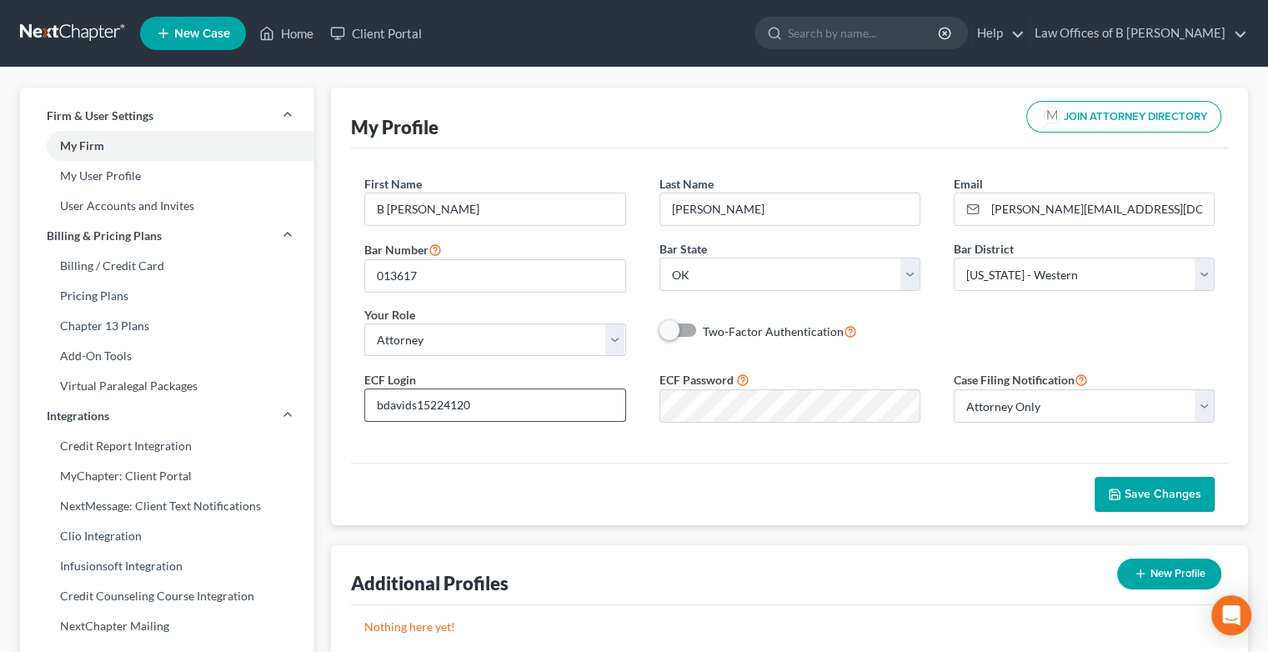
click at [543, 405] on input "bdavids15224120" at bounding box center [494, 405] width 259 height 32
click at [1020, 489] on div "Save Changes" at bounding box center [789, 494] width 877 height 63
click at [1153, 509] on button "Save Changes" at bounding box center [1155, 494] width 120 height 35
click at [1146, 487] on span "Save Changes" at bounding box center [1163, 494] width 77 height 14
click at [864, 38] on input "search" at bounding box center [864, 33] width 153 height 31
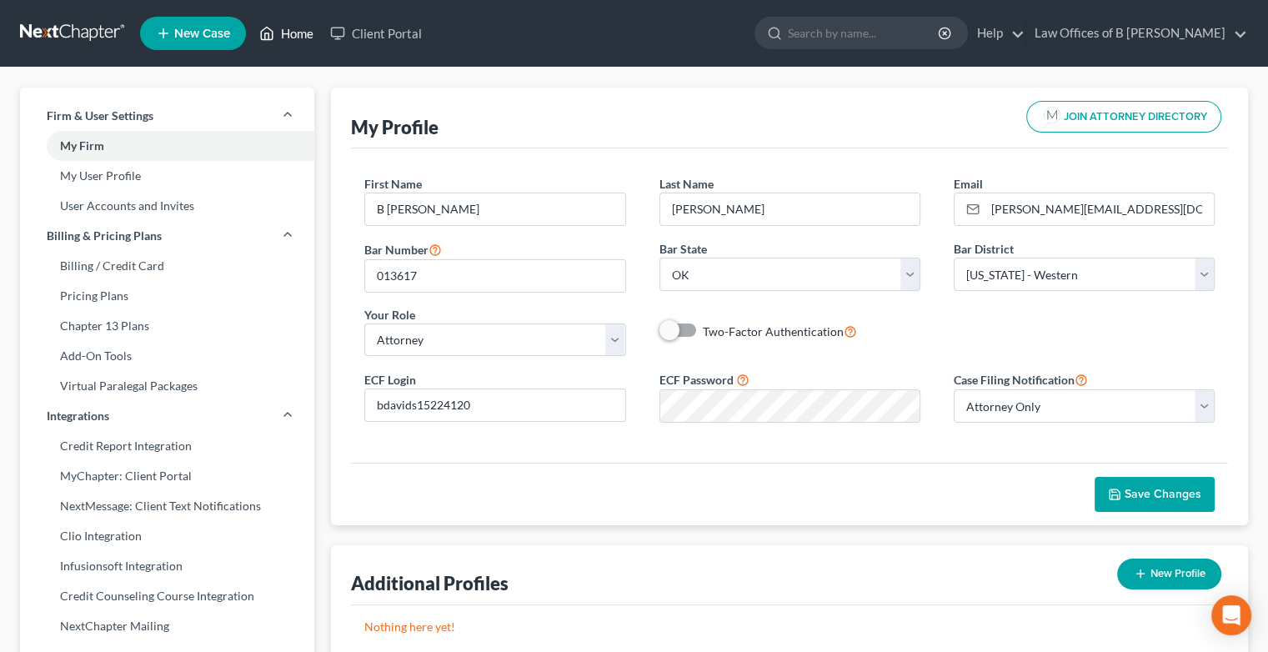
click at [304, 33] on link "Home" at bounding box center [286, 33] width 71 height 30
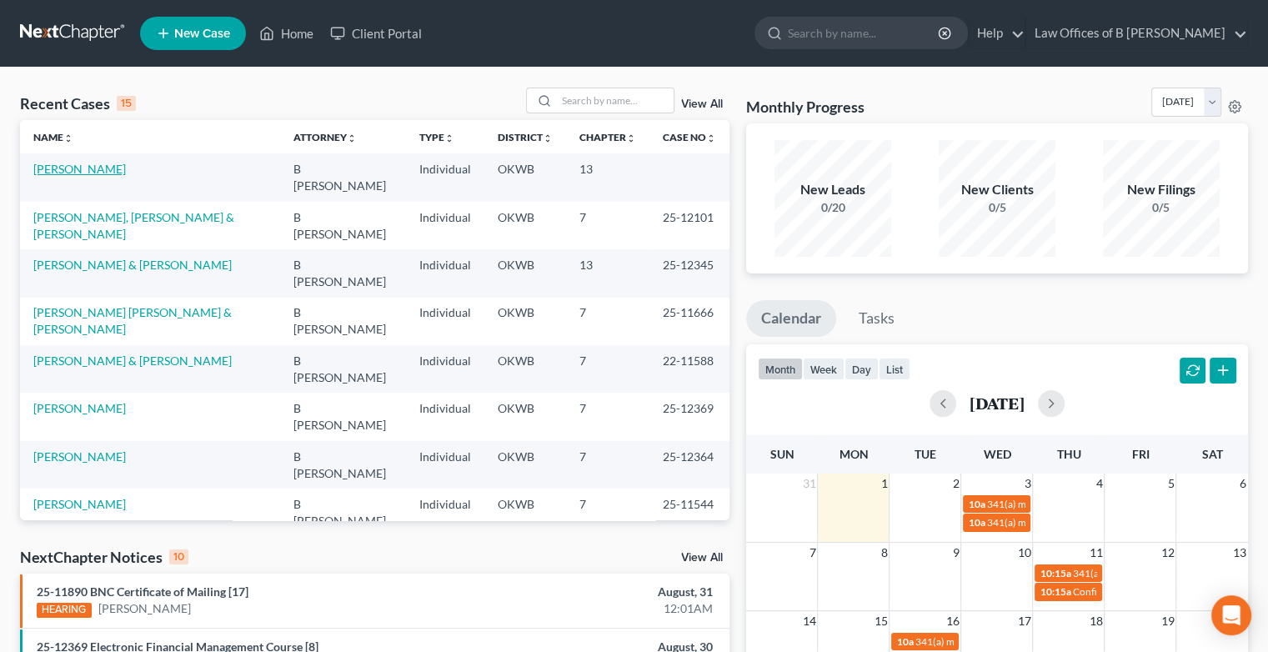
click at [67, 169] on link "[PERSON_NAME]" at bounding box center [79, 169] width 93 height 14
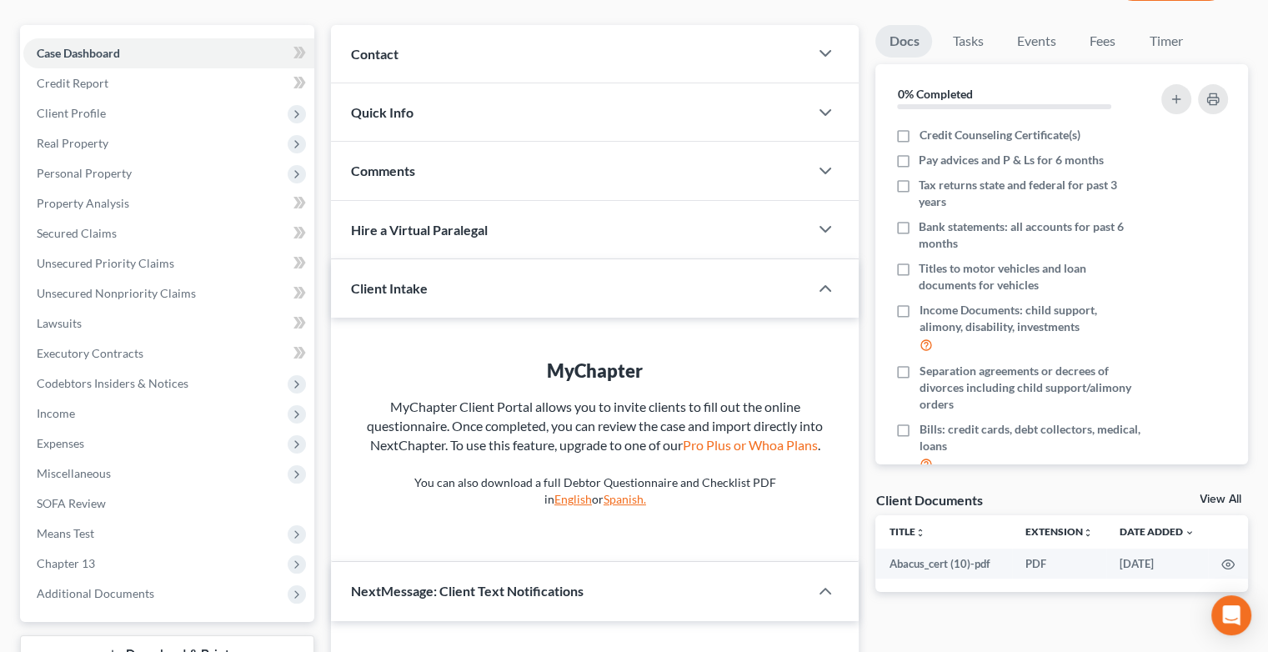
scroll to position [346, 0]
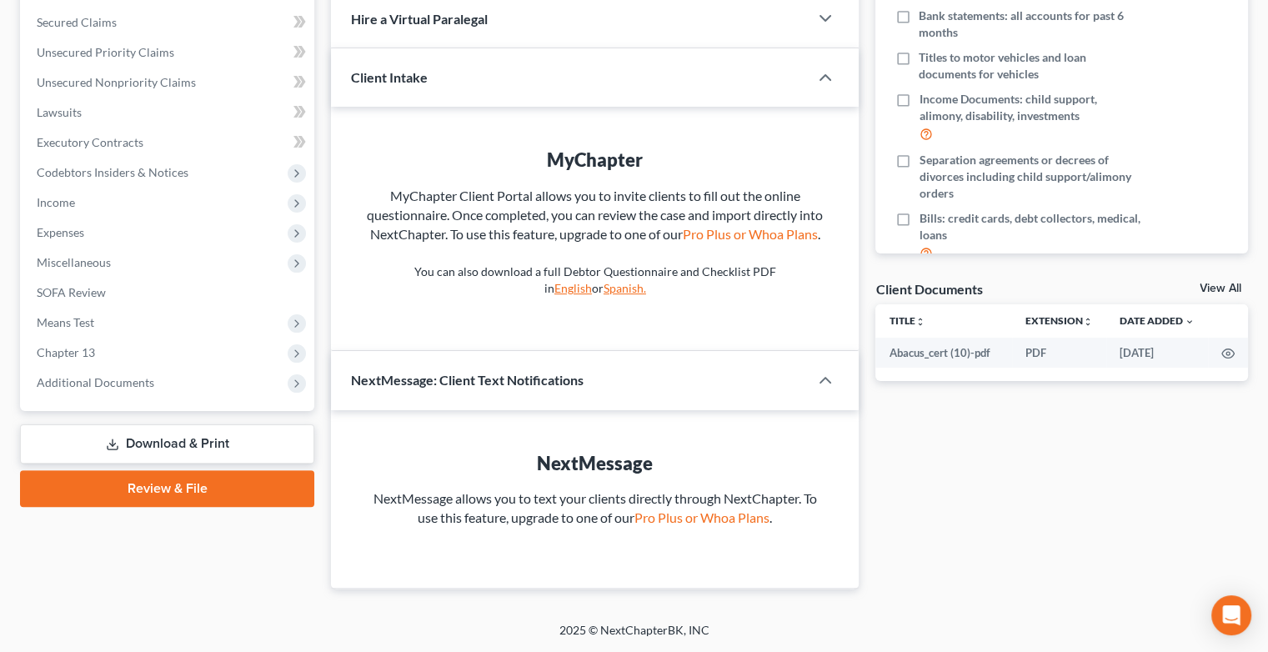
click at [168, 491] on link "Review & File" at bounding box center [167, 488] width 294 height 37
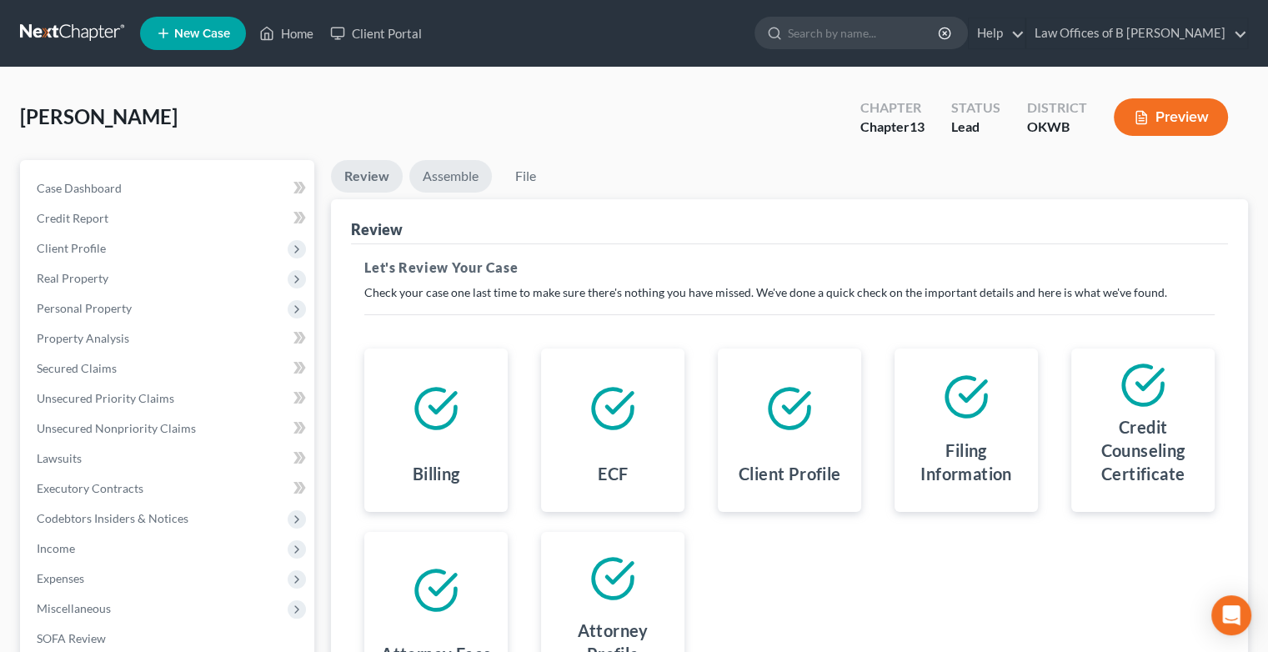
click at [459, 172] on link "Assemble" at bounding box center [450, 176] width 83 height 33
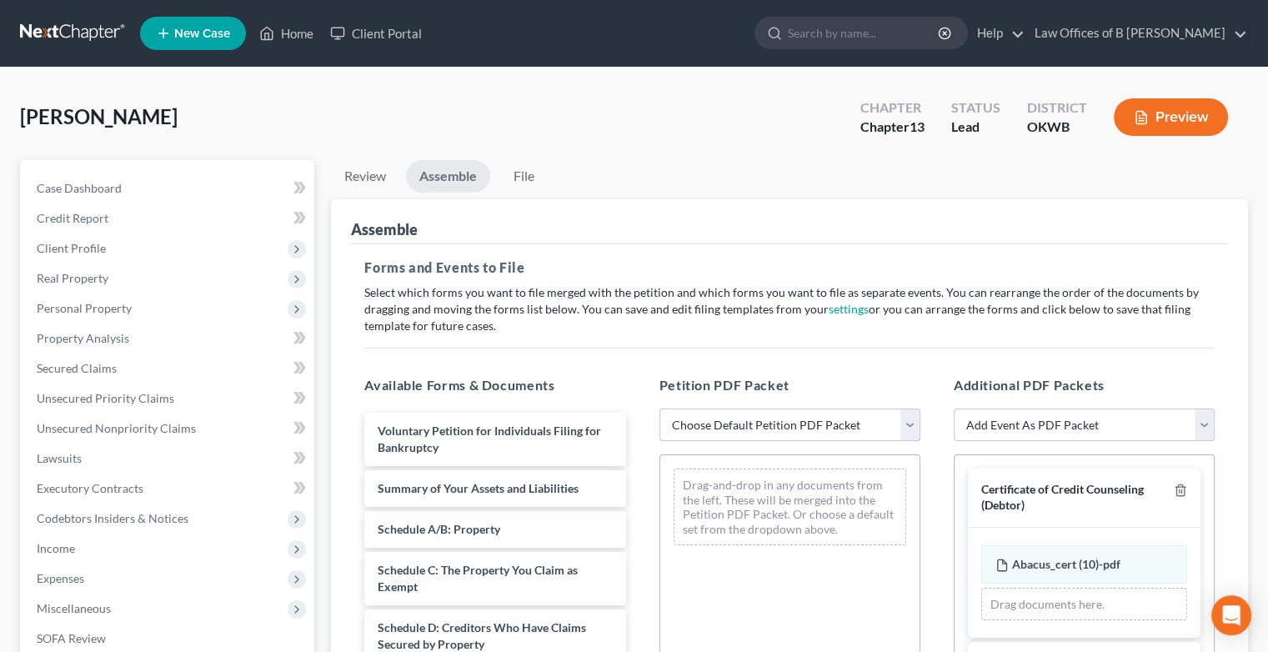
click at [910, 419] on select "Choose Default Petition PDF Packet Complete Bankruptcy Petition (all forms and …" at bounding box center [790, 425] width 261 height 33
select select "1"
click at [660, 409] on select "Choose Default Petition PDF Packet Complete Bankruptcy Petition (all forms and …" at bounding box center [790, 425] width 261 height 33
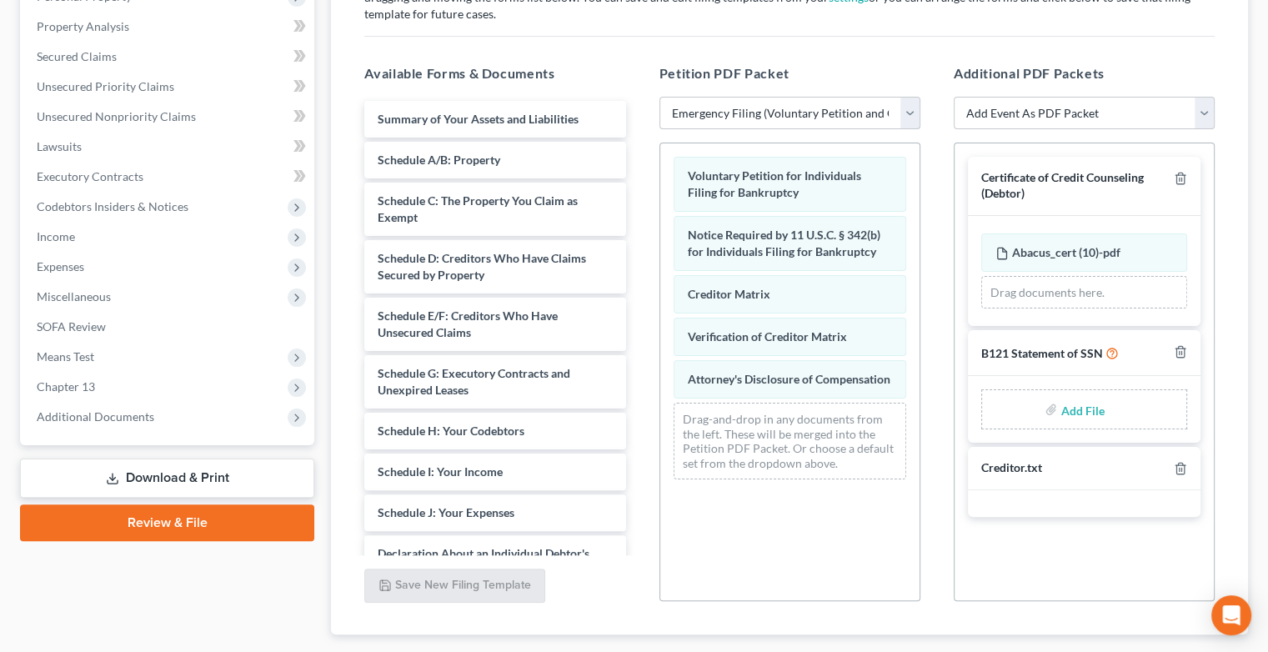
scroll to position [409, 0]
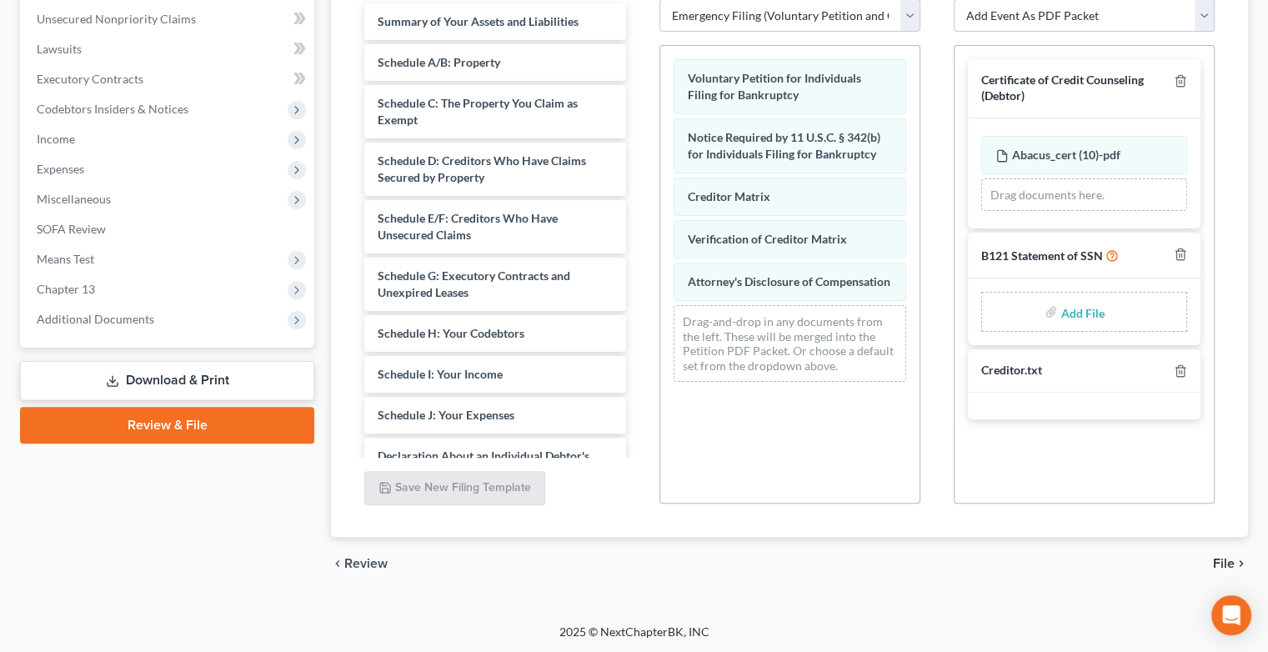
click at [1223, 564] on span "File" at bounding box center [1224, 563] width 22 height 13
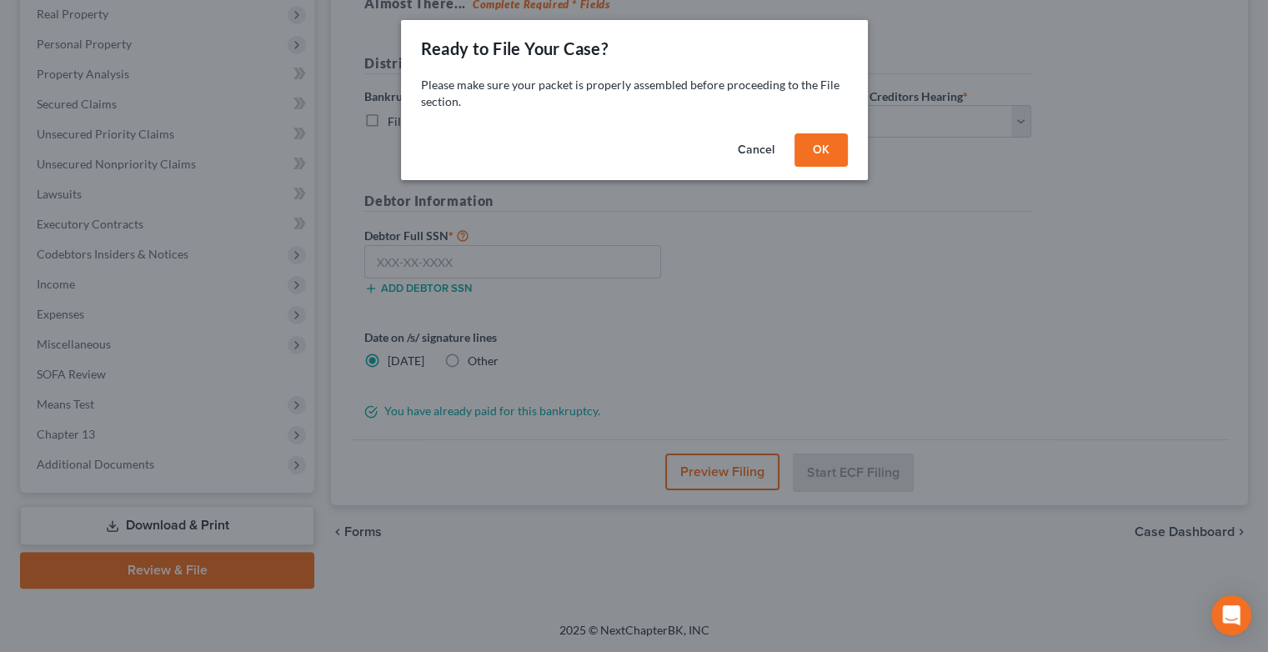
scroll to position [263, 0]
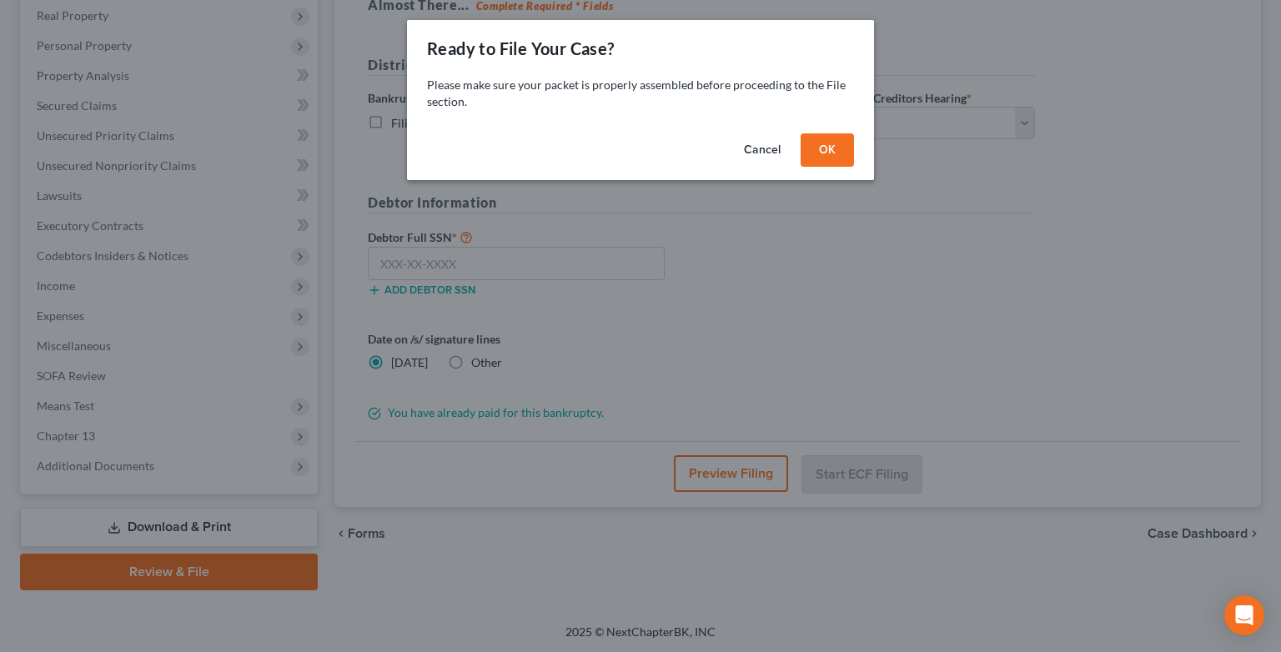
click at [830, 153] on button "OK" at bounding box center [826, 149] width 53 height 33
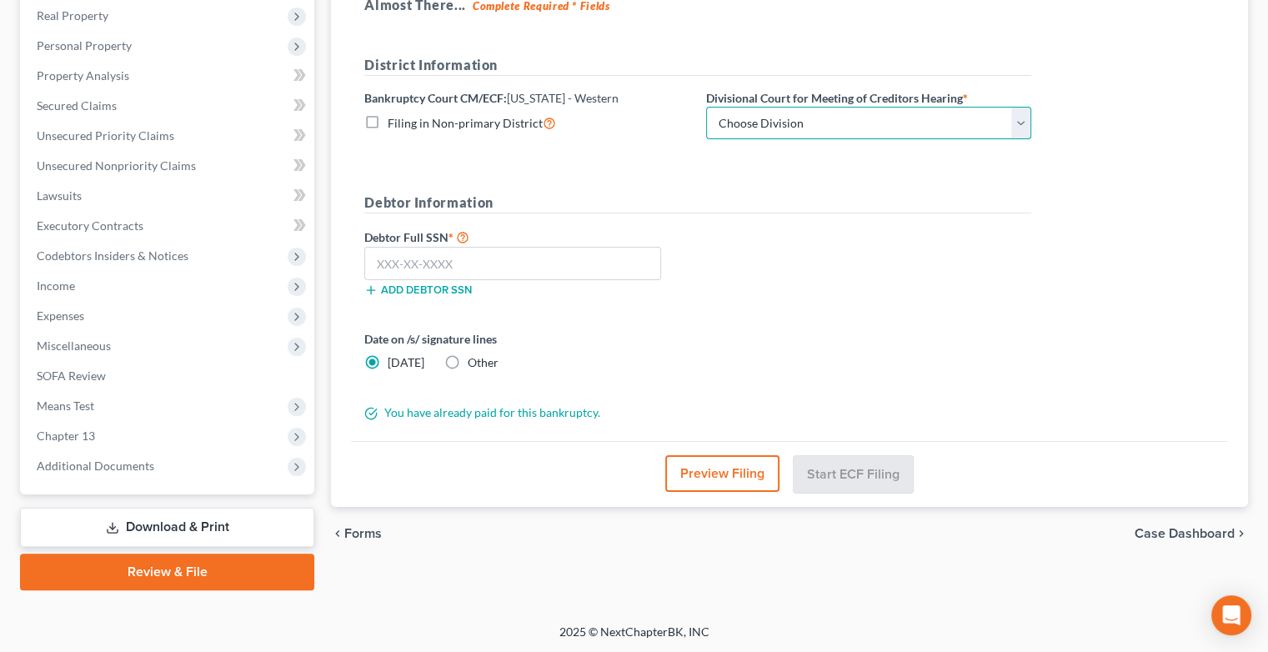
click at [1017, 128] on select "Choose Division [US_STATE][GEOGRAPHIC_DATA]" at bounding box center [868, 123] width 325 height 33
select select "0"
click at [706, 107] on select "Choose Division [US_STATE][GEOGRAPHIC_DATA]" at bounding box center [868, 123] width 325 height 33
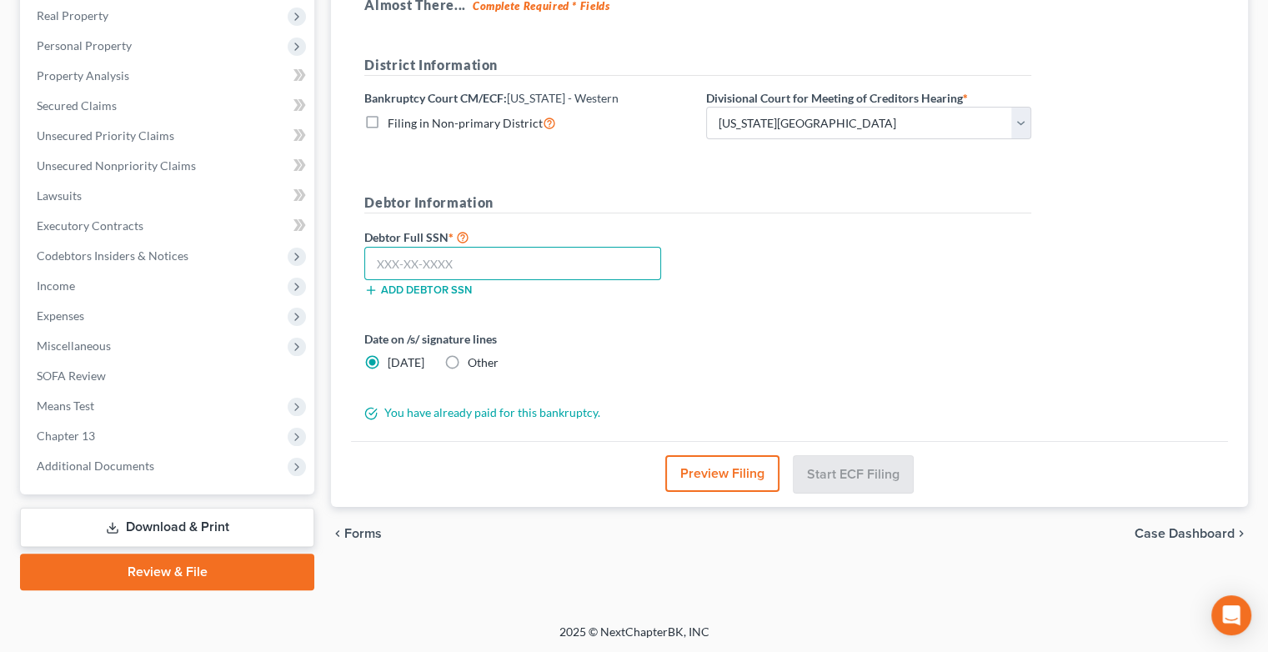
click at [520, 254] on input "text" at bounding box center [512, 263] width 297 height 33
type input "287-46-1229"
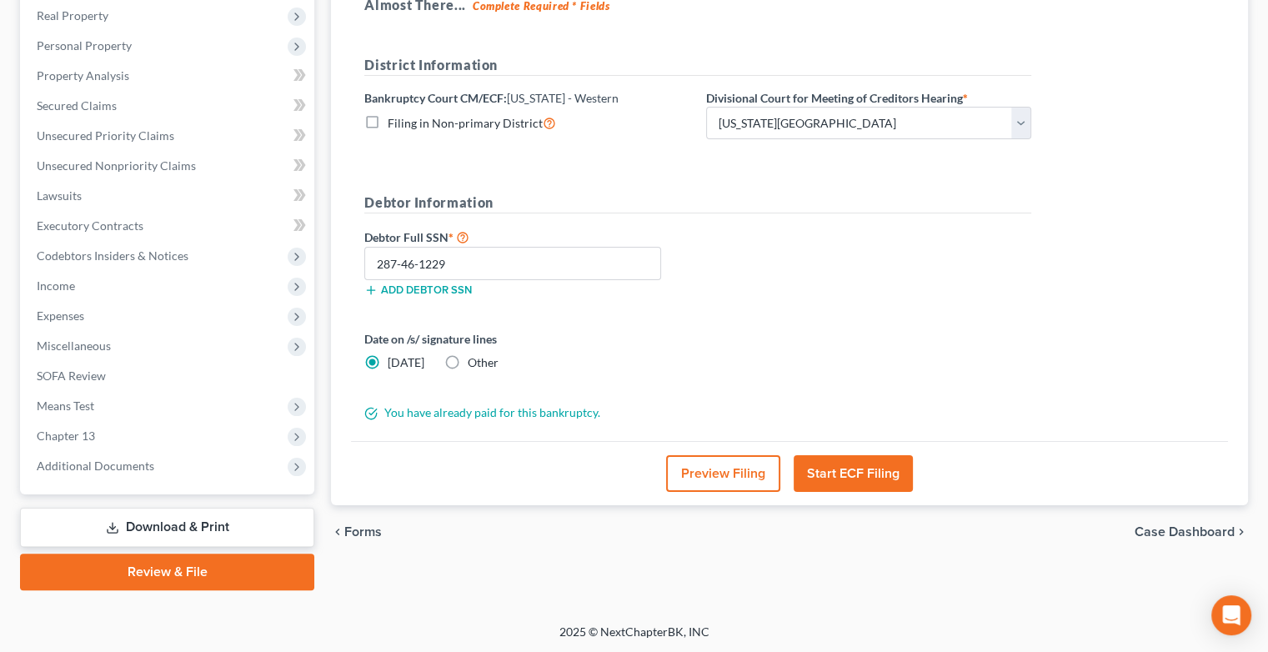
click at [834, 462] on button "Start ECF Filing" at bounding box center [853, 473] width 119 height 37
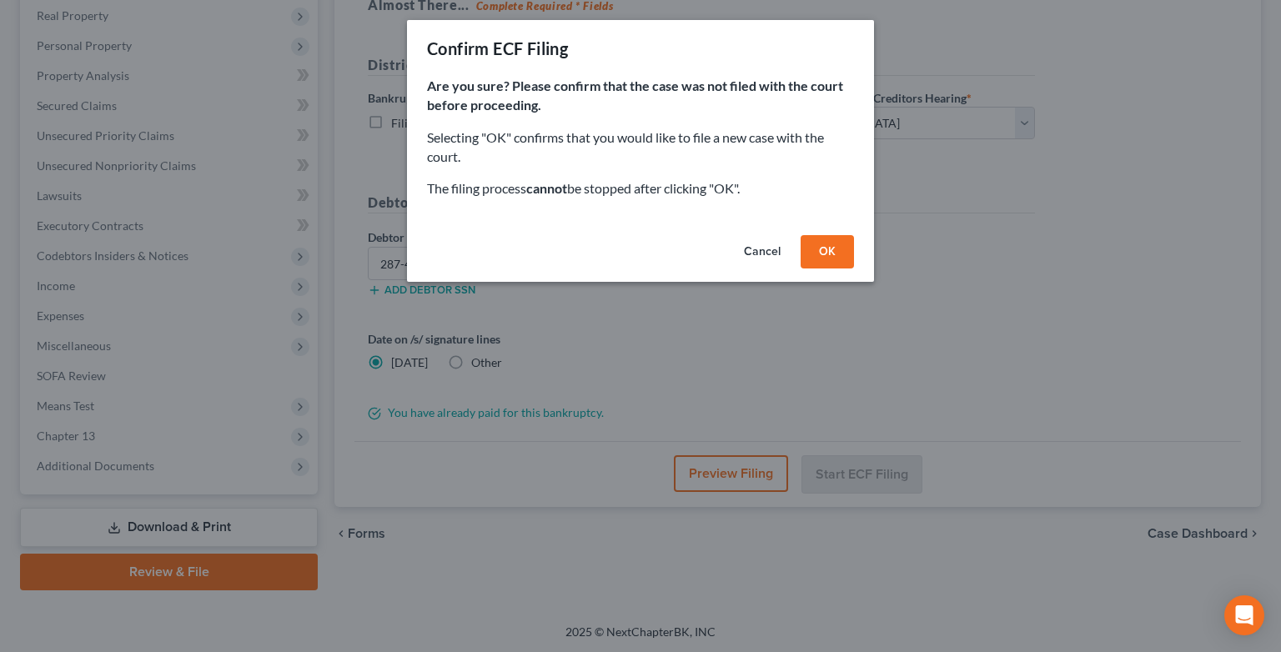
click at [815, 248] on button "OK" at bounding box center [826, 251] width 53 height 33
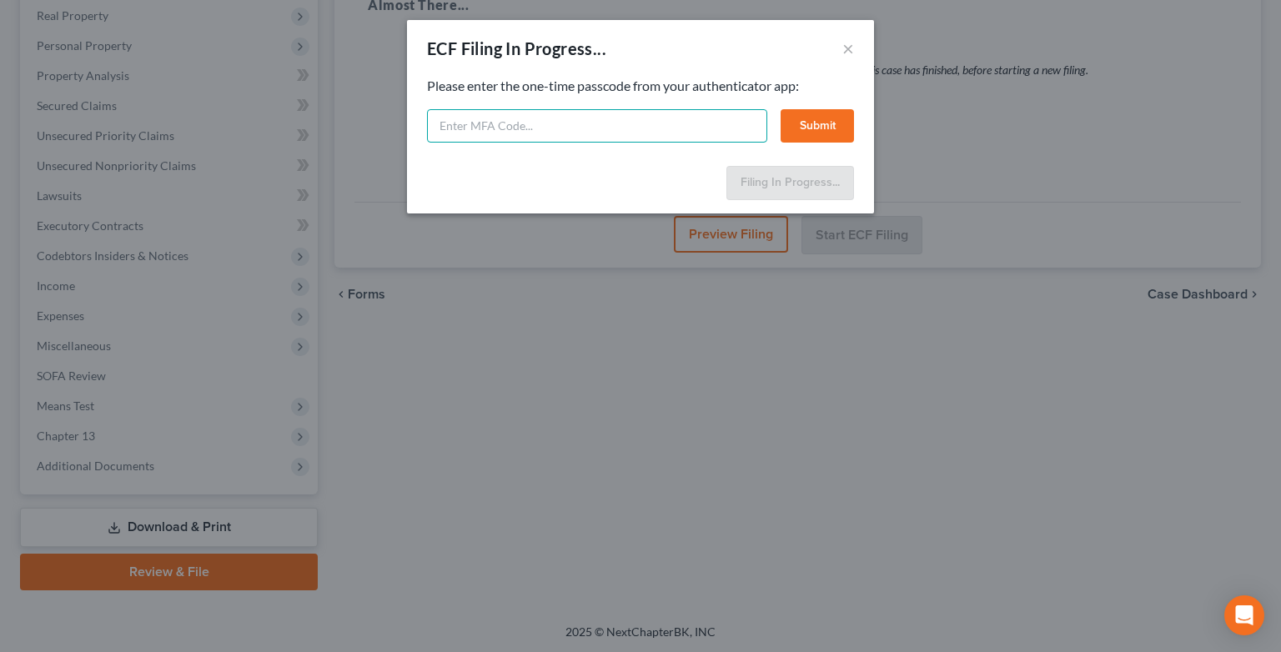
click at [594, 123] on input "text" at bounding box center [597, 125] width 340 height 33
type input "715767"
click at [810, 120] on button "Submit" at bounding box center [816, 125] width 73 height 33
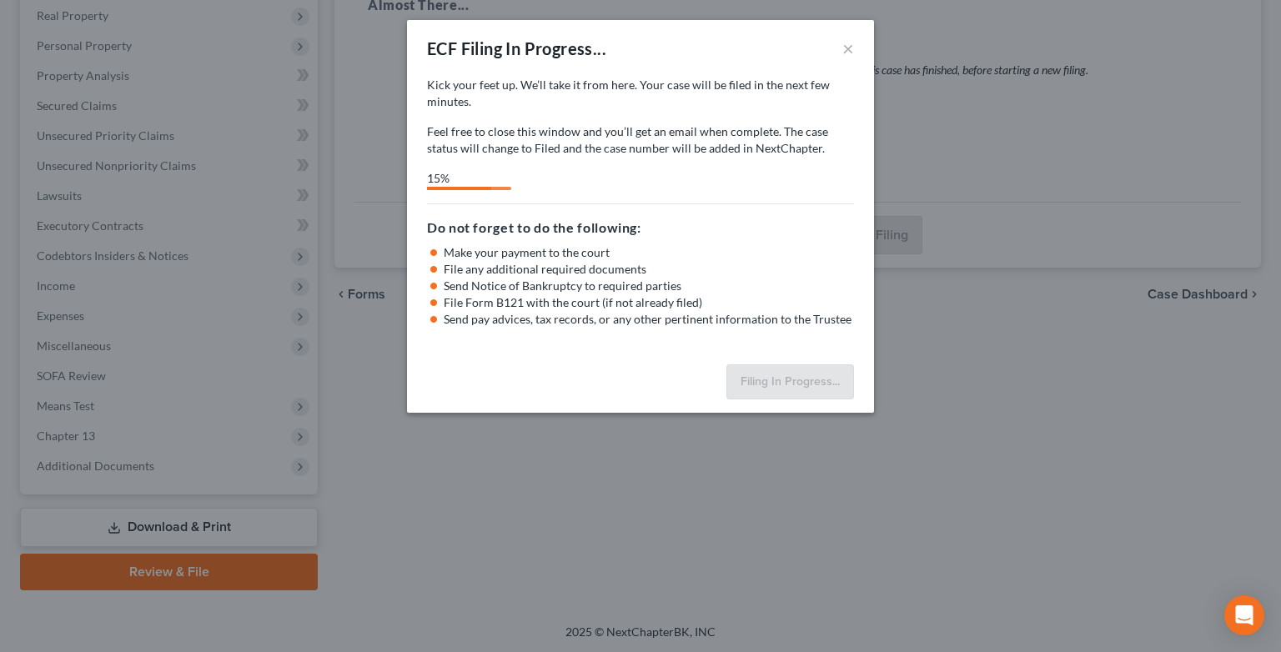
select select "0"
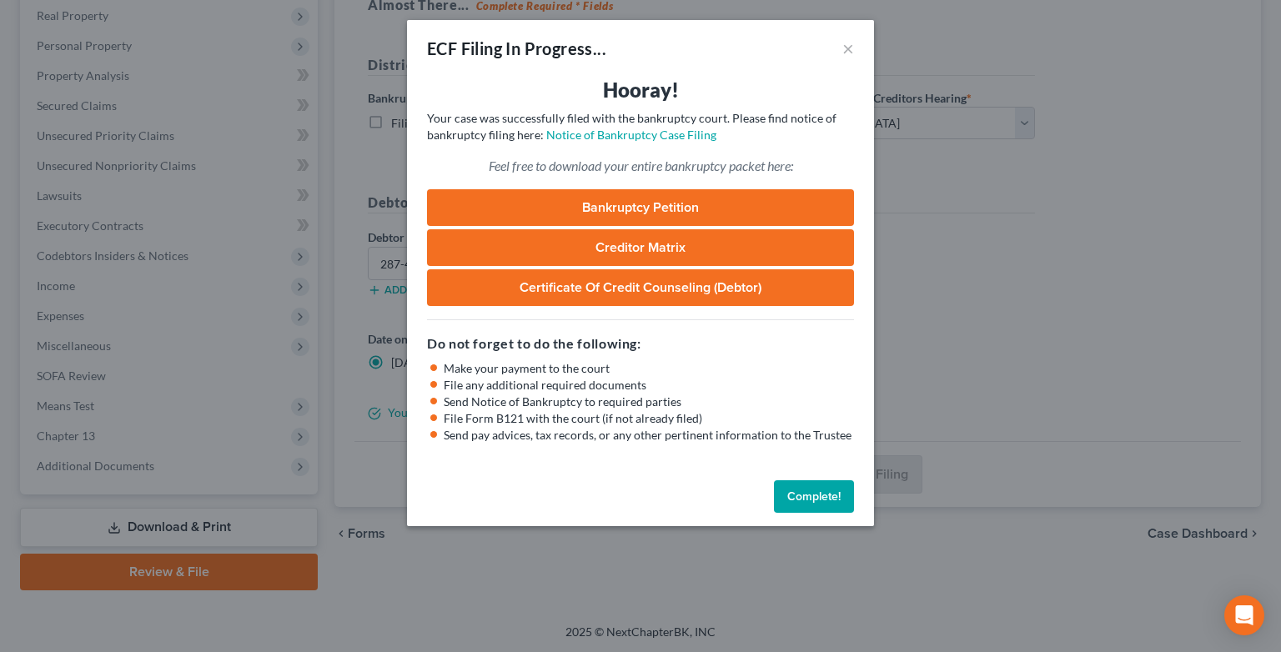
click at [805, 500] on button "Complete!" at bounding box center [814, 496] width 80 height 33
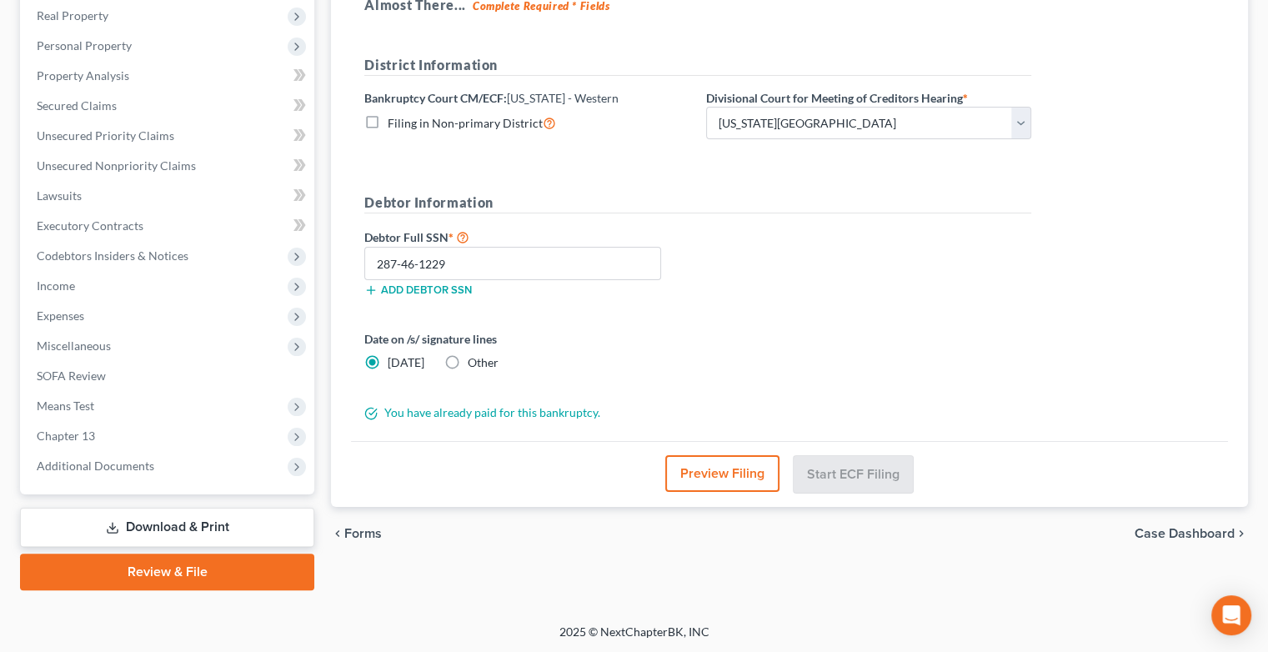
scroll to position [0, 0]
